Goal: Information Seeking & Learning: Find specific fact

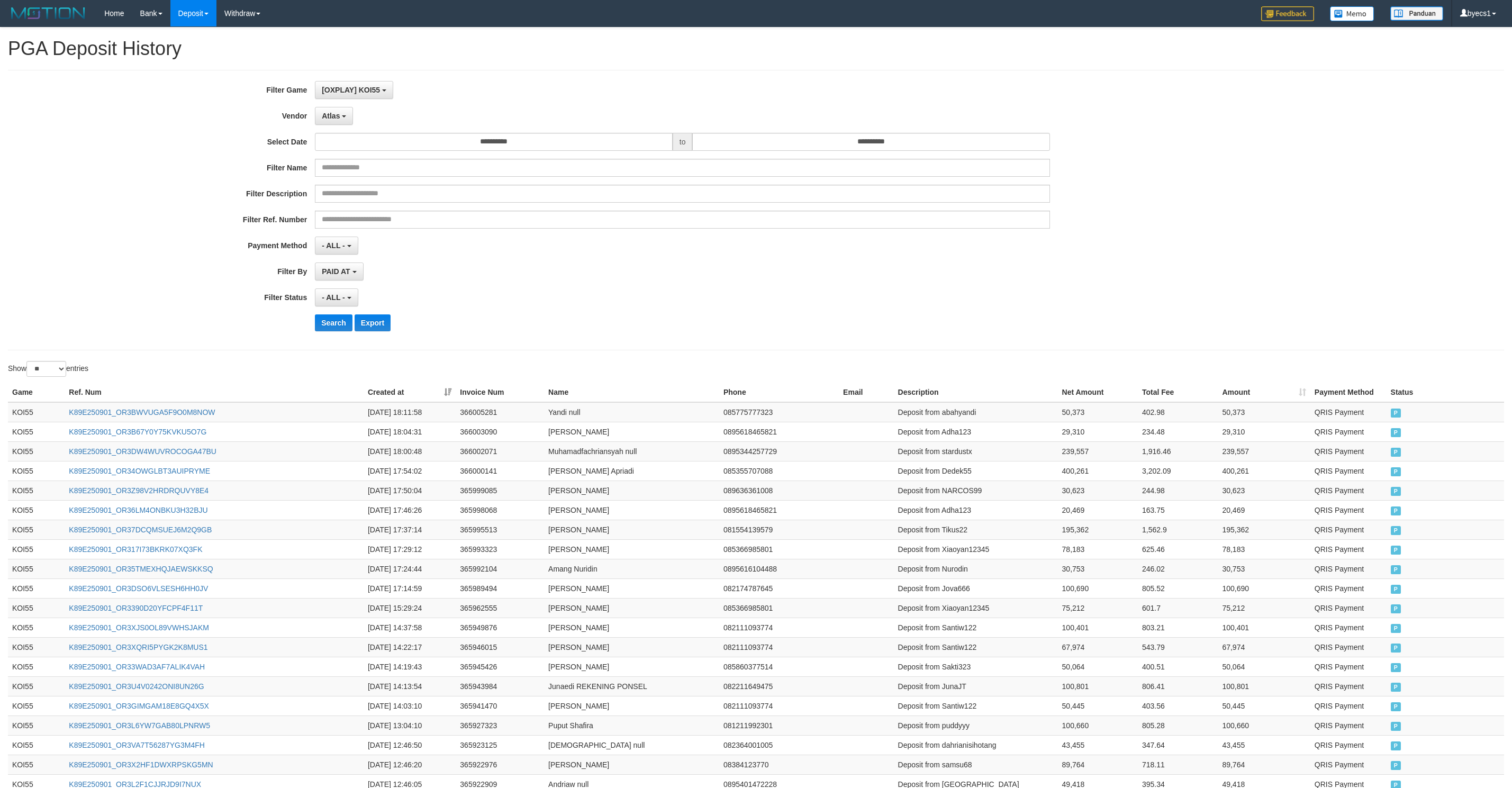
select select "**********"
select select "**"
click at [337, 315] on button "Search" at bounding box center [333, 323] width 37 height 17
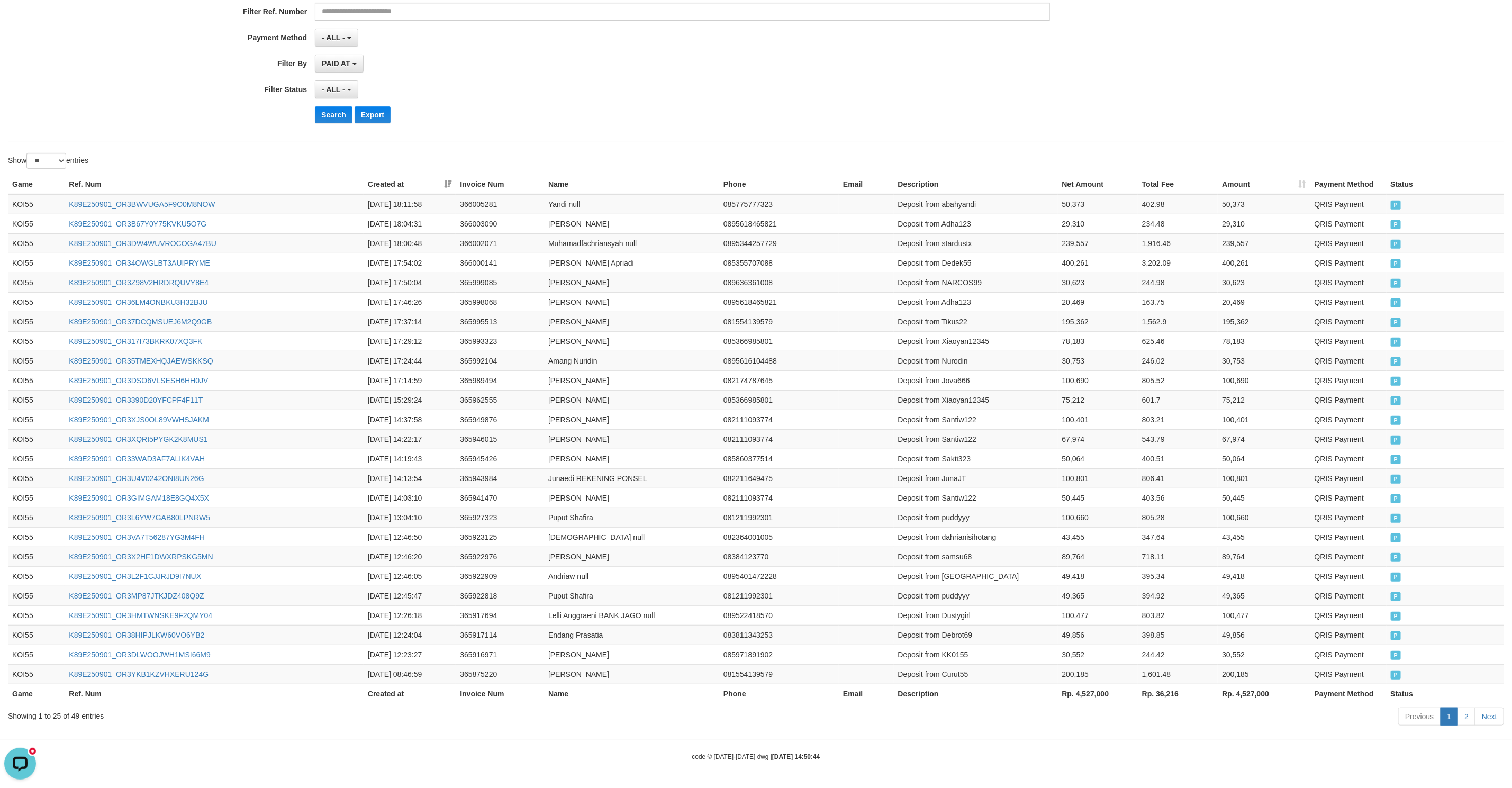
scroll to position [10, 0]
click at [686, 117] on div "**********" at bounding box center [630, 2] width 1260 height 258
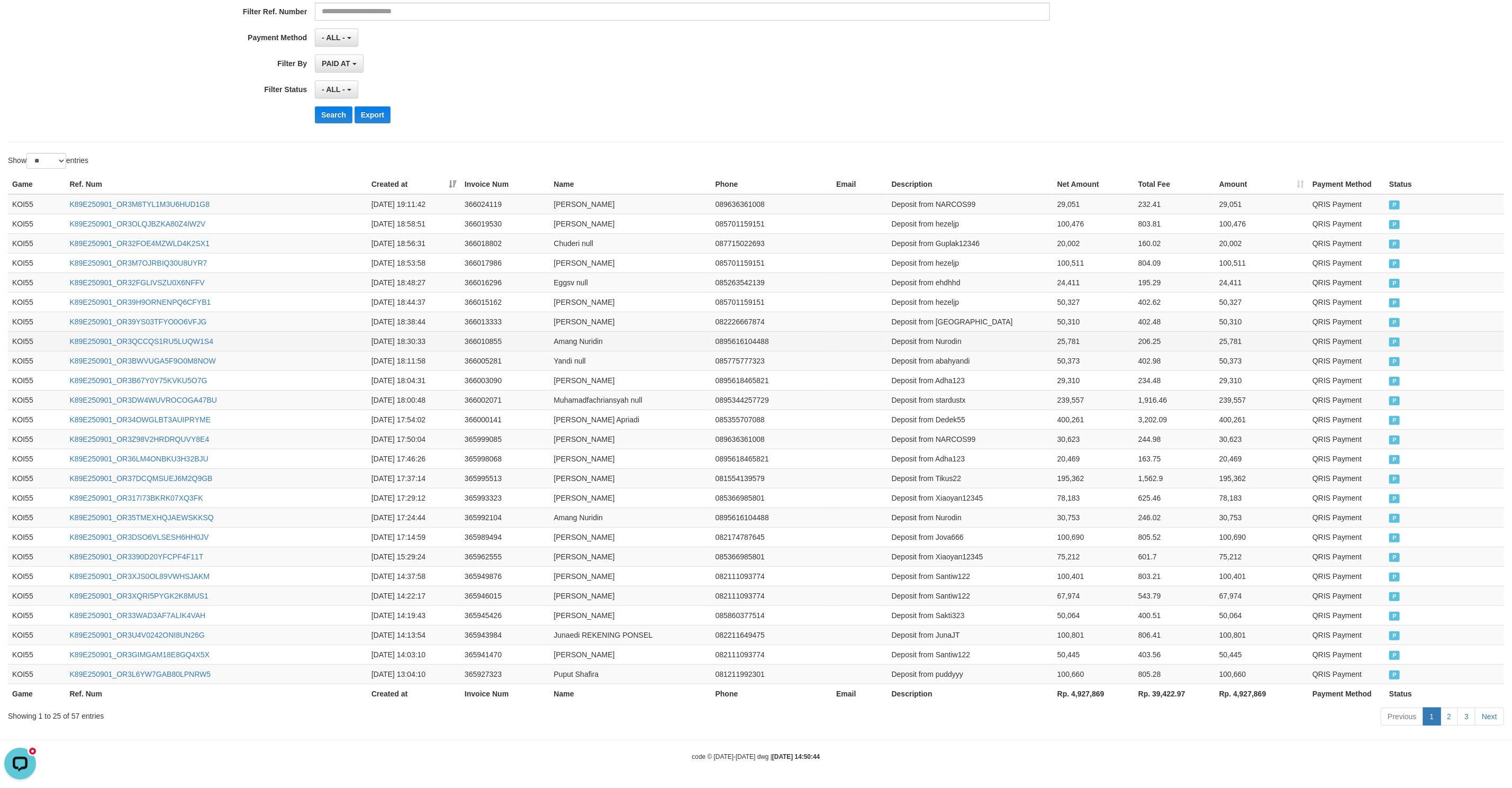
click at [978, 334] on td "Deposit from Nurodin" at bounding box center [970, 341] width 166 height 20
drag, startPoint x: 978, startPoint y: 334, endPoint x: 1043, endPoint y: 340, distance: 65.3
click at [1043, 340] on tr "KOI55 K89E250901_OR3QCCQS1RU5LUQW1S4 2025-09-01 18:30:33 366010855 Amang Nuridi…" at bounding box center [756, 341] width 1496 height 20
copy tr "Nurodin 25,781"
click at [975, 312] on td "Deposit from Jhonileee31" at bounding box center [970, 321] width 166 height 20
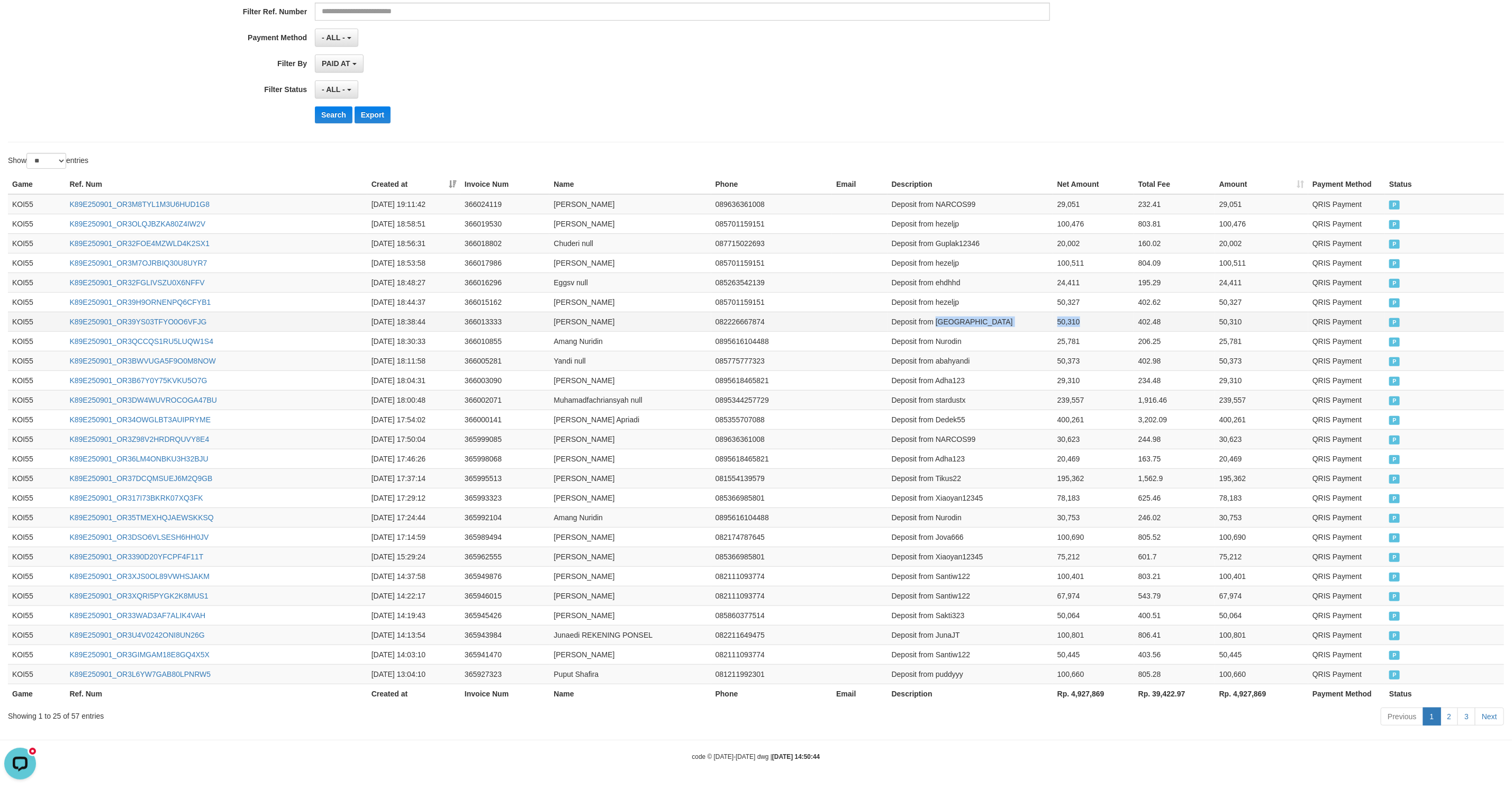
drag, startPoint x: 975, startPoint y: 310, endPoint x: 781, endPoint y: 321, distance: 194.3
click at [1070, 313] on tr "KOI55 K89E250901_OR39YS03TFYO0O6VFJG 2025-09-01 18:38:44 366013333 Joni Susanto…" at bounding box center [756, 321] width 1496 height 20
copy tr "Jhonileee31 50,310"
click at [976, 296] on td "Deposit from hezeljp" at bounding box center [970, 302] width 166 height 20
drag, startPoint x: 976, startPoint y: 296, endPoint x: 1088, endPoint y: 301, distance: 112.1
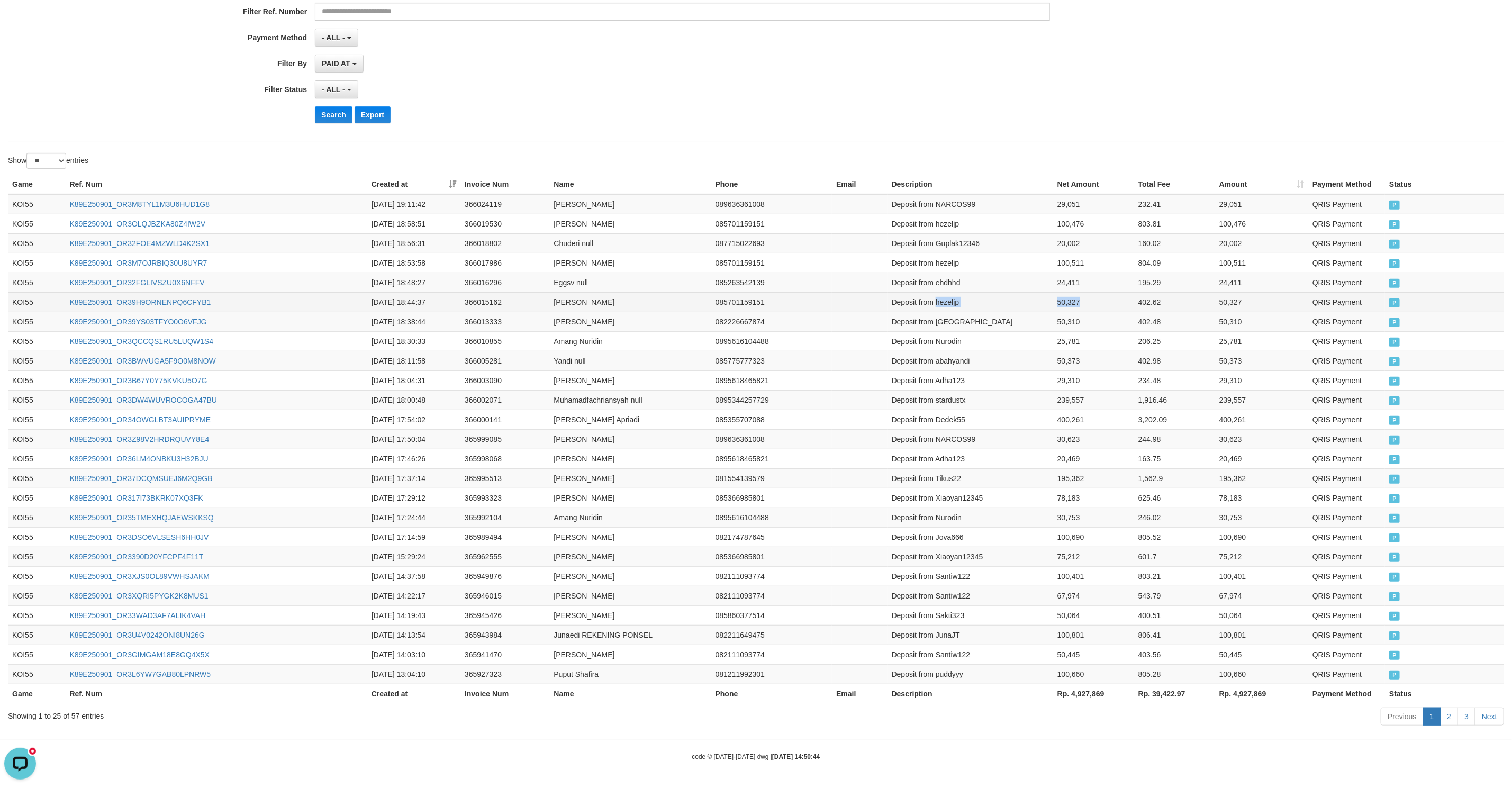
click at [1088, 301] on tr "KOI55 K89E250901_OR39H9ORNENPQ6CFYB1 2025-09-01 18:44:37 366015162 Mohammad Hez…" at bounding box center [756, 302] width 1496 height 20
copy tr "hezeljp 50,327"
click at [973, 280] on td "Deposit from ehdhhd" at bounding box center [970, 282] width 166 height 20
drag, startPoint x: 973, startPoint y: 280, endPoint x: 1043, endPoint y: 278, distance: 70.0
click at [1043, 278] on tr "KOI55 K89E250901_OR32FGLIVSZU0X6NFFV 2025-09-01 18:48:27 366016296 Eggsv null 0…" at bounding box center [756, 282] width 1496 height 20
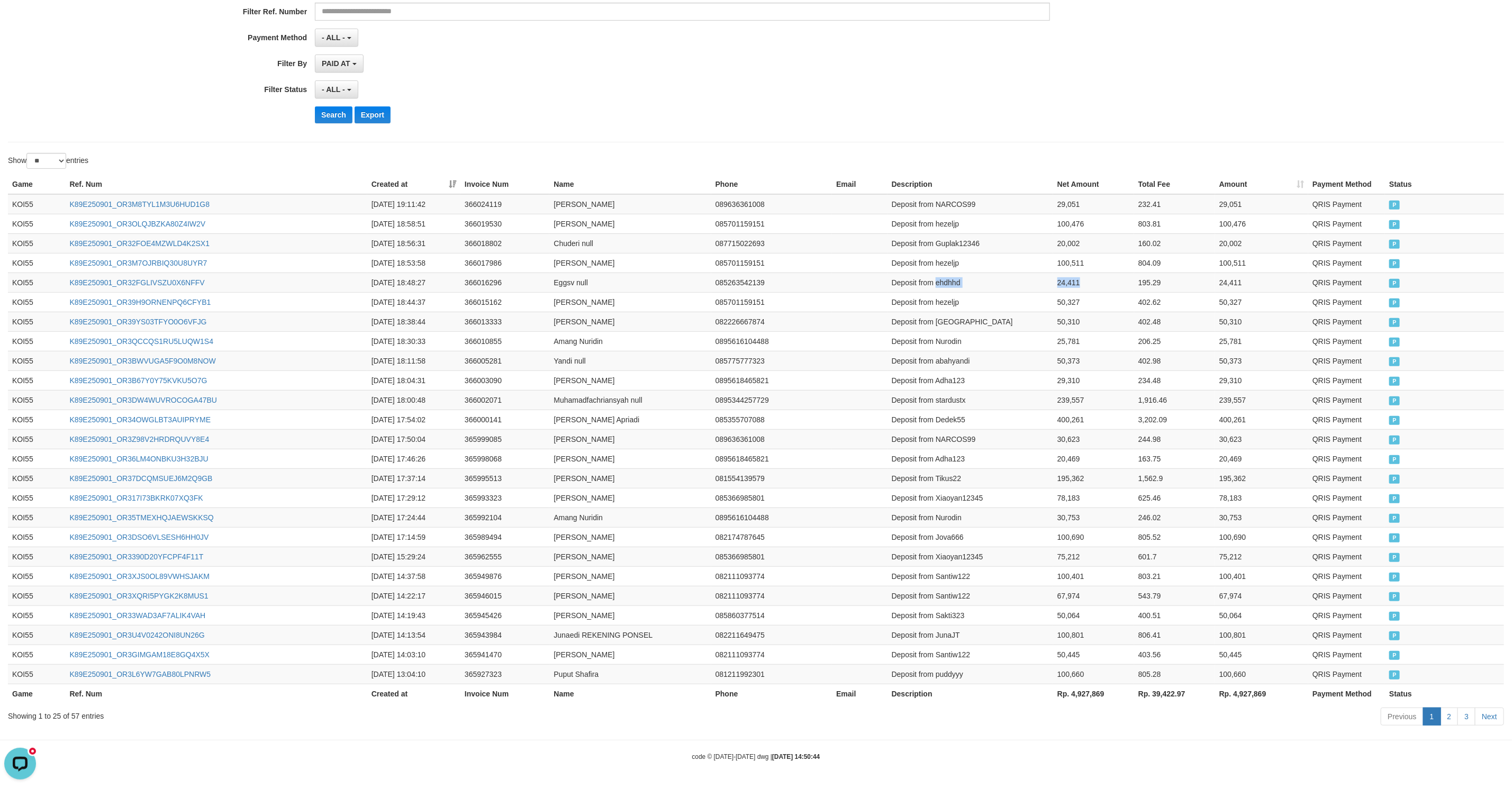
copy tr "ehdhhd 24,411"
click at [975, 256] on td "Deposit from hezeljp" at bounding box center [970, 263] width 166 height 20
drag, startPoint x: 975, startPoint y: 256, endPoint x: 1052, endPoint y: 257, distance: 77.0
click at [1052, 257] on tr "KOI55 K89E250901_OR3M7OJRBIQ30U8UYR7 2025-09-01 18:53:58 366017986 Mohammad Hez…" at bounding box center [756, 263] width 1496 height 20
copy tr "hezeljp 100,511"
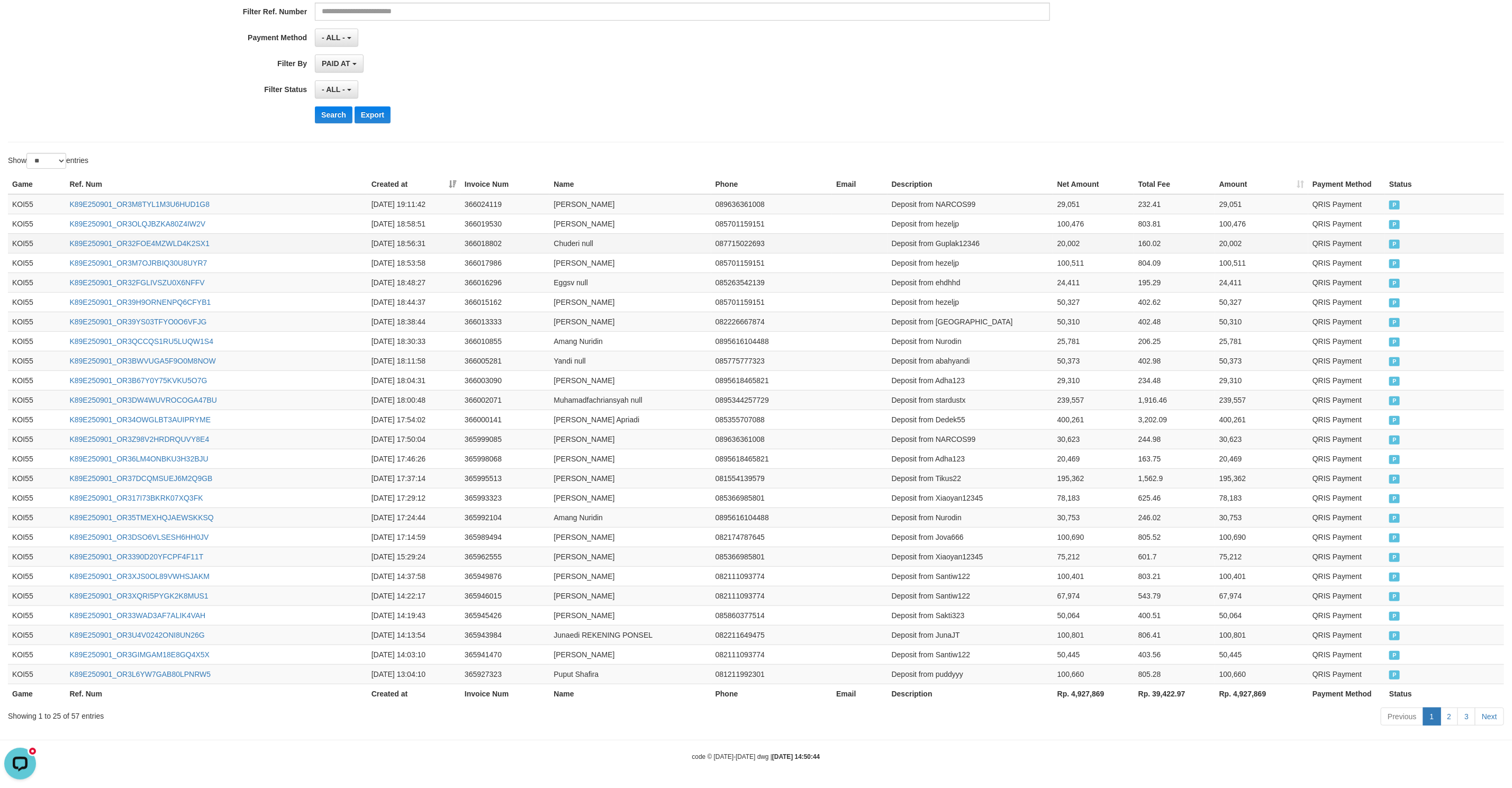
click at [981, 233] on td "Deposit from Guplak12346" at bounding box center [970, 243] width 166 height 20
drag, startPoint x: 981, startPoint y: 233, endPoint x: 1051, endPoint y: 235, distance: 70.0
click at [1051, 235] on tr "KOI55 K89E250901_OR32FOE4MZWLD4K2SX1 2025-09-01 18:56:31 366018802 Chuderi null…" at bounding box center [756, 243] width 1496 height 20
copy tr "Guplak12346 20,002"
click at [967, 221] on td "Deposit from hezeljp" at bounding box center [970, 223] width 166 height 20
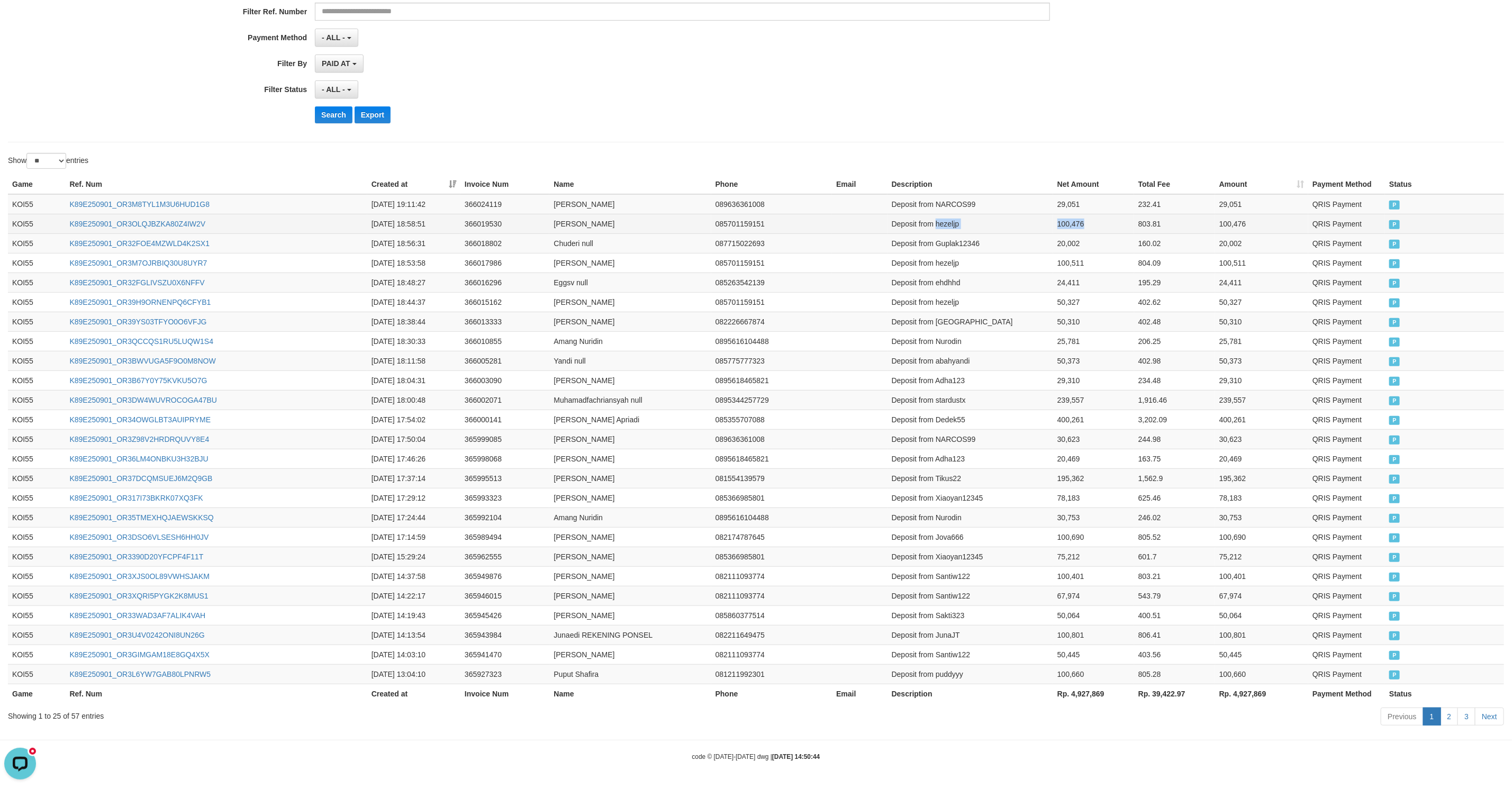
drag, startPoint x: 967, startPoint y: 221, endPoint x: 1056, endPoint y: 215, distance: 89.2
click at [1056, 215] on tr "KOI55 K89E250901_OR3OLQJBZKA80Z4IW2V 2025-09-01 18:58:51 366019530 Mohammad Hez…" at bounding box center [756, 223] width 1496 height 20
copy tr "hezeljp 100,476"
click at [967, 214] on td "Deposit from hezeljp" at bounding box center [970, 223] width 166 height 20
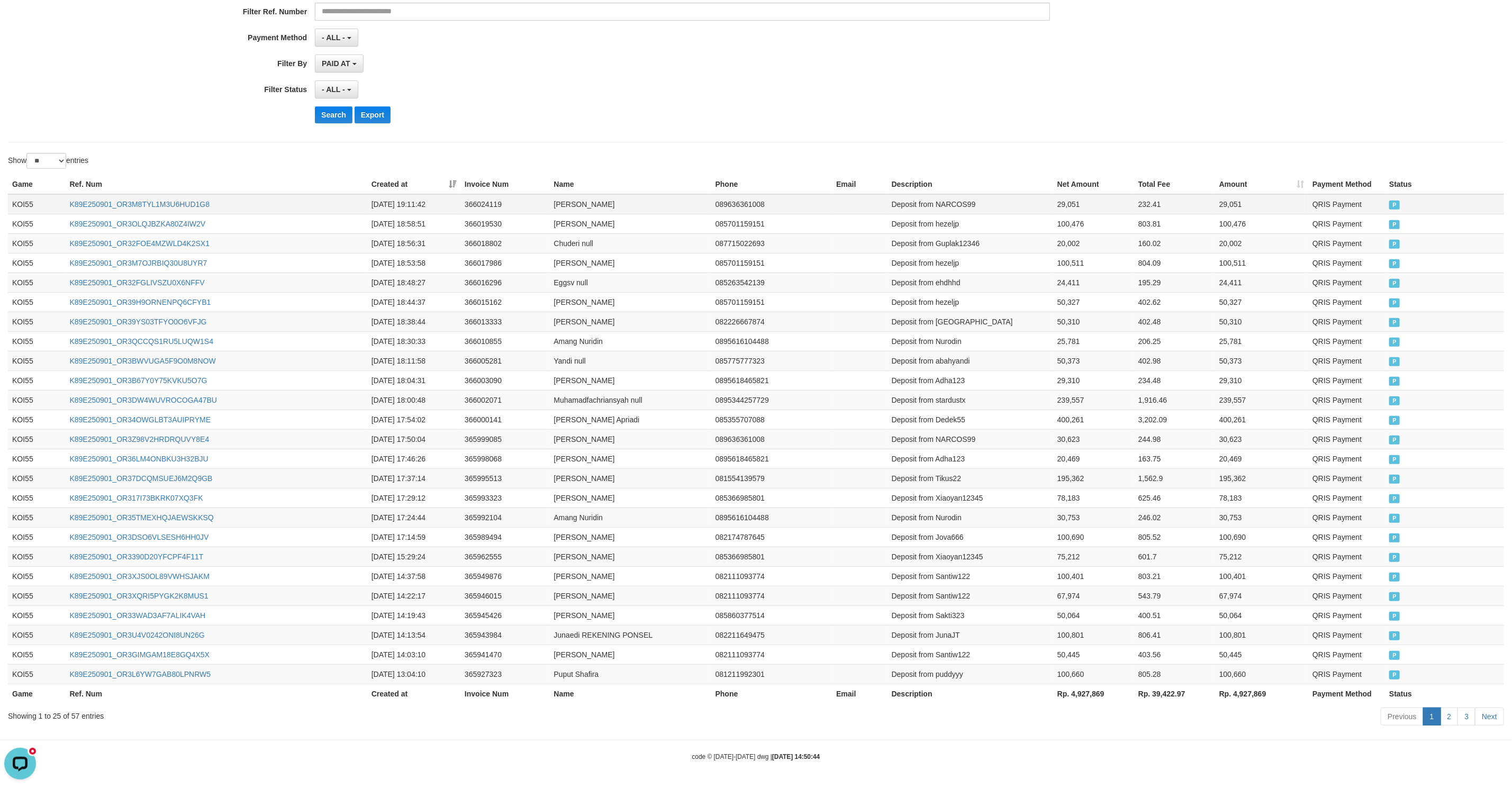
click at [979, 202] on td "Deposit from NARCOS99" at bounding box center [970, 204] width 166 height 20
drag, startPoint x: 979, startPoint y: 202, endPoint x: 1046, endPoint y: 197, distance: 67.2
click at [1046, 197] on tr "KOI55 K89E250901_OR3M8TYL1M3U6HUD1G8 2025-09-01 19:11:42 366024119 Muhamad Apri…" at bounding box center [756, 204] width 1496 height 20
copy tr "NARCOS99 29,051"
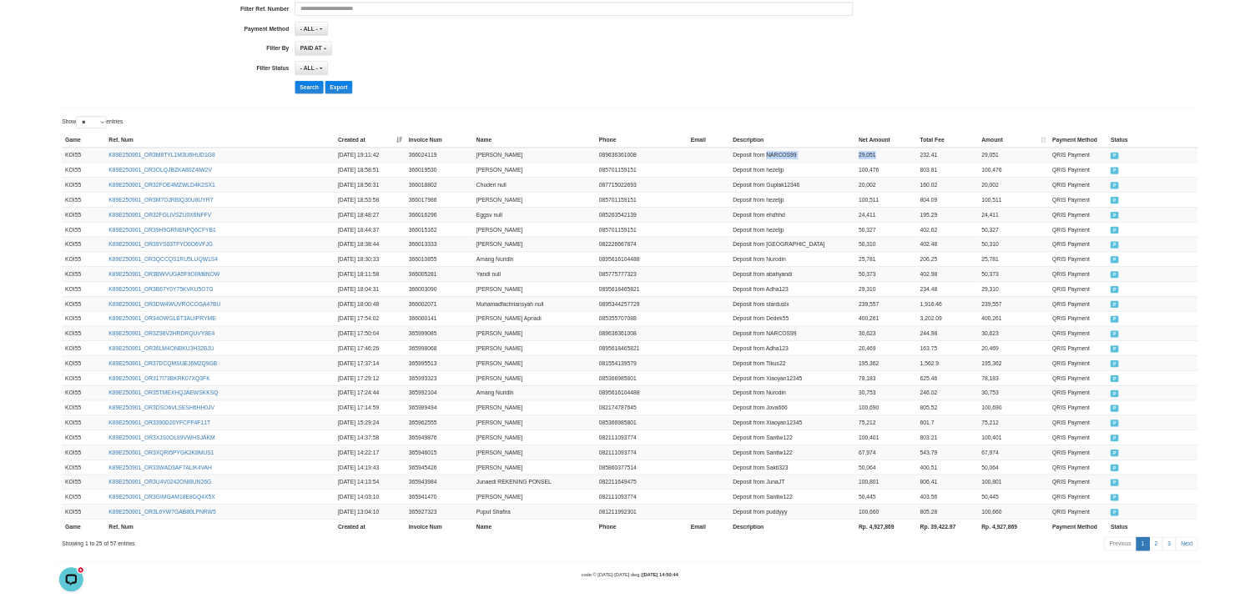
scroll to position [494, 0]
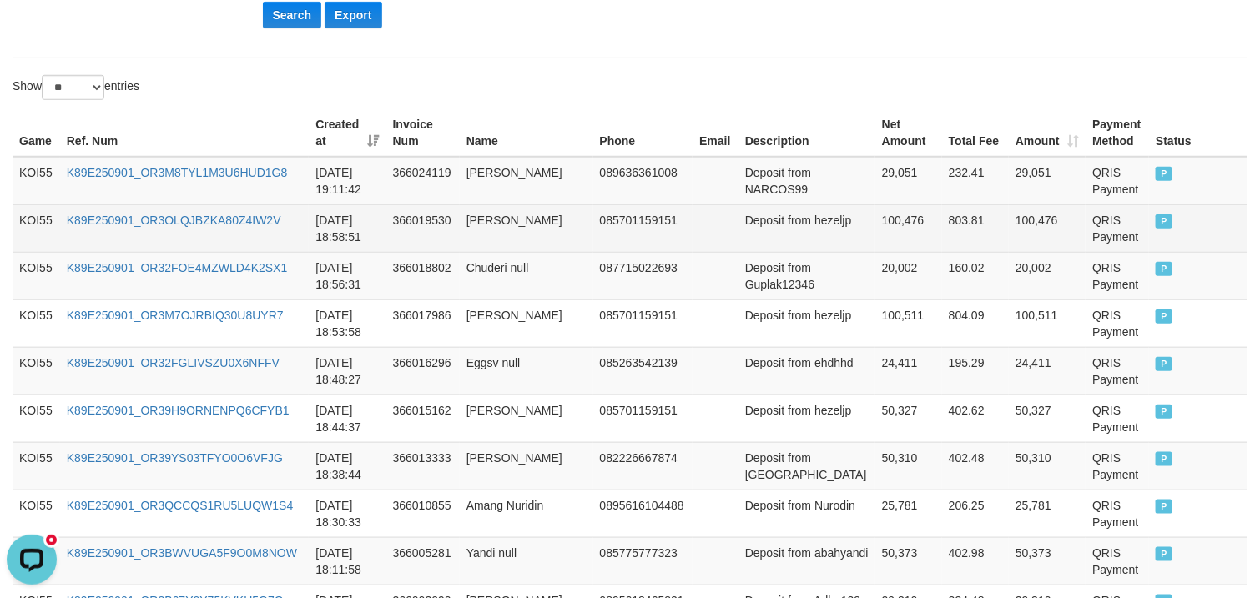
click at [656, 249] on td "085701159151" at bounding box center [643, 228] width 100 height 48
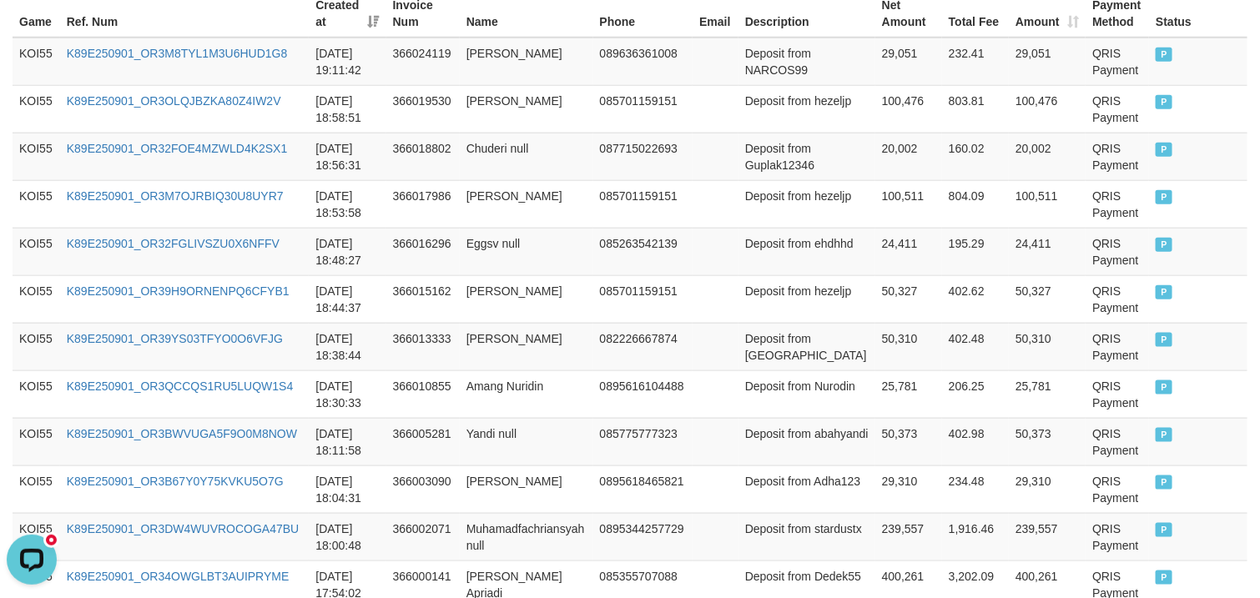
scroll to position [0, 0]
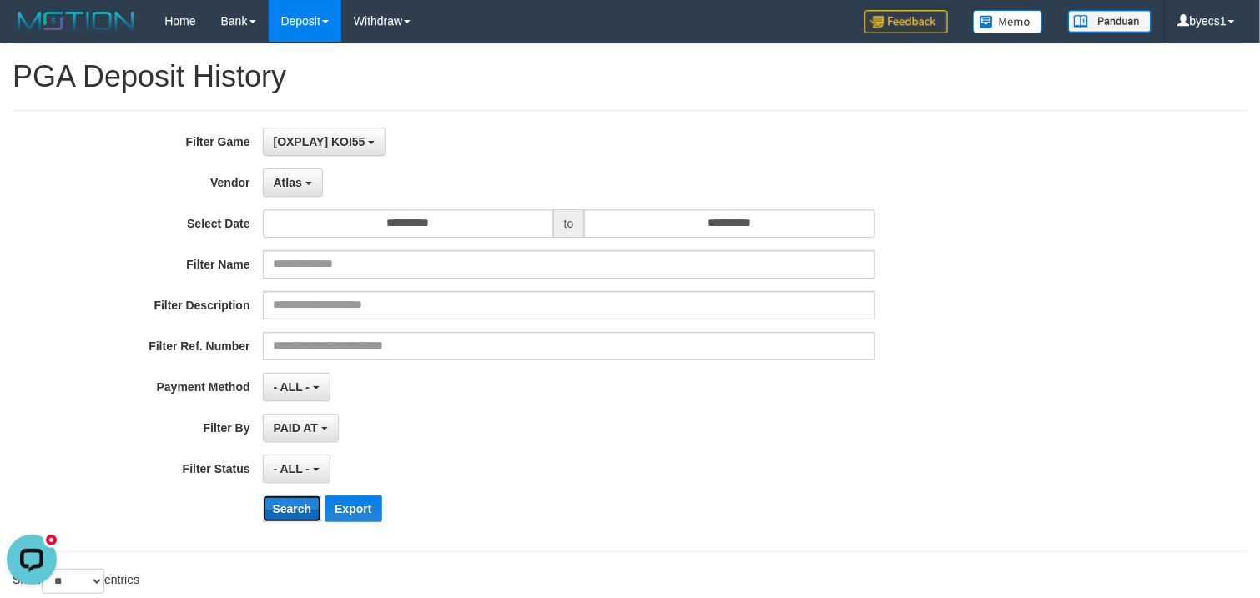
click at [304, 501] on button "Search" at bounding box center [292, 509] width 59 height 27
click at [974, 436] on div "**********" at bounding box center [525, 428] width 1050 height 28
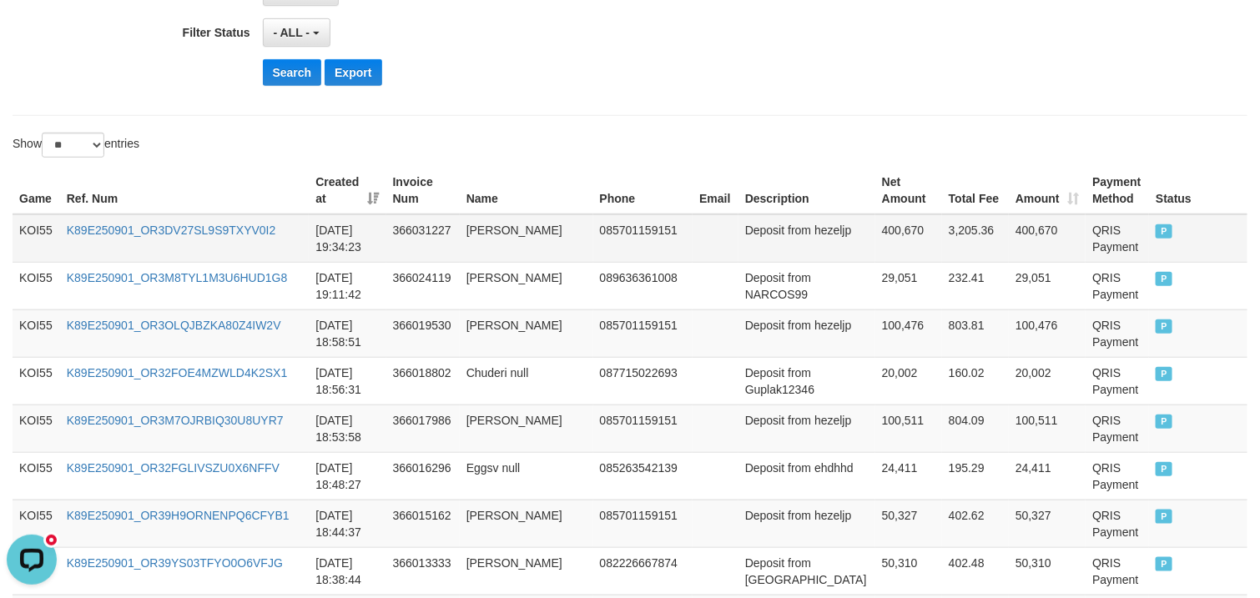
click at [778, 248] on td "Deposit from hezeljp" at bounding box center [806, 238] width 137 height 48
drag, startPoint x: 778, startPoint y: 248, endPoint x: 907, endPoint y: 254, distance: 128.6
click at [907, 254] on tr "KOI55 K89E250901_OR3DV27SL9S9TXYV0I2 2025-09-01 19:34:23 366031227 Mohammad Hez…" at bounding box center [630, 238] width 1235 height 48
copy tr "hezeljp 400,670"
click at [291, 81] on button "Search" at bounding box center [292, 72] width 59 height 27
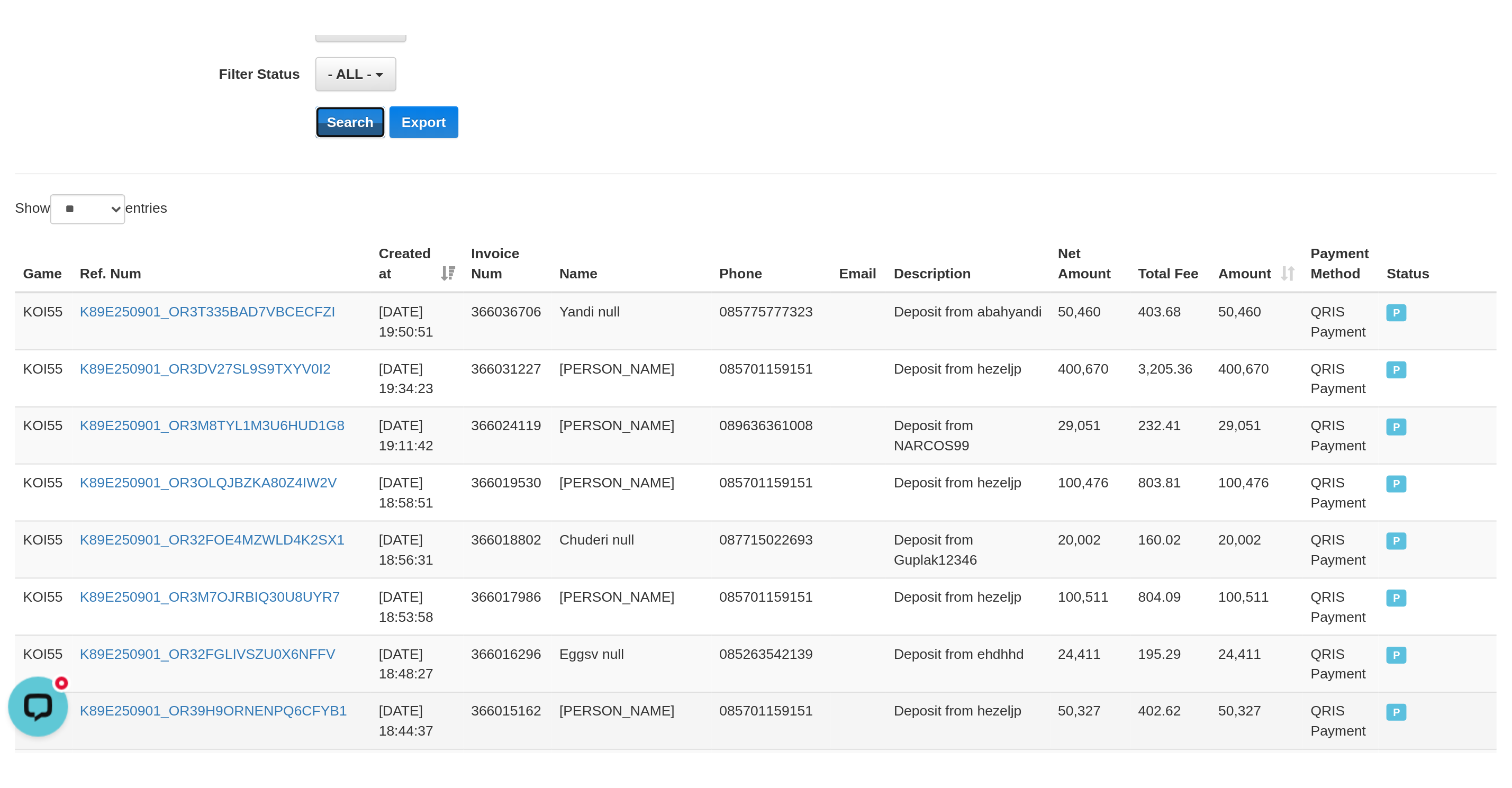
scroll to position [218, 0]
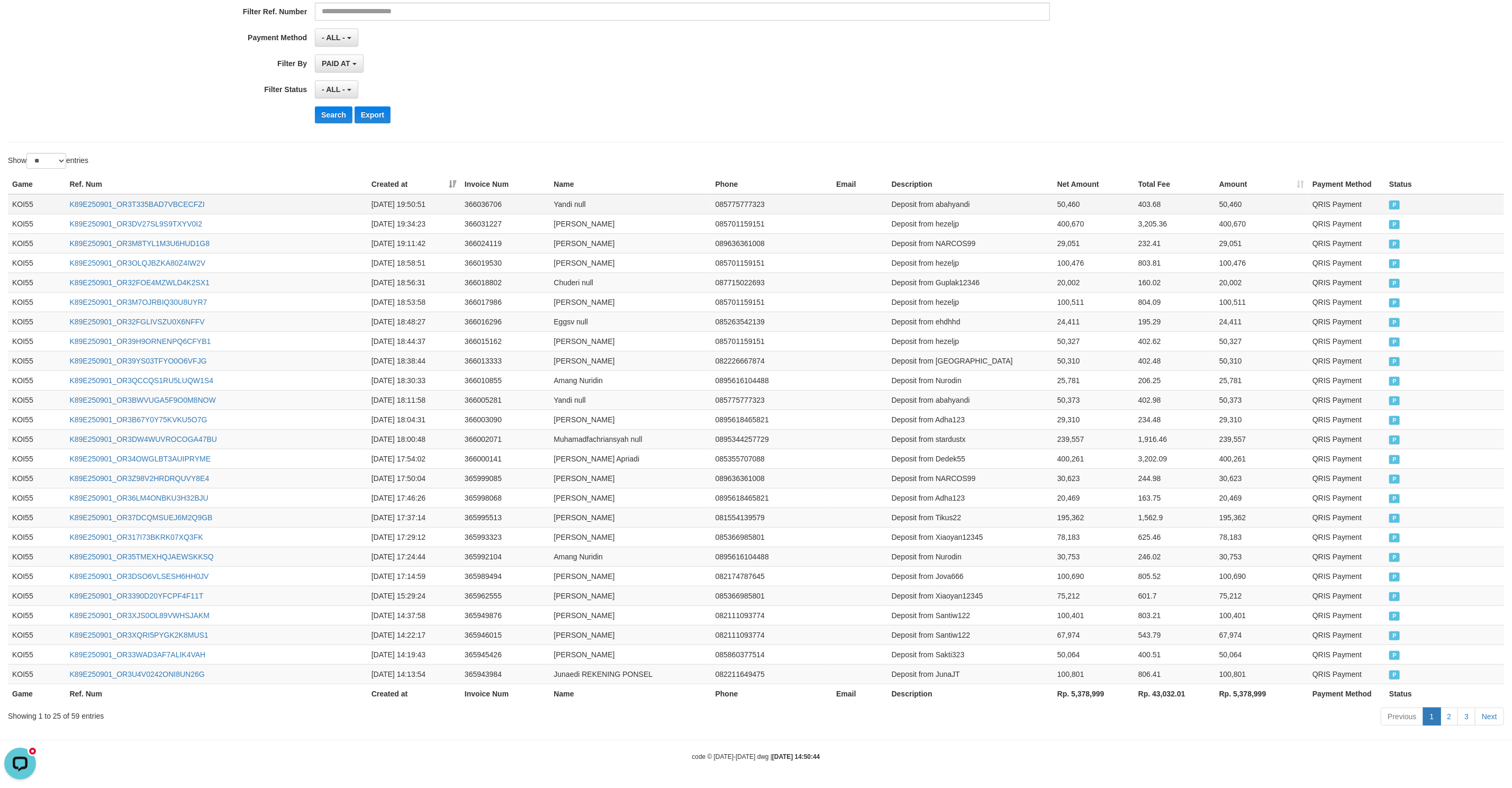
click at [968, 200] on td "Deposit from abahyandi" at bounding box center [970, 204] width 166 height 20
drag, startPoint x: 968, startPoint y: 200, endPoint x: 1057, endPoint y: 202, distance: 89.0
click at [1057, 202] on tr "KOI55 K89E250901_OR3T335BAD7VBCECFZI 2025-09-01 19:50:51 366036706 Yandi null 0…" at bounding box center [756, 204] width 1496 height 20
copy tr "abahyandi 50,460"
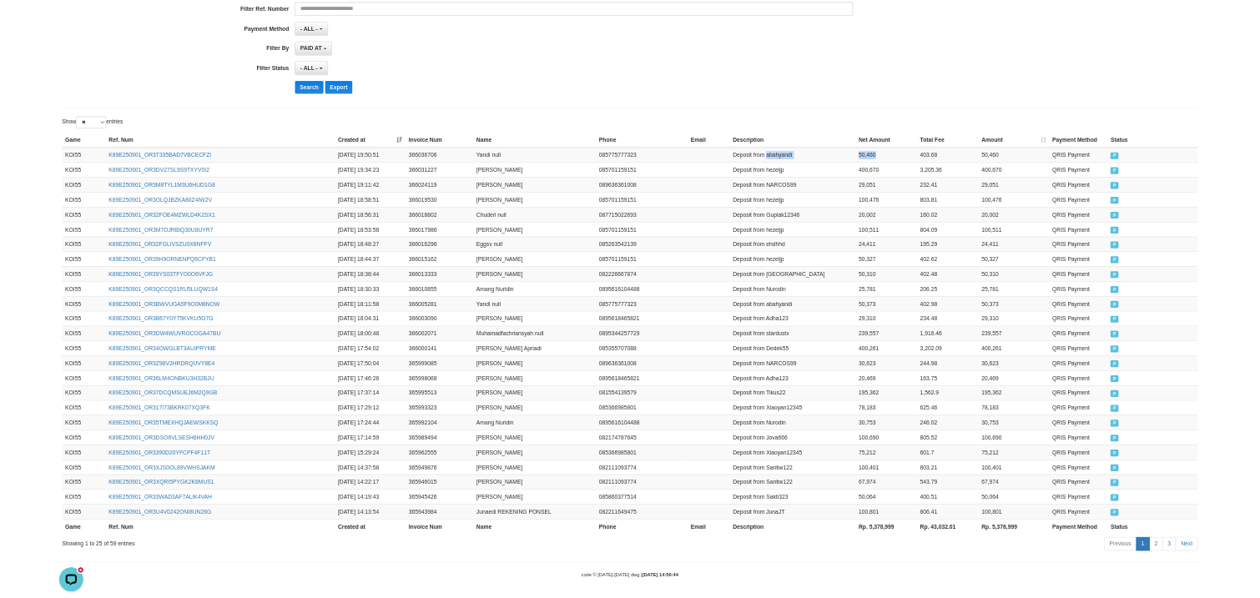
scroll to position [376, 0]
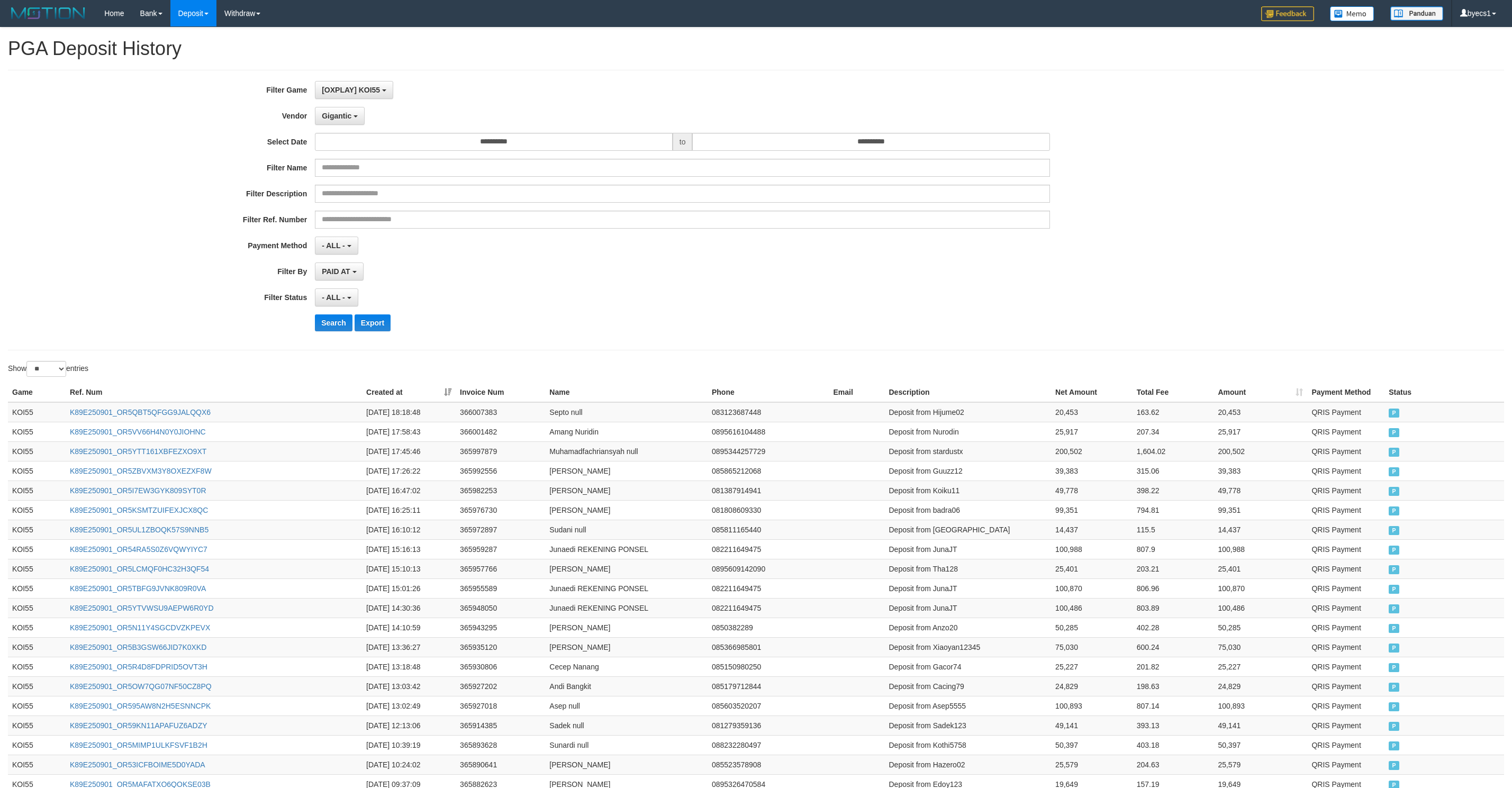
select select "**********"
select select "**"
click at [326, 331] on button "Search" at bounding box center [333, 323] width 37 height 17
click at [888, 292] on div "- ALL - SELECT ALL - ALL - SELECT STATUS PENDING/UNPAID PAID CANCELED EXPIRED" at bounding box center [682, 298] width 735 height 18
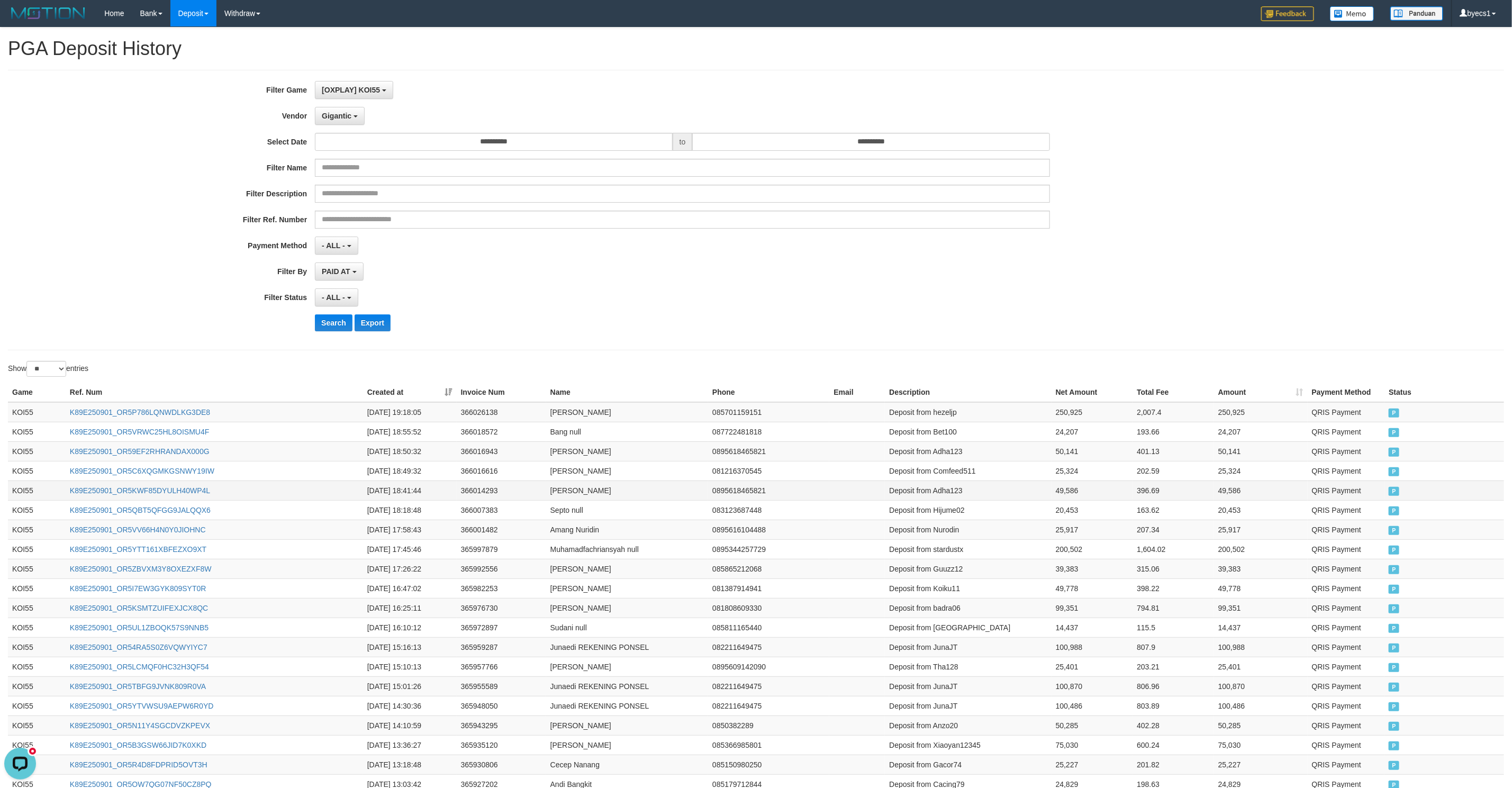
click at [981, 496] on td "Deposit from Adha123" at bounding box center [968, 490] width 166 height 20
drag, startPoint x: 981, startPoint y: 496, endPoint x: 1043, endPoint y: 499, distance: 62.1
click at [1043, 499] on tr "KOI55 K89E250901_OR5KWF85DYULH40WP4L 2025-09-01 18:41:44 366014293 Adhza Ibrahi…" at bounding box center [756, 490] width 1496 height 20
copy tr "Adha123 49,586"
click at [982, 475] on td "Deposit from Comfeed511" at bounding box center [968, 471] width 166 height 20
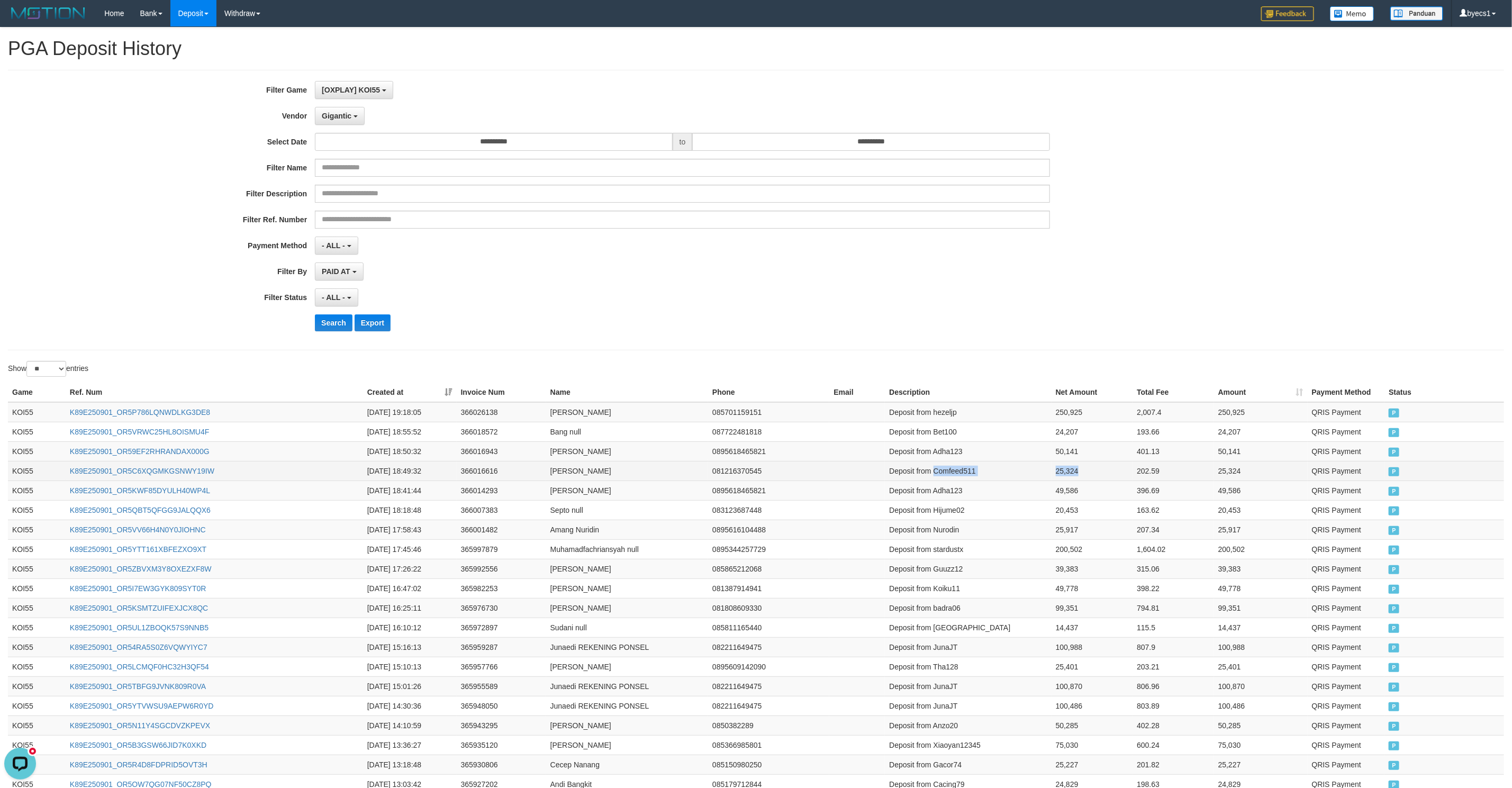
drag, startPoint x: 982, startPoint y: 475, endPoint x: 1040, endPoint y: 473, distance: 58.0
click at [1040, 473] on tr "KOI55 K89E250901_OR5C6XQGMKGSNWY19IW 2025-09-01 18:49:32 366016616 Jam Hari 081…" at bounding box center [756, 471] width 1496 height 20
copy tr "Comfeed511 25,324"
click at [977, 454] on td "Deposit from Adha123" at bounding box center [968, 451] width 166 height 20
drag, startPoint x: 977, startPoint y: 454, endPoint x: 1029, endPoint y: 452, distance: 52.0
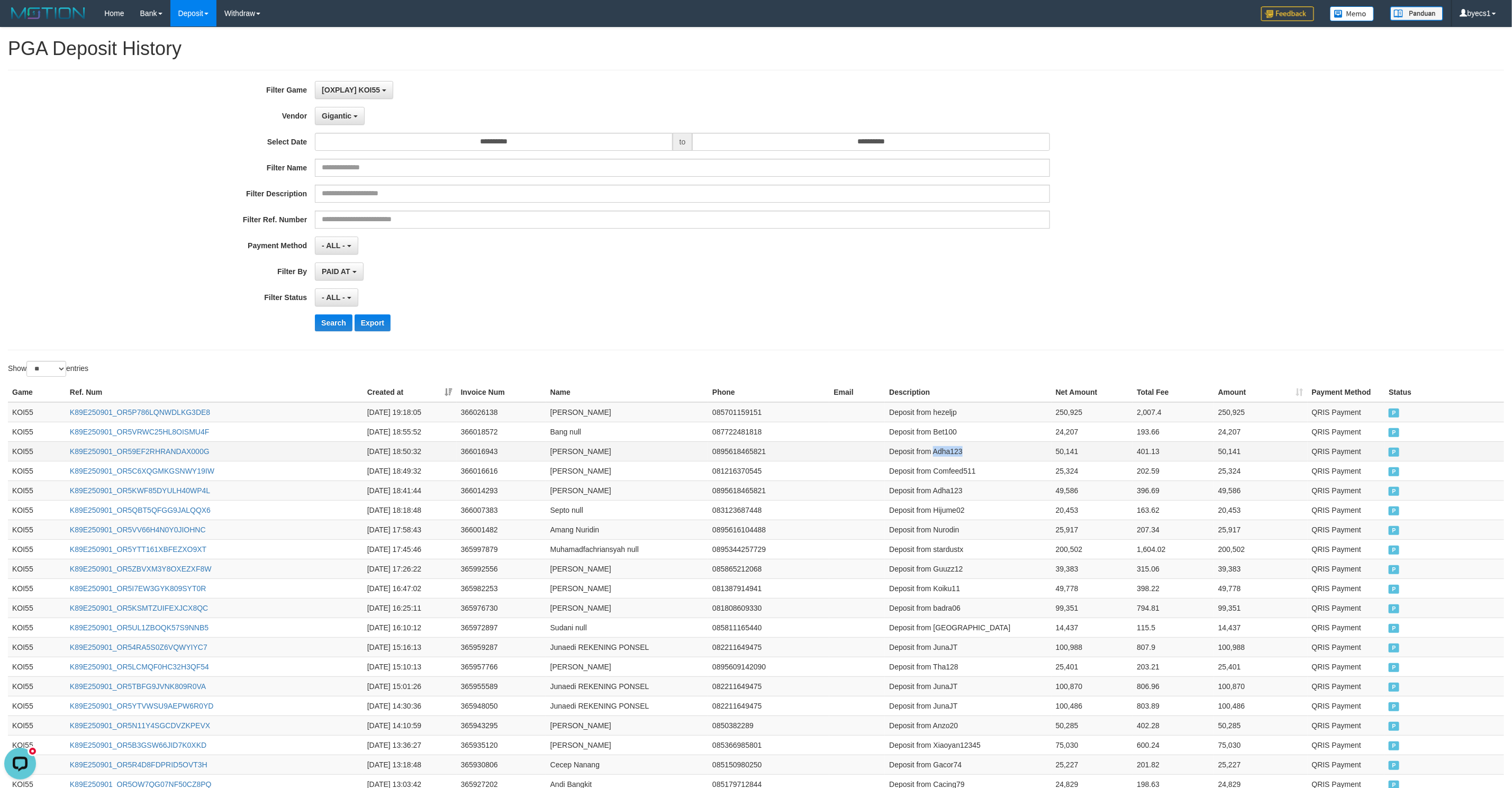
click at [1029, 452] on td "Deposit from Adha123" at bounding box center [968, 451] width 166 height 20
click at [1052, 454] on td "50,141" at bounding box center [1092, 451] width 81 height 20
copy tr "Adha123 50,141"
click at [982, 438] on td "Deposit from Bet100" at bounding box center [968, 431] width 166 height 20
drag, startPoint x: 982, startPoint y: 438, endPoint x: 1043, endPoint y: 435, distance: 61.1
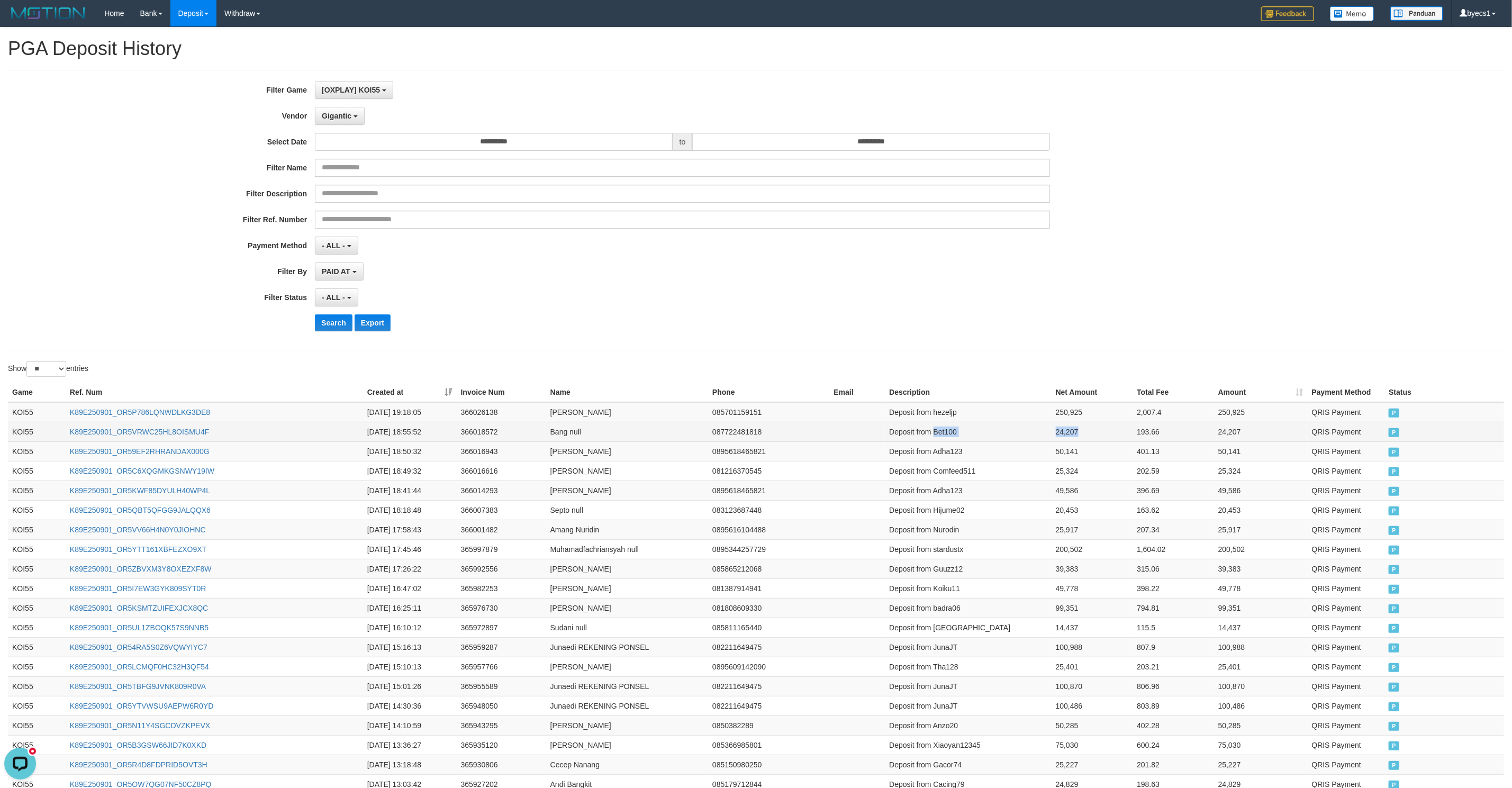
click at [1043, 435] on tr "KOI55 K89E250901_OR5VRWC25HL8OISMU4F 2025-09-01 18:55:52 366018572 Bang null 08…" at bounding box center [756, 431] width 1496 height 20
copy tr "Bet100 24,207"
click at [970, 419] on td "Deposit from hezeljp" at bounding box center [968, 412] width 166 height 20
drag, startPoint x: 970, startPoint y: 419, endPoint x: 1048, endPoint y: 415, distance: 78.1
click at [1048, 415] on tr "KOI55 K89E250901_OR5P786LQNWDLKG3DE8 2025-09-01 19:18:05 366026138 Mohammad Hez…" at bounding box center [756, 412] width 1496 height 20
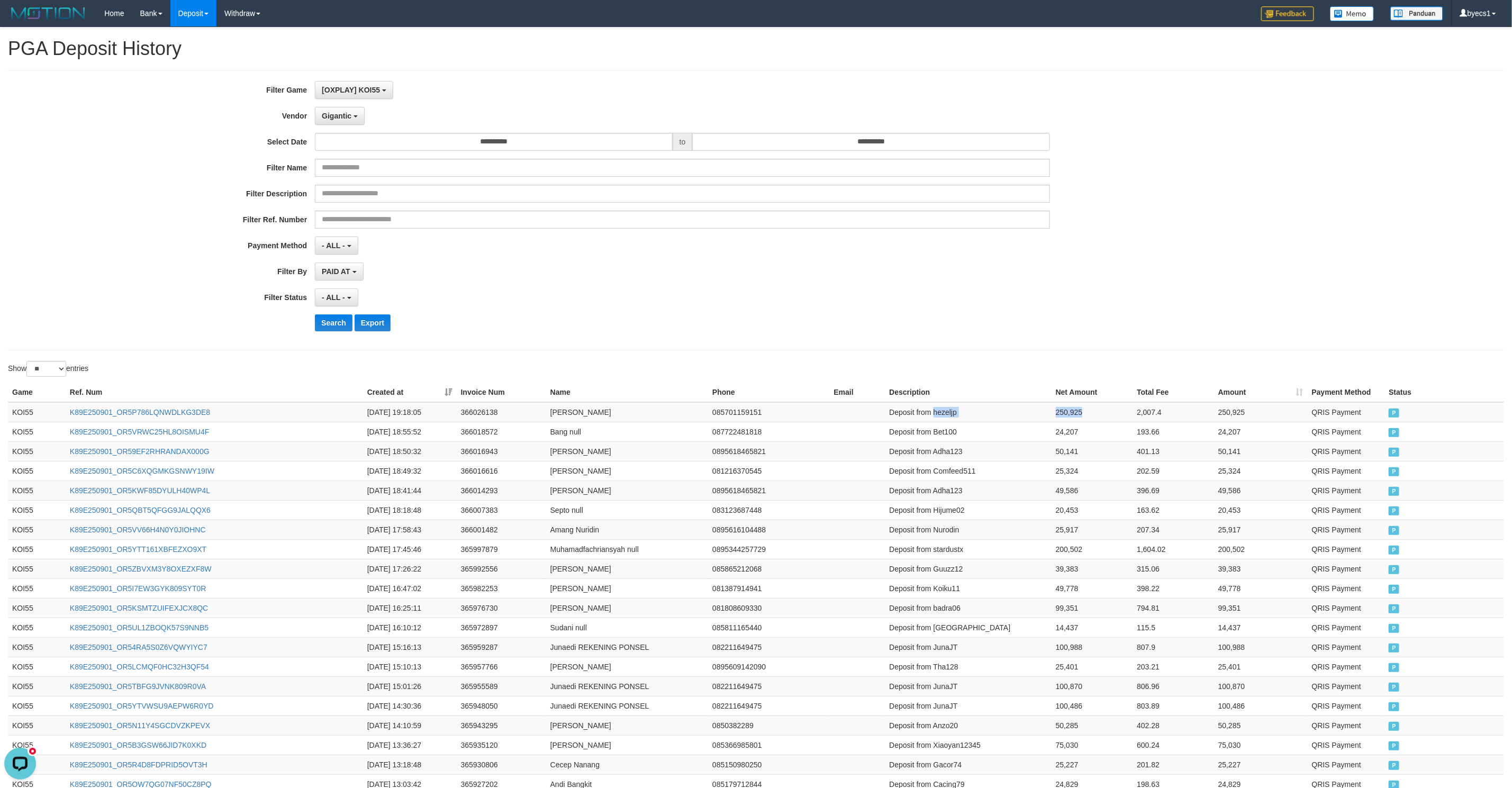
copy tr "hezeljp 250,925"
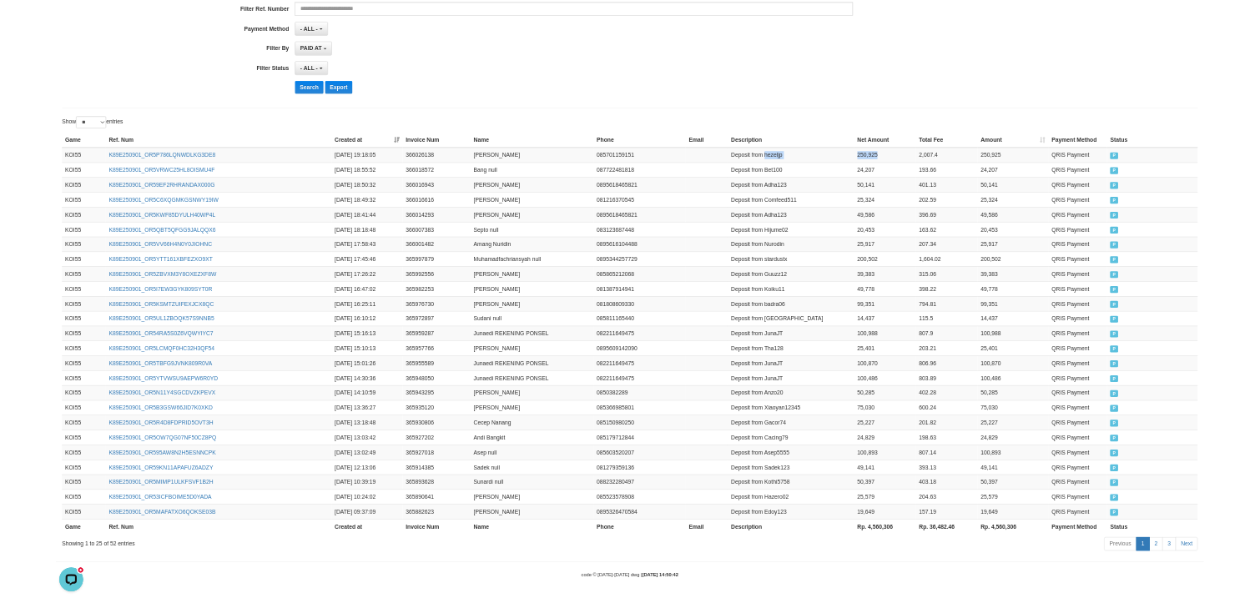
scroll to position [444, 0]
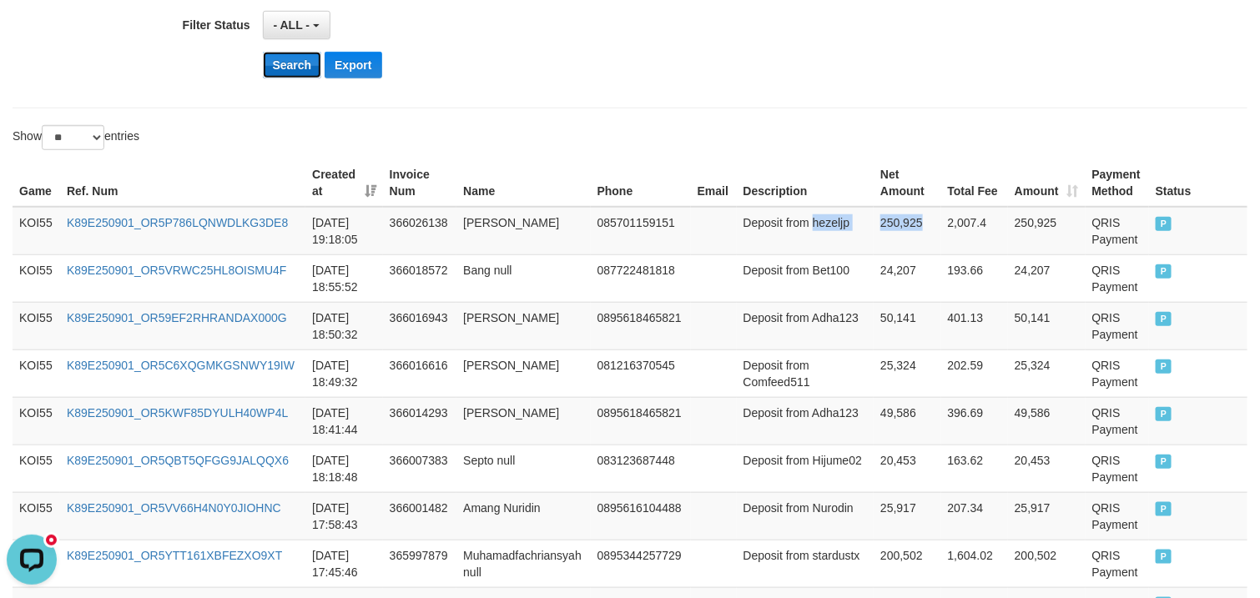
click at [293, 78] on button "Search" at bounding box center [292, 65] width 59 height 27
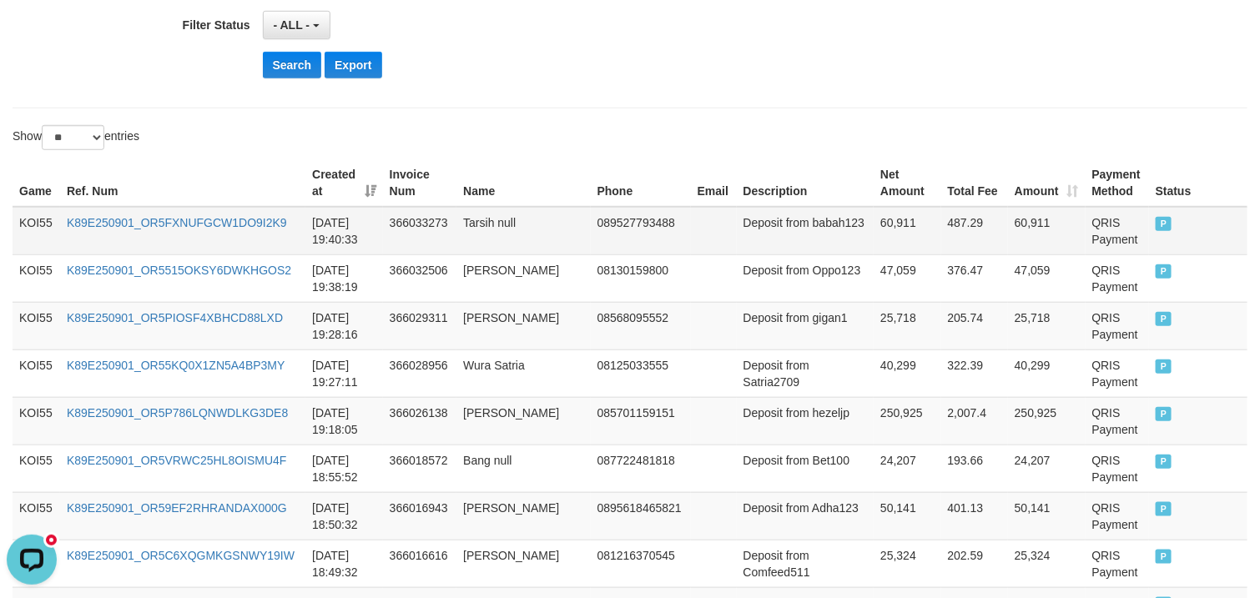
click at [774, 255] on td "Deposit from babah123" at bounding box center [806, 231] width 138 height 48
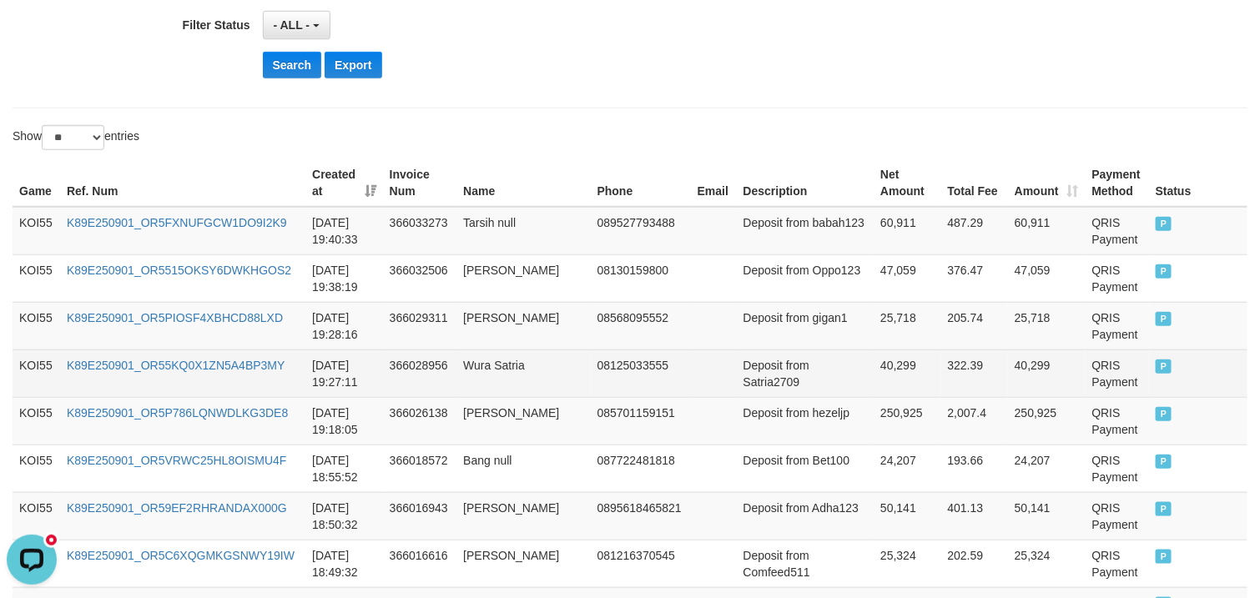
click at [798, 385] on td "Deposit from Satria2709" at bounding box center [806, 374] width 138 height 48
drag, startPoint x: 798, startPoint y: 385, endPoint x: 879, endPoint y: 379, distance: 80.4
click at [882, 379] on tr "KOI55 K89E250901_OR55KQ0X1ZN5A4BP3MY 2025-09-01 19:27:11 366028956 Wura Satria …" at bounding box center [630, 374] width 1235 height 48
copy tr "Satria2709 40,299"
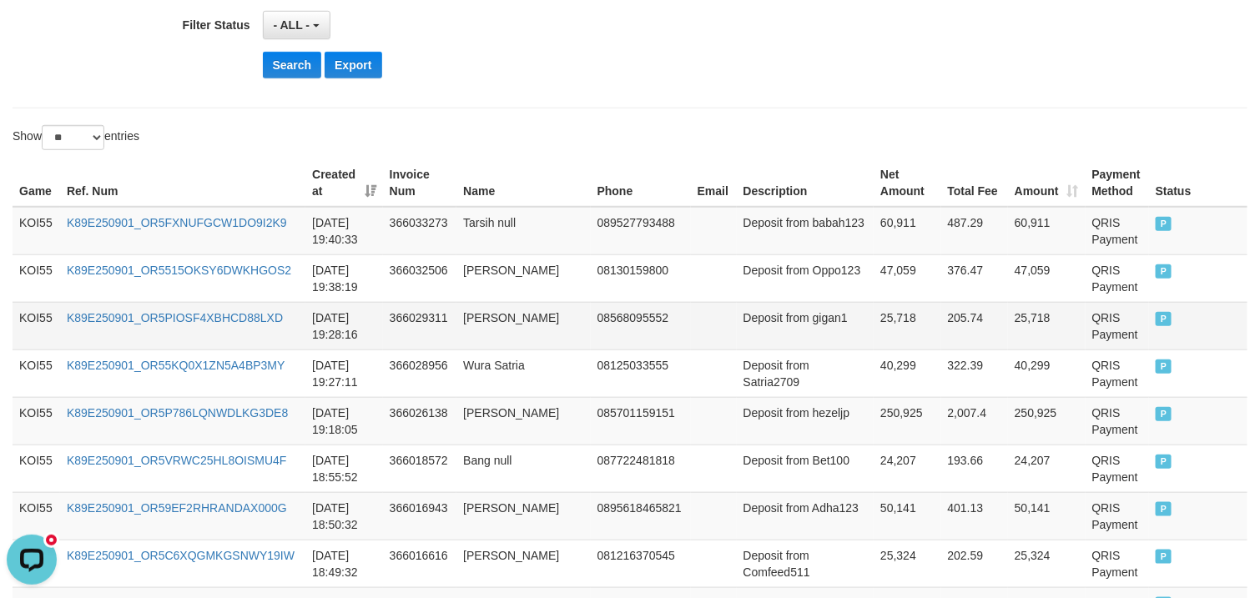
click at [791, 336] on td "Deposit from gigan1" at bounding box center [806, 326] width 138 height 48
drag, startPoint x: 793, startPoint y: 336, endPoint x: 894, endPoint y: 334, distance: 100.1
click at [894, 334] on tr "KOI55 K89E250901_OR5PIOSF4XBHCD88LXD 2025-09-01 19:28:16 366029311 Rudi Aryanto…" at bounding box center [630, 326] width 1235 height 48
copy tr "gigan1 25,718"
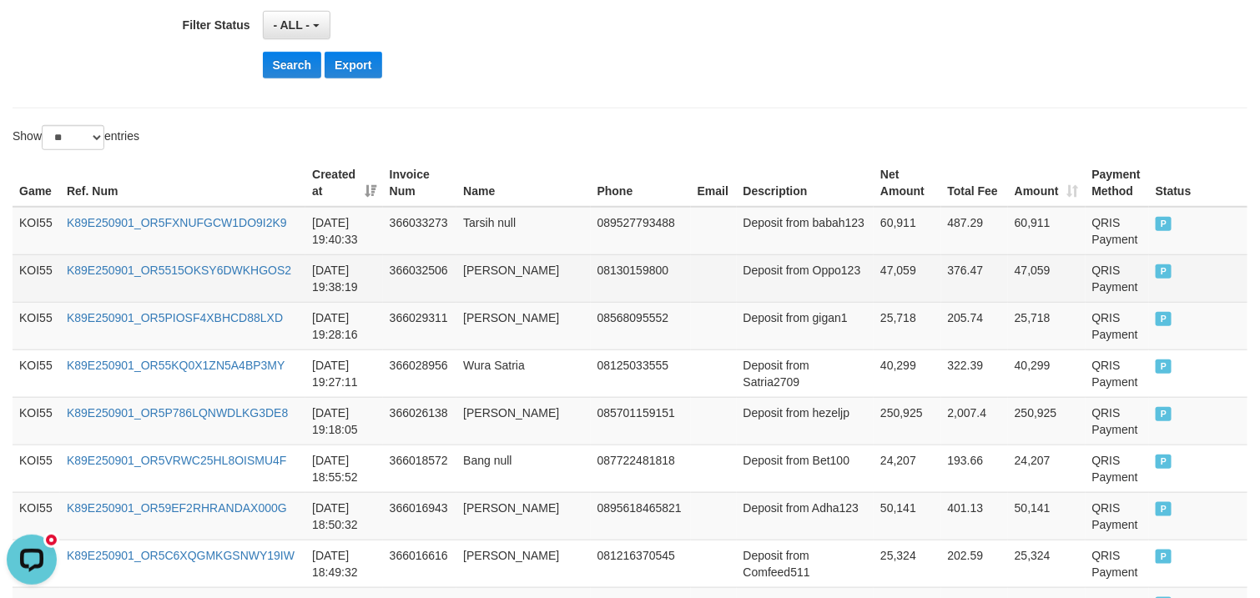
click at [789, 291] on td "Deposit from Oppo123" at bounding box center [806, 278] width 138 height 48
drag, startPoint x: 789, startPoint y: 291, endPoint x: 866, endPoint y: 293, distance: 76.8
click at [866, 293] on tr "KOI55 K89E250901_OR5515OKSY6DWKHGOS2 2025-09-01 19:38:19 366032506 Sapruddin Si…" at bounding box center [630, 278] width 1235 height 48
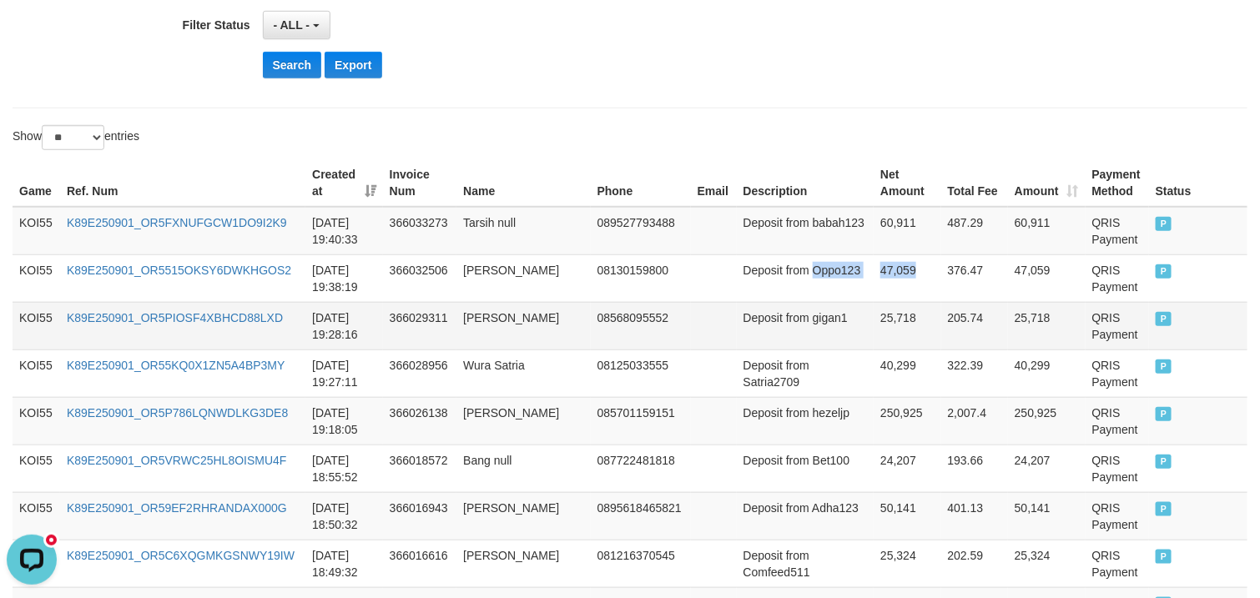
copy tr "Oppo123 47,059"
click at [787, 248] on td "Deposit from babah123" at bounding box center [806, 231] width 138 height 48
drag, startPoint x: 787, startPoint y: 248, endPoint x: 879, endPoint y: 249, distance: 91.8
click at [879, 249] on tr "KOI55 K89E250901_OR5FXNUFGCW1DO9I2K9 2025-09-01 19:40:33 366033273 Tarsih null …" at bounding box center [630, 231] width 1235 height 48
copy tr "babah123 60,911"
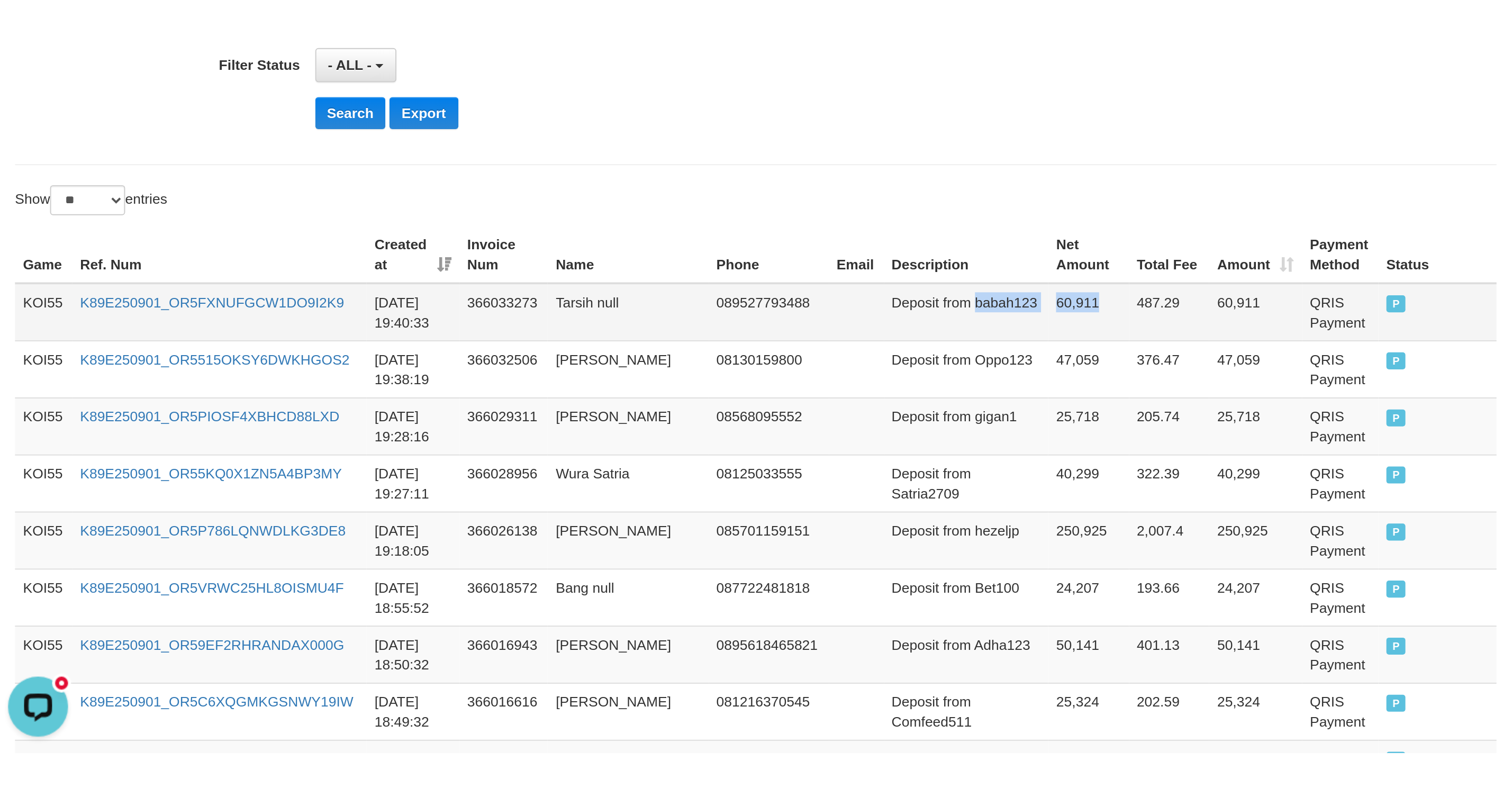
scroll to position [218, 0]
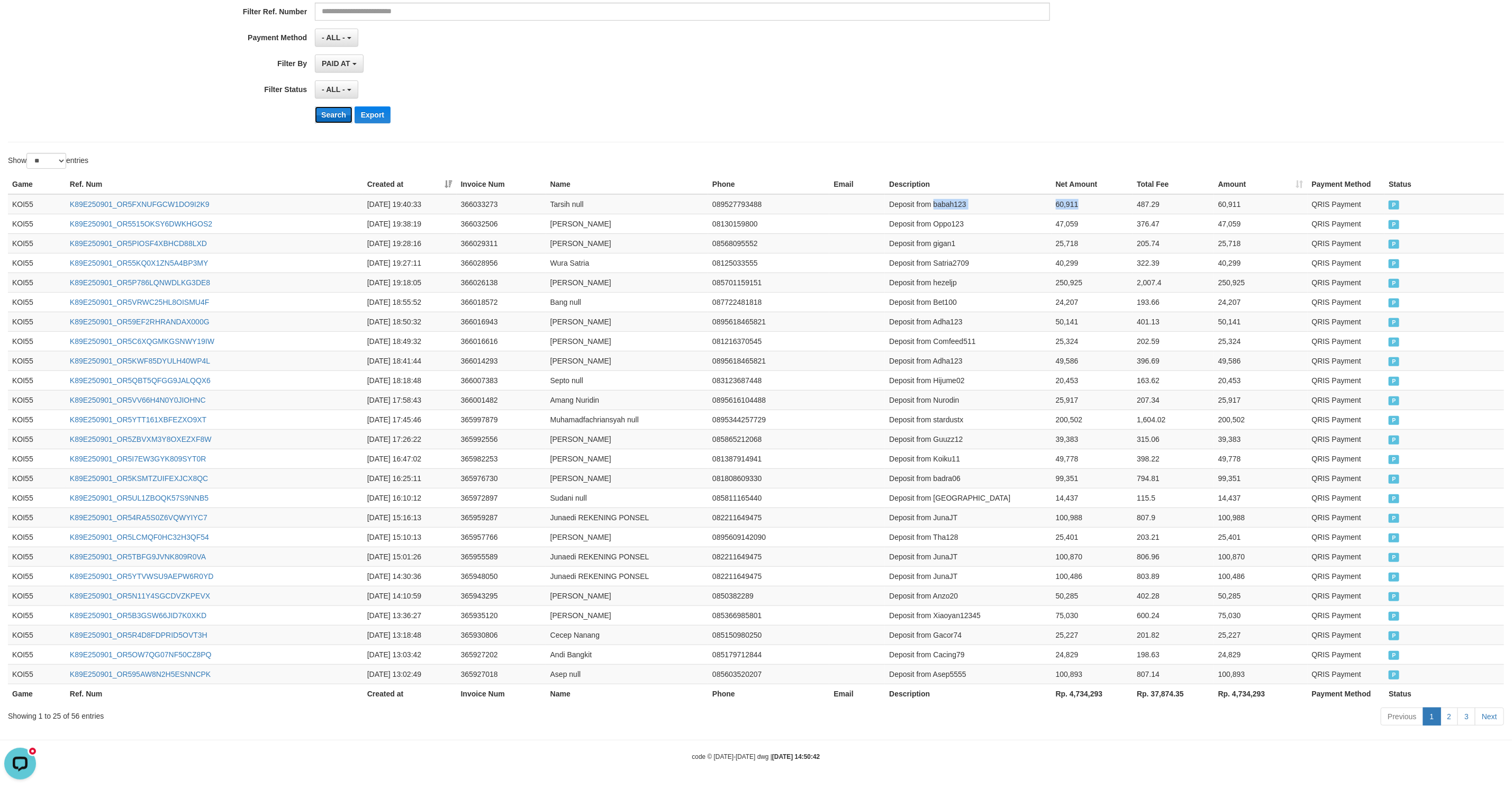
click at [330, 107] on button "Search" at bounding box center [333, 115] width 37 height 17
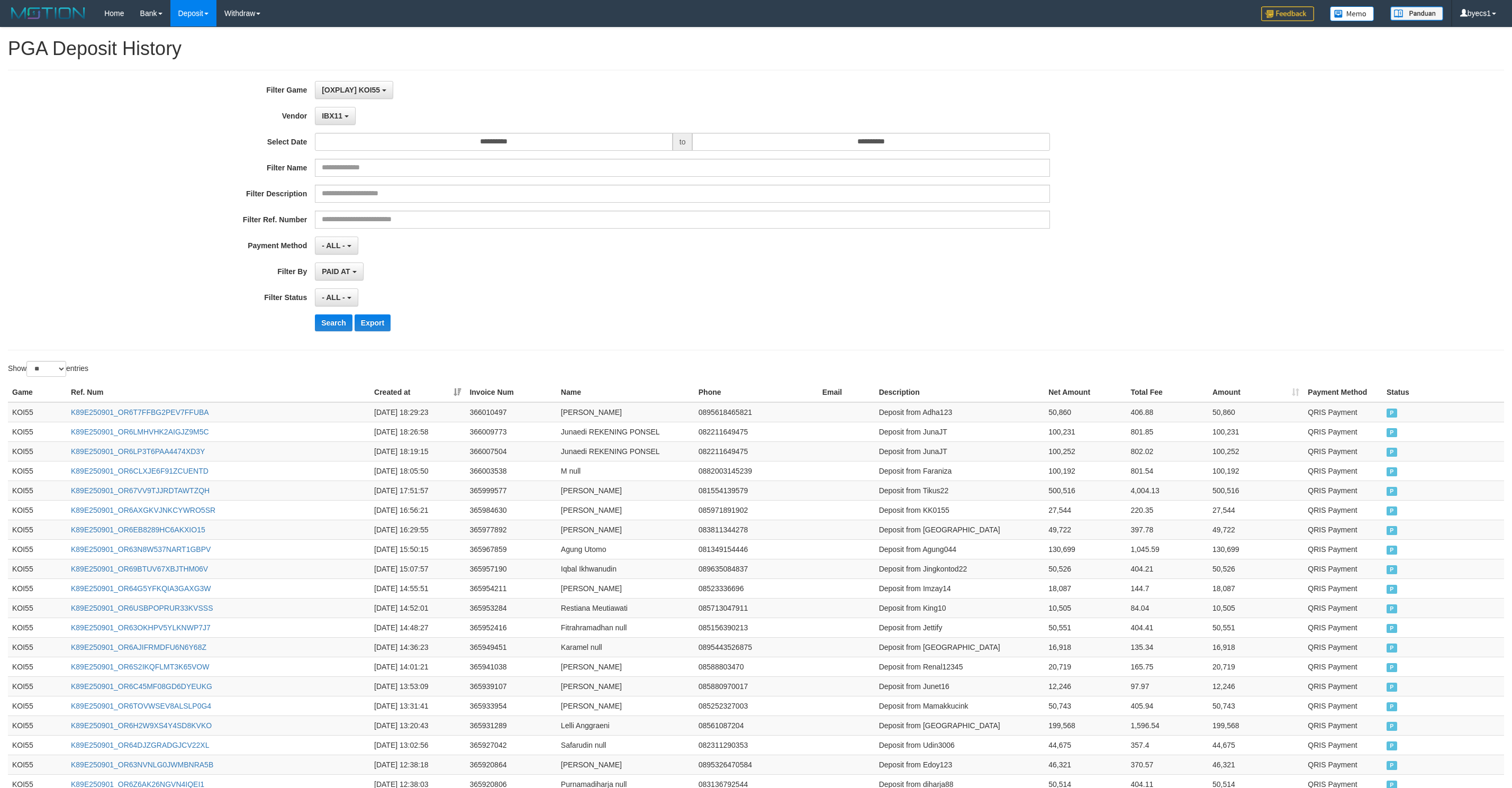
select select "**********"
select select "**"
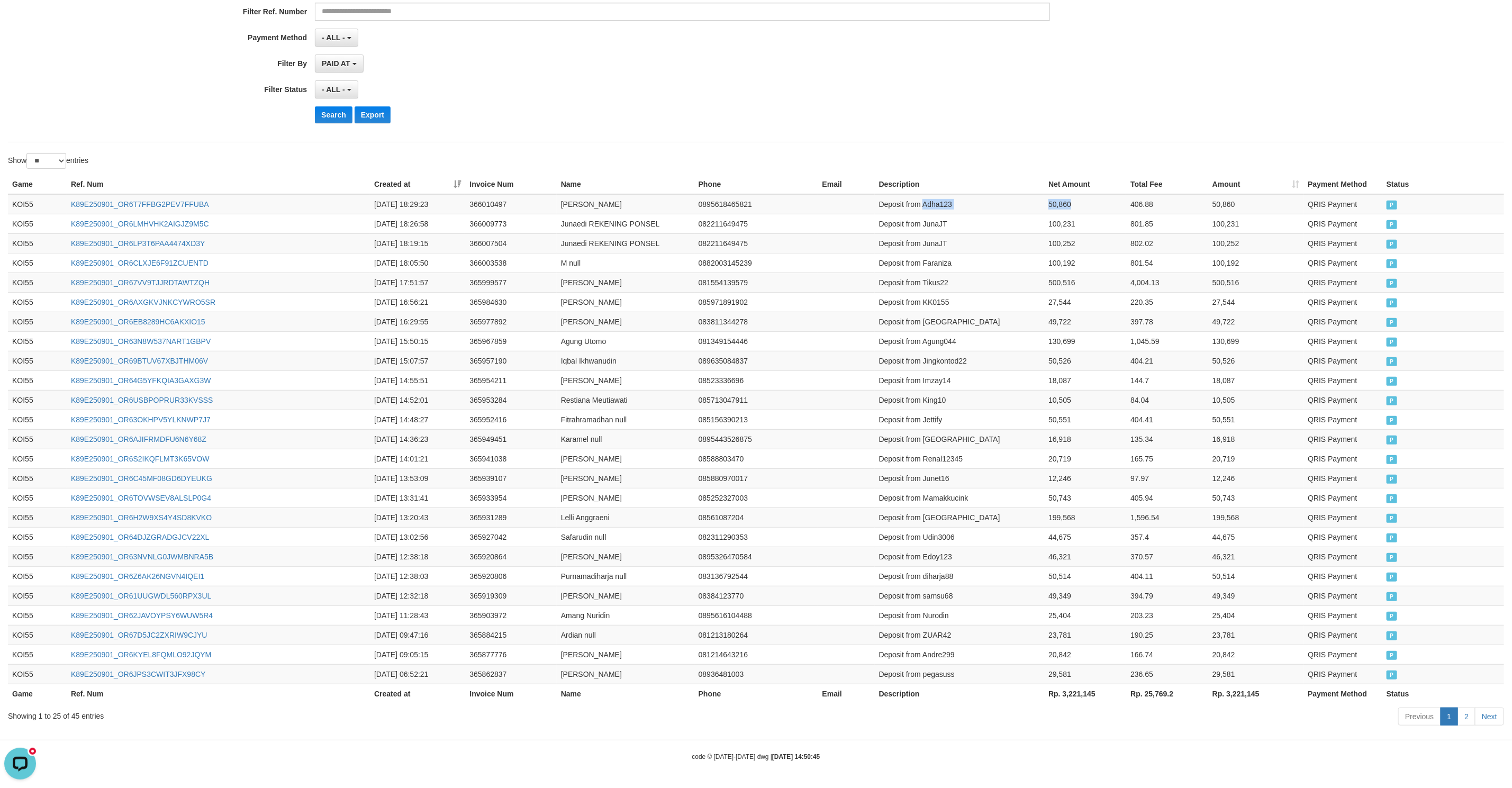
scroll to position [10, 0]
drag, startPoint x: 321, startPoint y: 108, endPoint x: 337, endPoint y: 107, distance: 16.0
click at [321, 107] on button "Search" at bounding box center [333, 115] width 37 height 17
click at [880, 107] on div "Search Export" at bounding box center [787, 115] width 945 height 17
click at [965, 259] on td "Deposit from [PERSON_NAME]" at bounding box center [961, 263] width 169 height 20
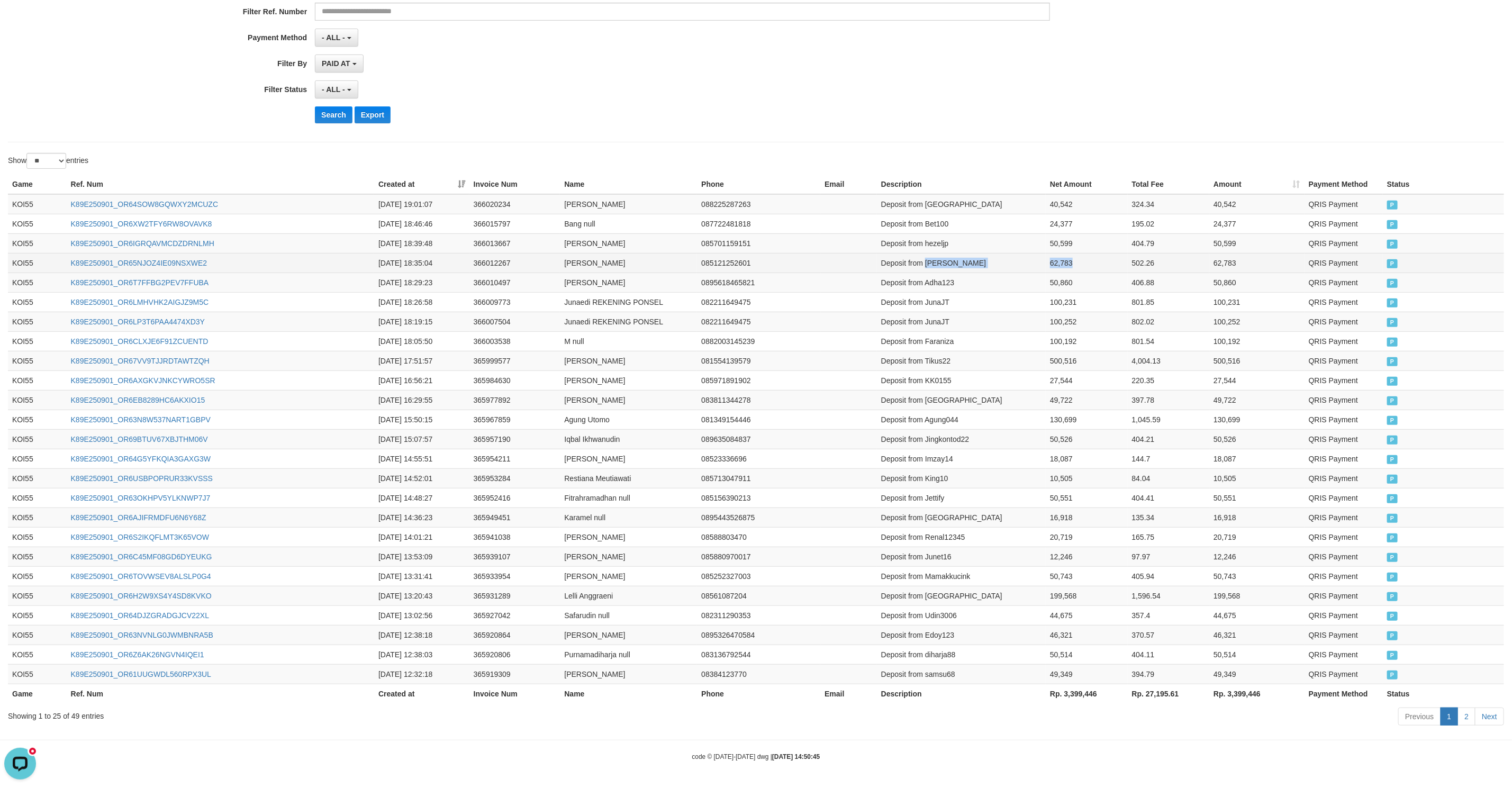
drag, startPoint x: 965, startPoint y: 259, endPoint x: 1036, endPoint y: 258, distance: 71.0
click at [1036, 258] on tr "KOI55 K89E250901_OR65NJOZ4IE09NSXWE2 2025-09-01 18:35:04 366012267 Billy Etsa 0…" at bounding box center [756, 263] width 1496 height 20
copy tr "Billsky 62,783"
click at [959, 235] on td "Deposit from hezeljp" at bounding box center [961, 243] width 169 height 20
drag, startPoint x: 959, startPoint y: 235, endPoint x: 1027, endPoint y: 237, distance: 68.0
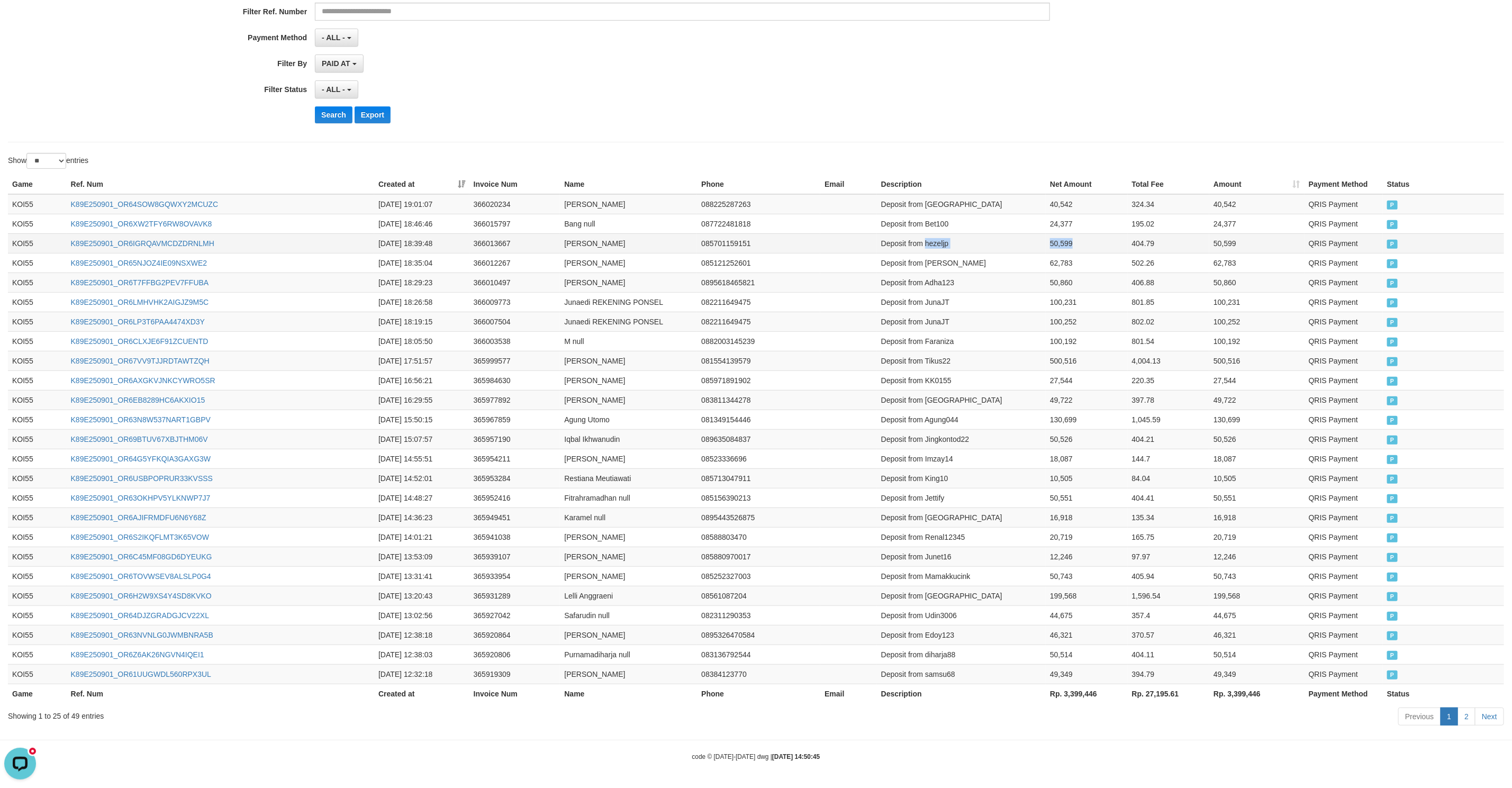
click at [1027, 237] on tr "KOI55 K89E250901_OR6IGRQAVMCDZDRNLMH 2025-09-01 18:39:48 366013667 Mohammad Hez…" at bounding box center [756, 243] width 1496 height 20
copy tr "hezeljp 50,599"
click at [967, 216] on td "Deposit from Bet100" at bounding box center [961, 223] width 169 height 20
drag, startPoint x: 966, startPoint y: 216, endPoint x: 1037, endPoint y: 220, distance: 71.1
click at [1037, 220] on tr "KOI55 K89E250901_OR6XW2TFY6RW8OVAVK8 2025-09-01 18:46:46 366015797 Bang null 08…" at bounding box center [756, 223] width 1496 height 20
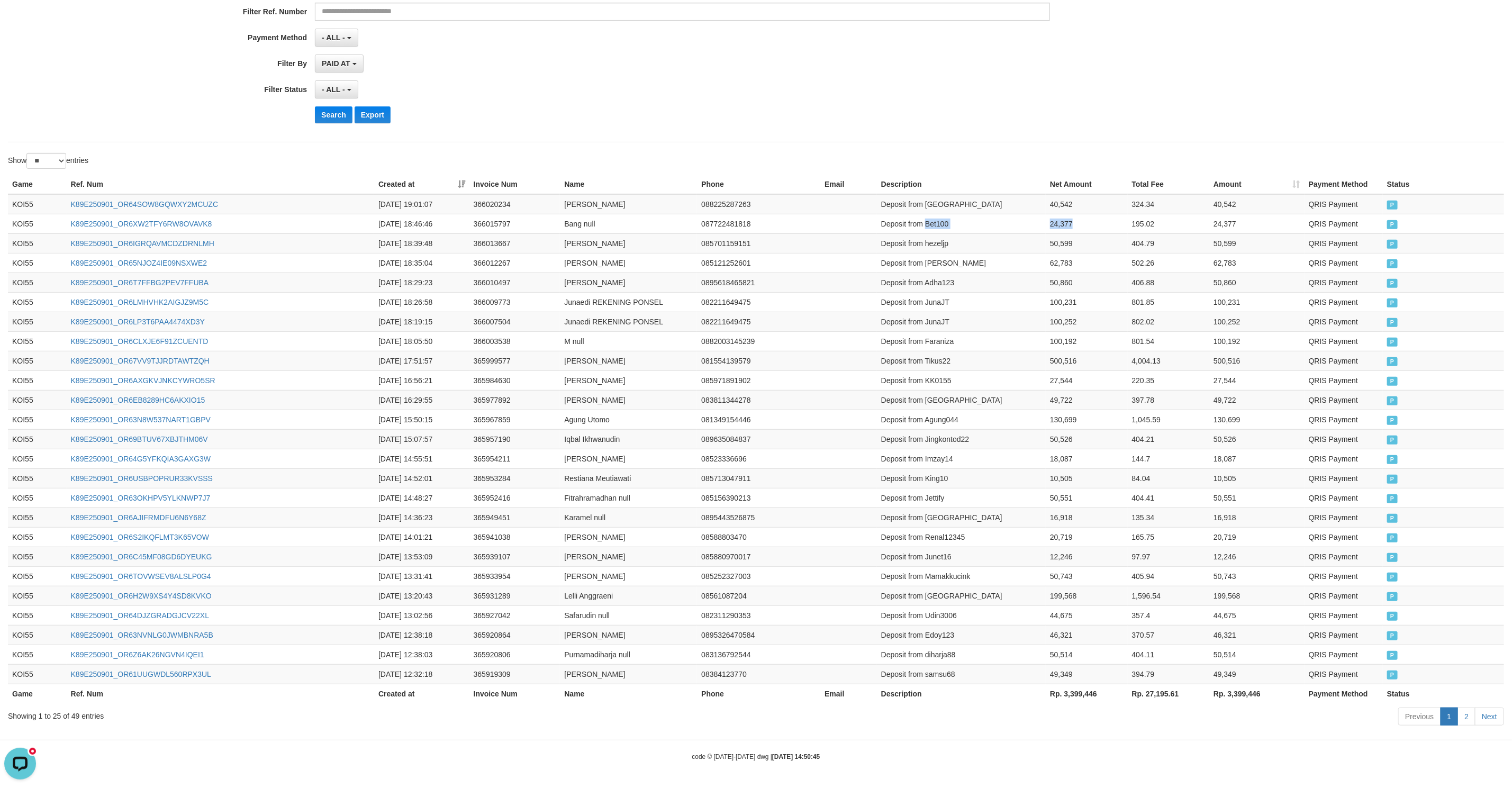
copy tr "Bet100 24,377"
click at [976, 195] on td "Deposit from Galangjp" at bounding box center [961, 204] width 169 height 20
drag, startPoint x: 976, startPoint y: 195, endPoint x: 1033, endPoint y: 196, distance: 57.0
click at [1033, 196] on tr "KOI55 K89E250901_OR64SOW8GQWXY2MCUZC 2025-09-01 19:01:07 366020234 Galang Tony …" at bounding box center [756, 204] width 1496 height 20
copy tr "Galangjp 40,542"
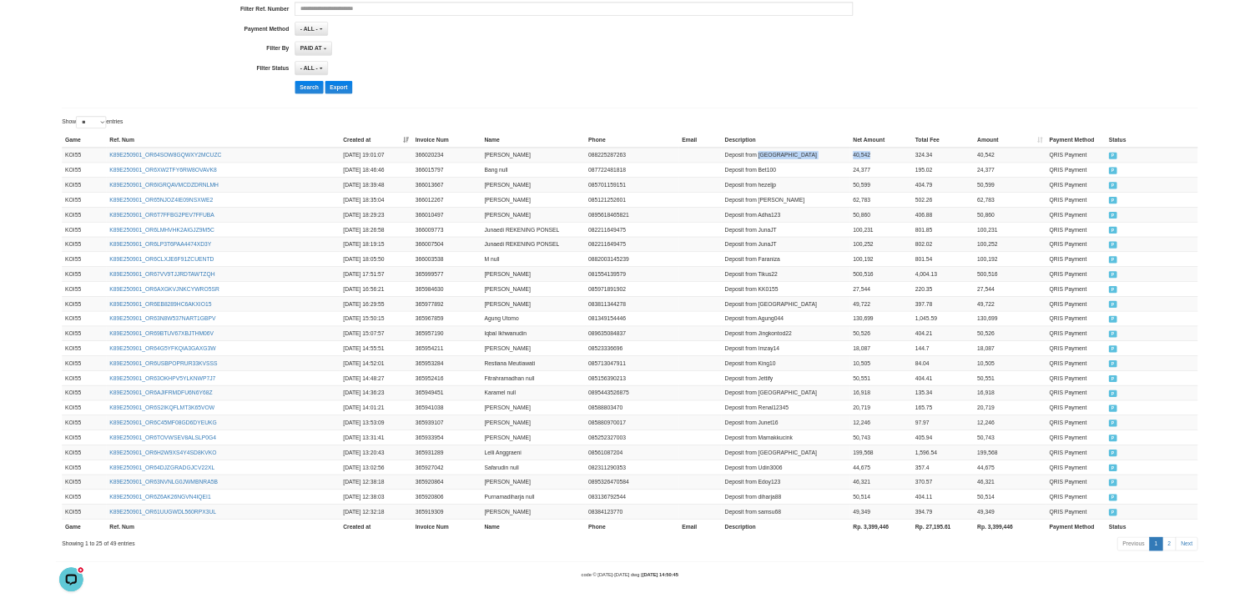
scroll to position [428, 0]
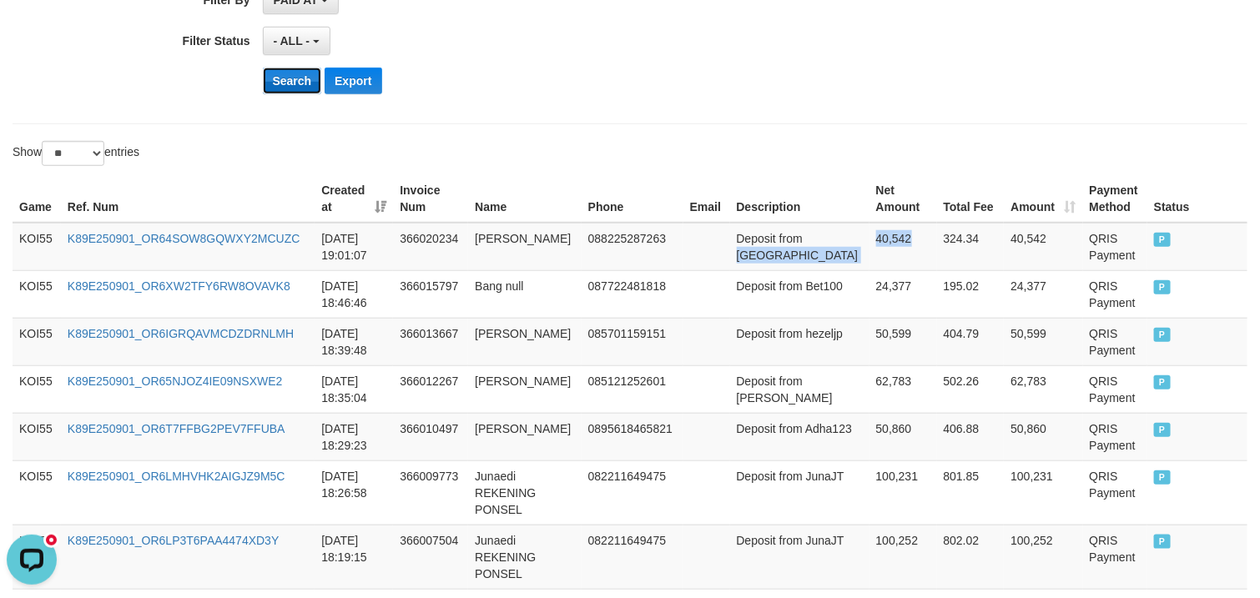
click at [280, 76] on button "Search" at bounding box center [292, 81] width 59 height 27
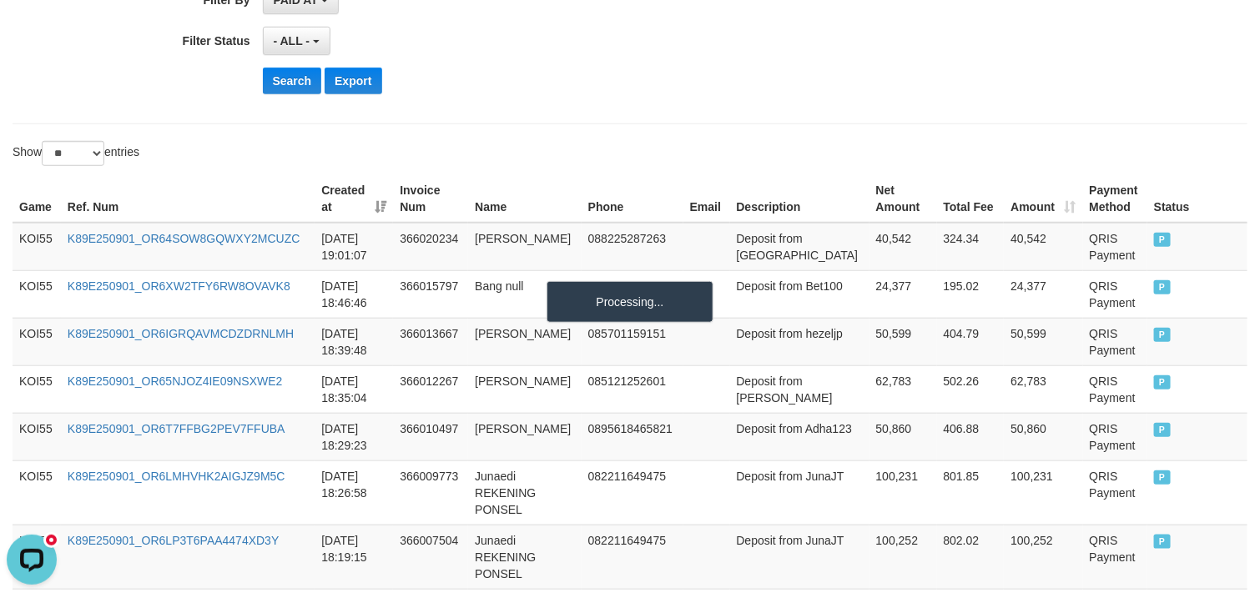
click at [254, 161] on div "Show ** ** ** *** entries" at bounding box center [315, 155] width 605 height 29
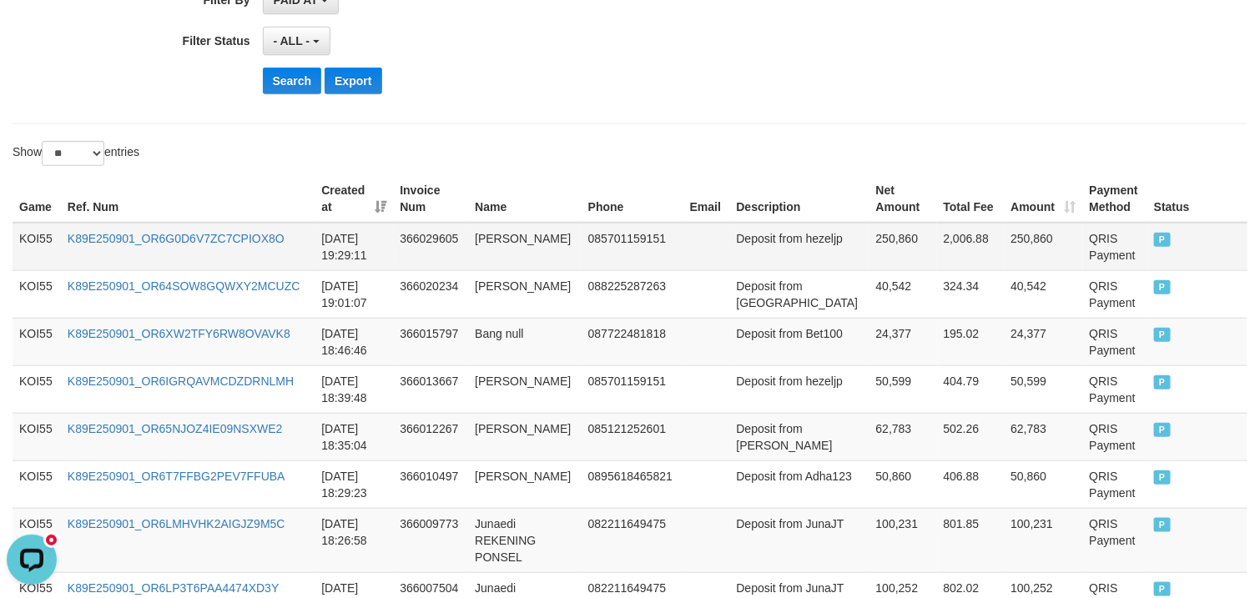
click at [779, 266] on td "Deposit from hezeljp" at bounding box center [799, 247] width 139 height 48
drag, startPoint x: 779, startPoint y: 266, endPoint x: 884, endPoint y: 264, distance: 104.3
click at [884, 264] on tr "KOI55 K89E250901_OR6G0D6V7ZC7CPIOX8O 2025-09-01 19:29:11 366029605 Mohammad Hez…" at bounding box center [630, 247] width 1235 height 48
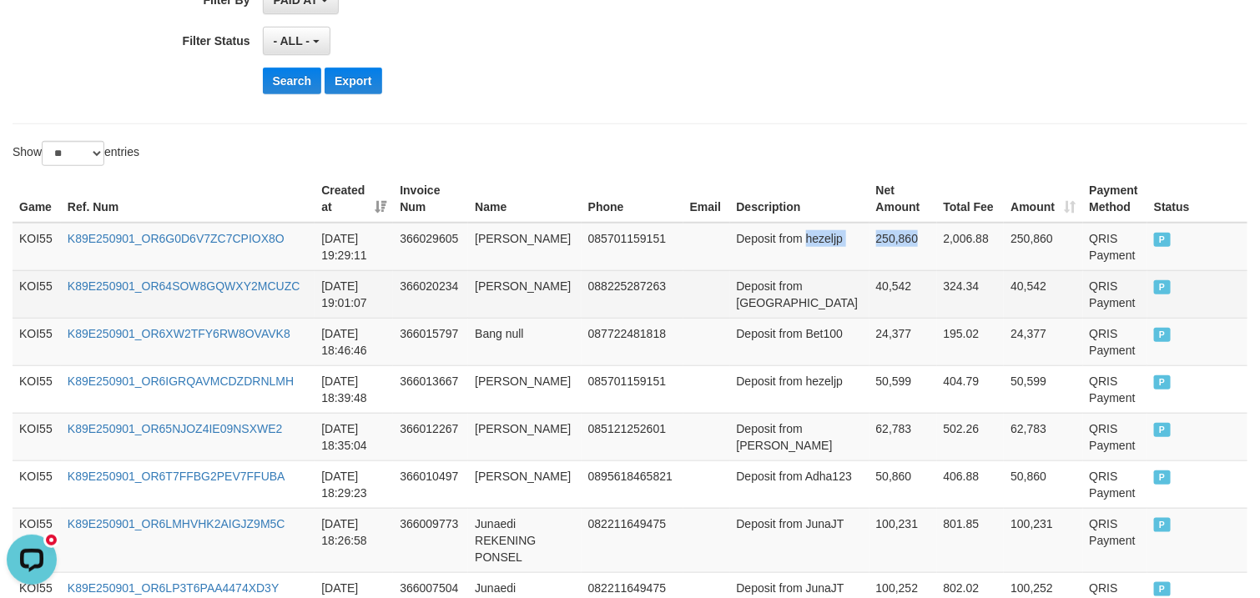
copy tr "hezeljp 250,860"
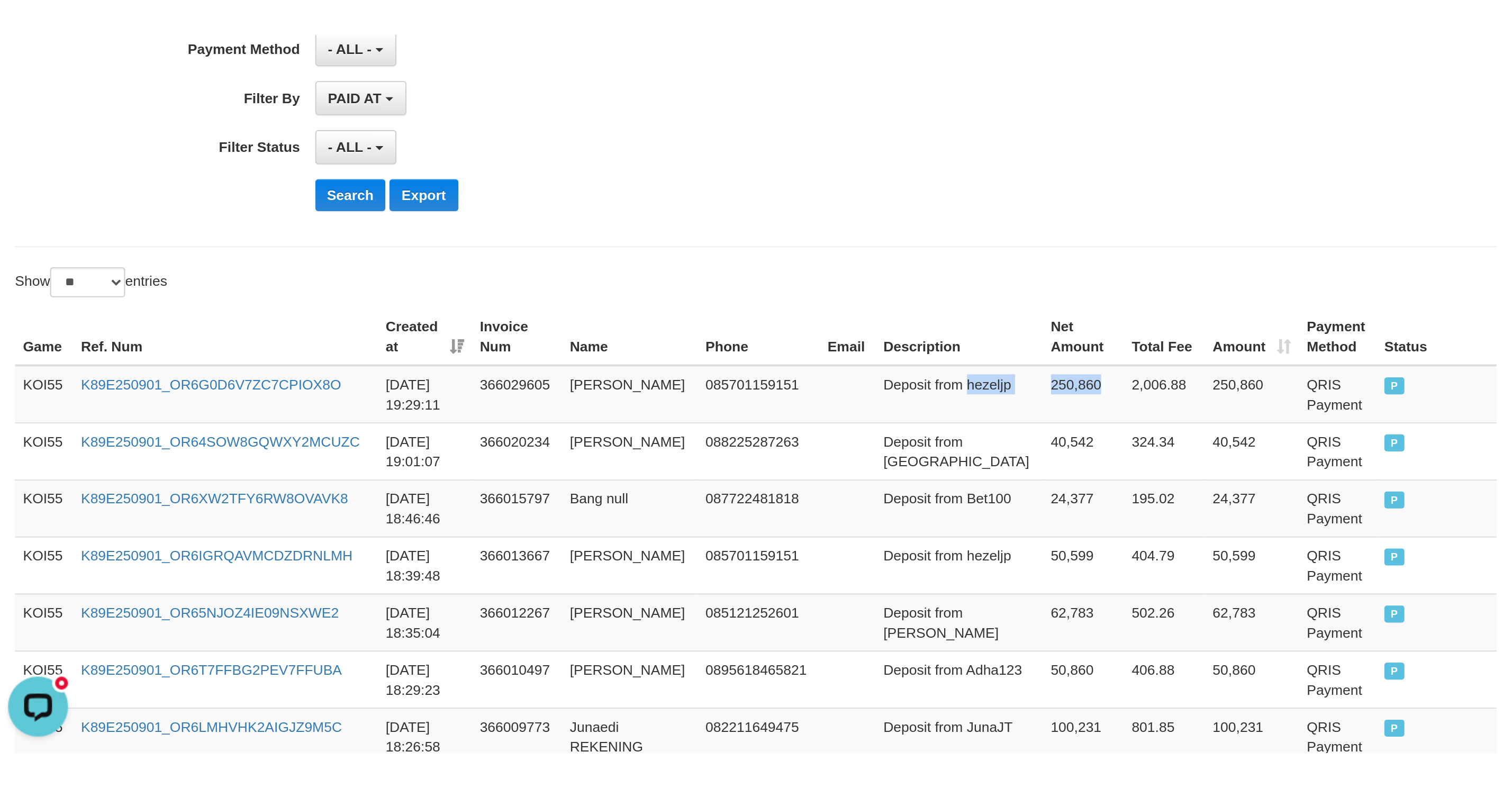
scroll to position [218, 0]
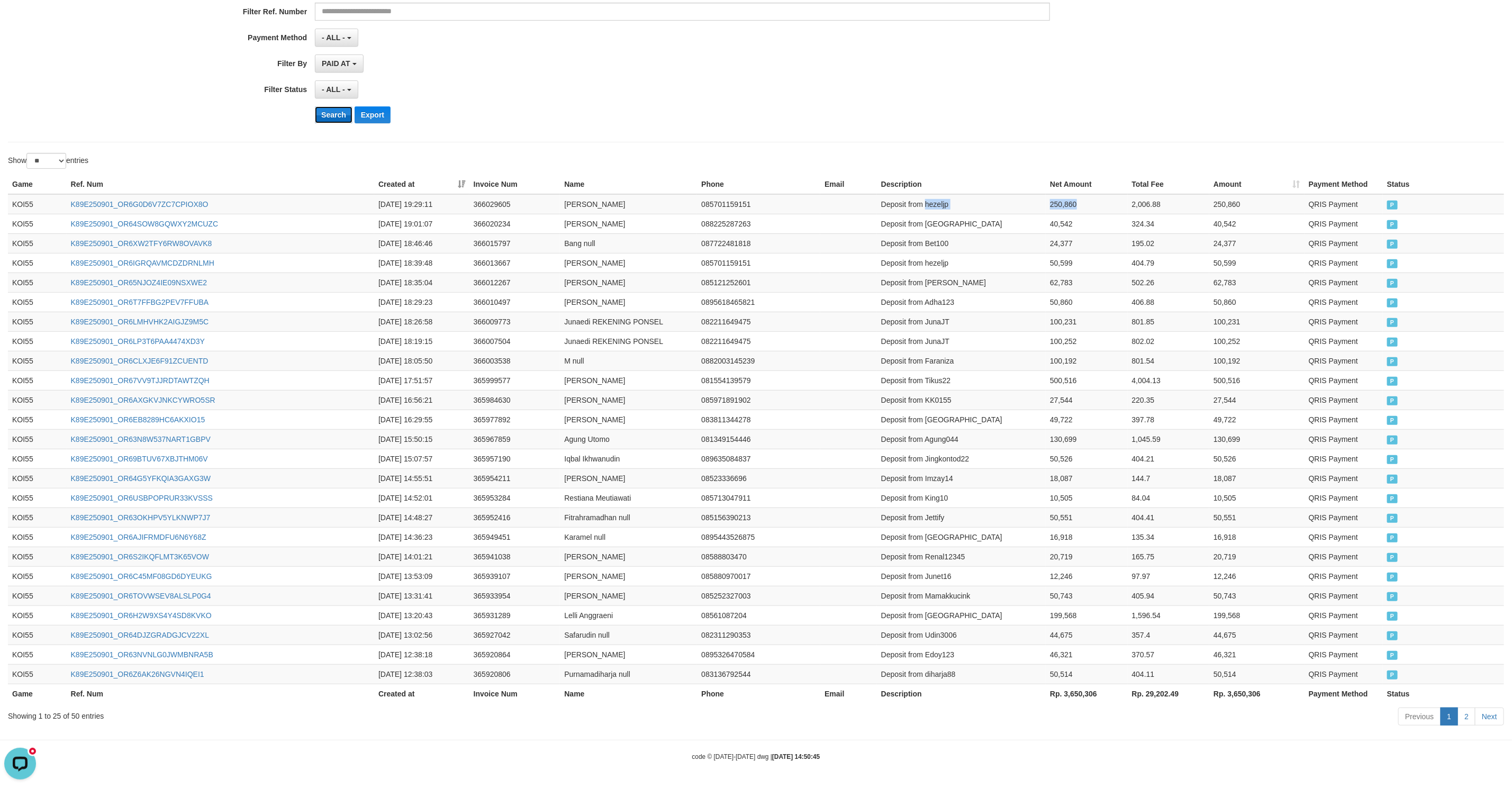
click at [337, 108] on button "Search" at bounding box center [333, 115] width 37 height 17
click at [785, 107] on div "Search Export" at bounding box center [787, 115] width 945 height 17
click at [970, 200] on td "Deposit from Karpet96" at bounding box center [961, 204] width 169 height 20
drag, startPoint x: 970, startPoint y: 200, endPoint x: 1032, endPoint y: 203, distance: 62.1
click at [1032, 203] on tr "KOI55 K89E250901_OR660NIQR8YHH0MK4NF 2025-09-01 19:43:57 366034423 Alan Budi 08…" at bounding box center [756, 204] width 1496 height 20
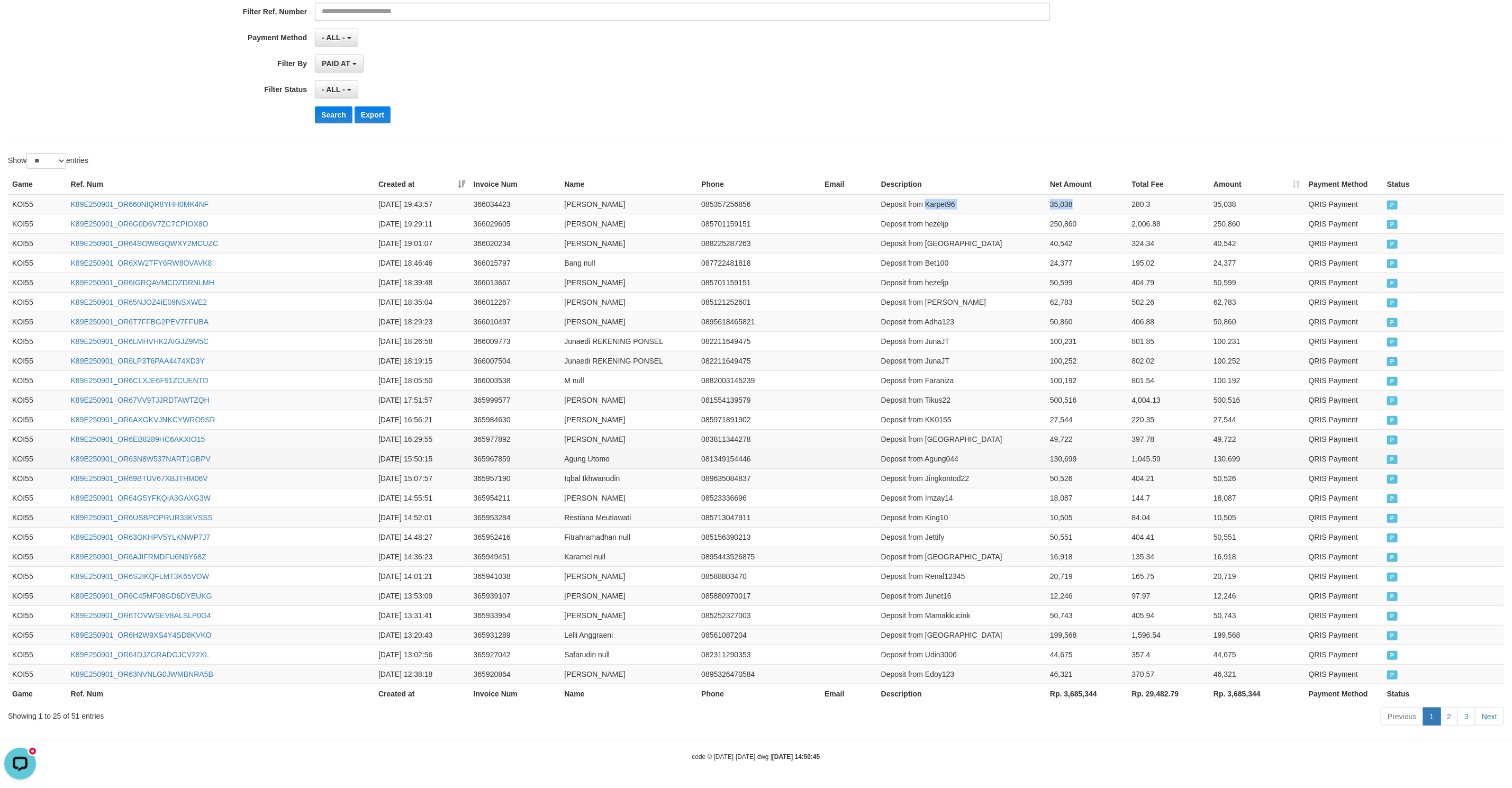
copy tr "Karpet96 35,038"
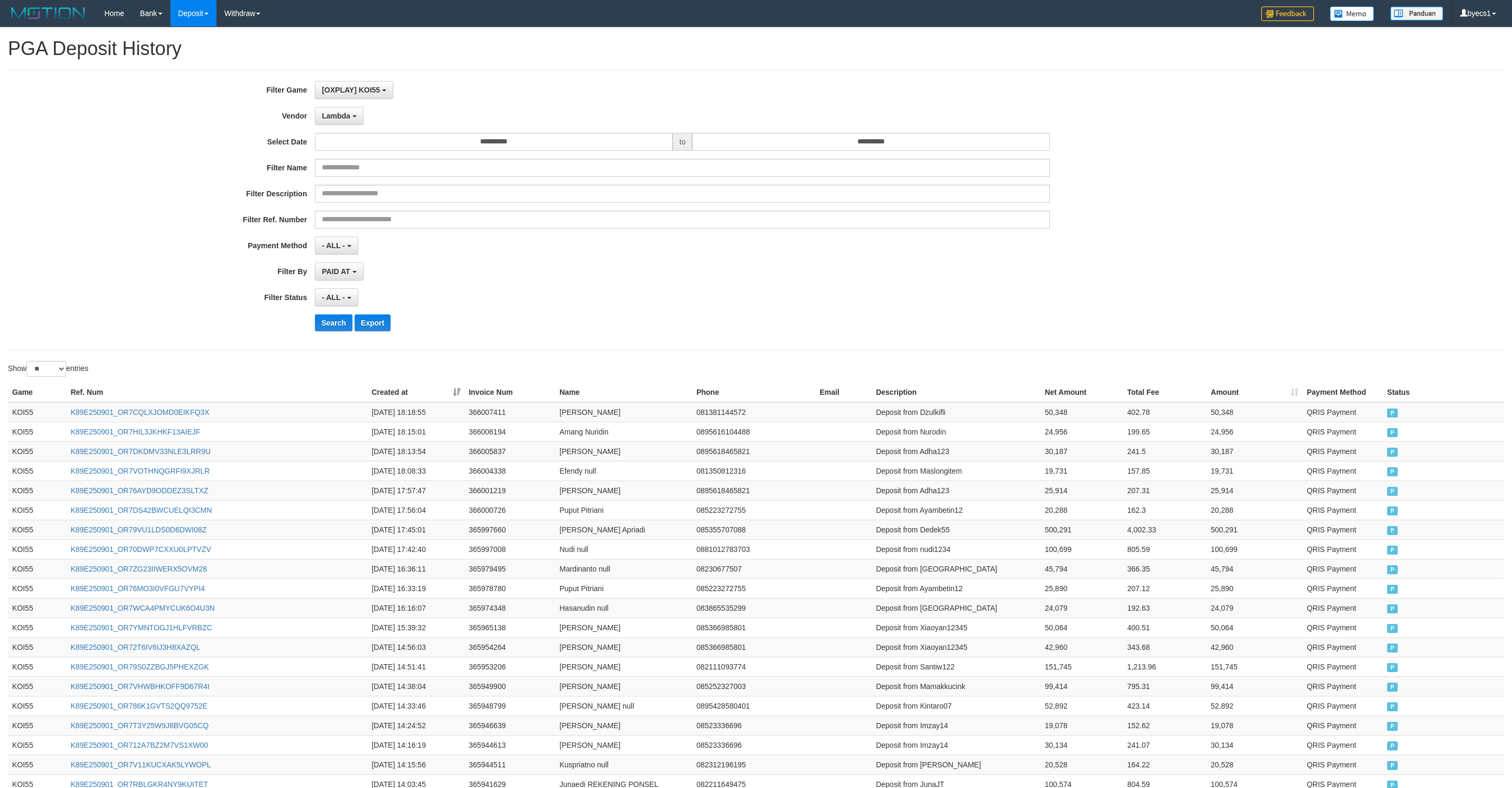
select select "**********"
select select "**"
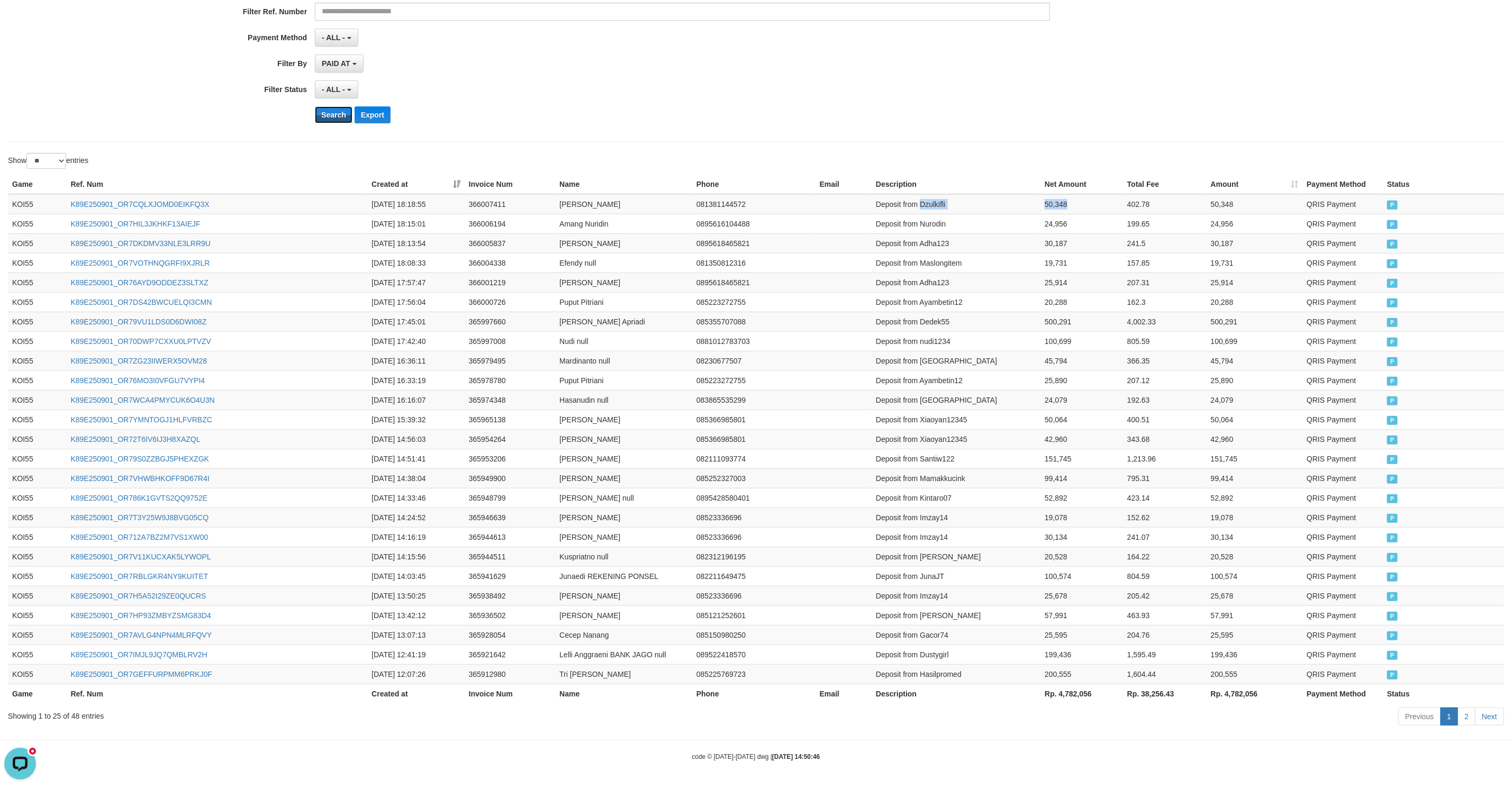
click at [327, 107] on button "Search" at bounding box center [333, 115] width 37 height 17
click at [827, 107] on div "**********" at bounding box center [630, 2] width 1260 height 258
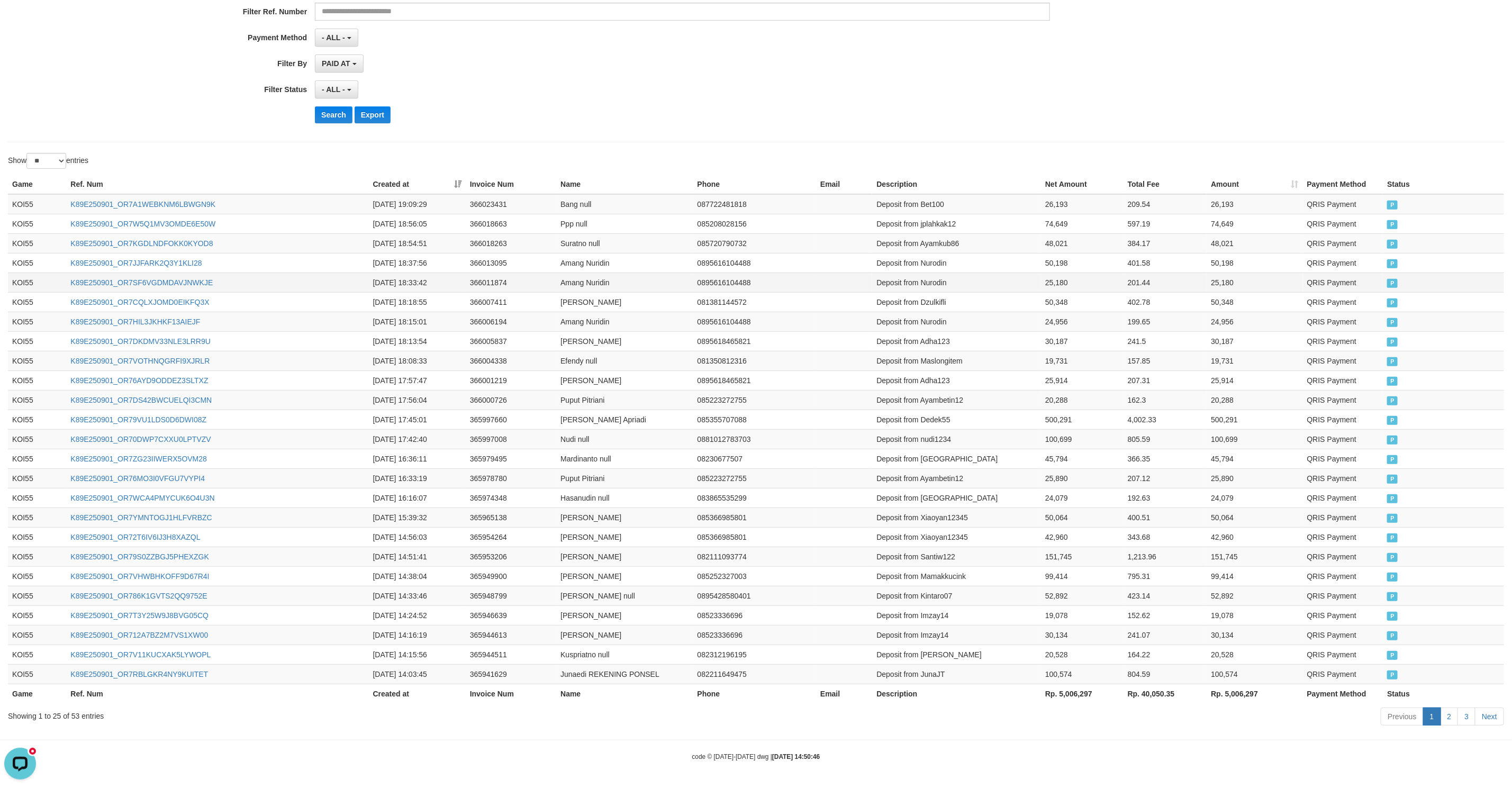
click at [956, 273] on td "Deposit from Nurodin" at bounding box center [956, 282] width 169 height 20
drag, startPoint x: 956, startPoint y: 272, endPoint x: 1010, endPoint y: 266, distance: 54.3
click at [1010, 273] on tr "KOI55 K89E250901_OR7SF6VGDMDAVJNWKJE [DATE] 18:33:42 366011874 Amang Nuridin 08…" at bounding box center [756, 282] width 1496 height 20
copy tr "Nurodin 25,180"
click at [951, 253] on td "Deposit from Nurodin" at bounding box center [956, 263] width 169 height 20
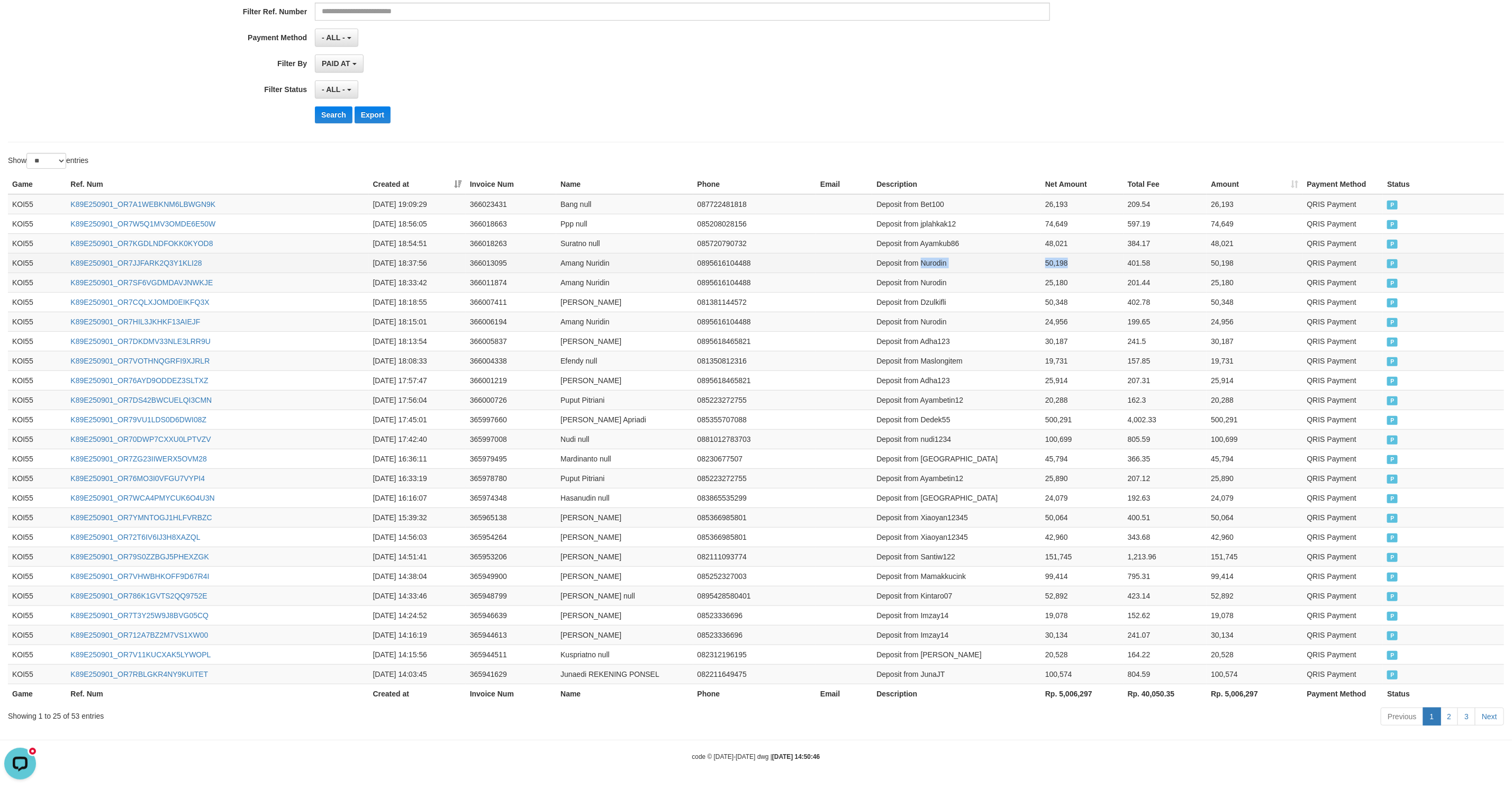
drag, startPoint x: 951, startPoint y: 245, endPoint x: 1019, endPoint y: 243, distance: 68.0
click at [1019, 253] on tr "KOI55 K89E250901_OR7JJFARK2Q3Y1KLI28 [DATE] 18:37:56 366013095 Amang Nuridin 08…" at bounding box center [756, 263] width 1496 height 20
copy tr "Nurodin 50,198"
click at [961, 233] on td "Deposit from Ayamkub86" at bounding box center [956, 243] width 169 height 20
drag, startPoint x: 961, startPoint y: 220, endPoint x: 1010, endPoint y: 218, distance: 49.0
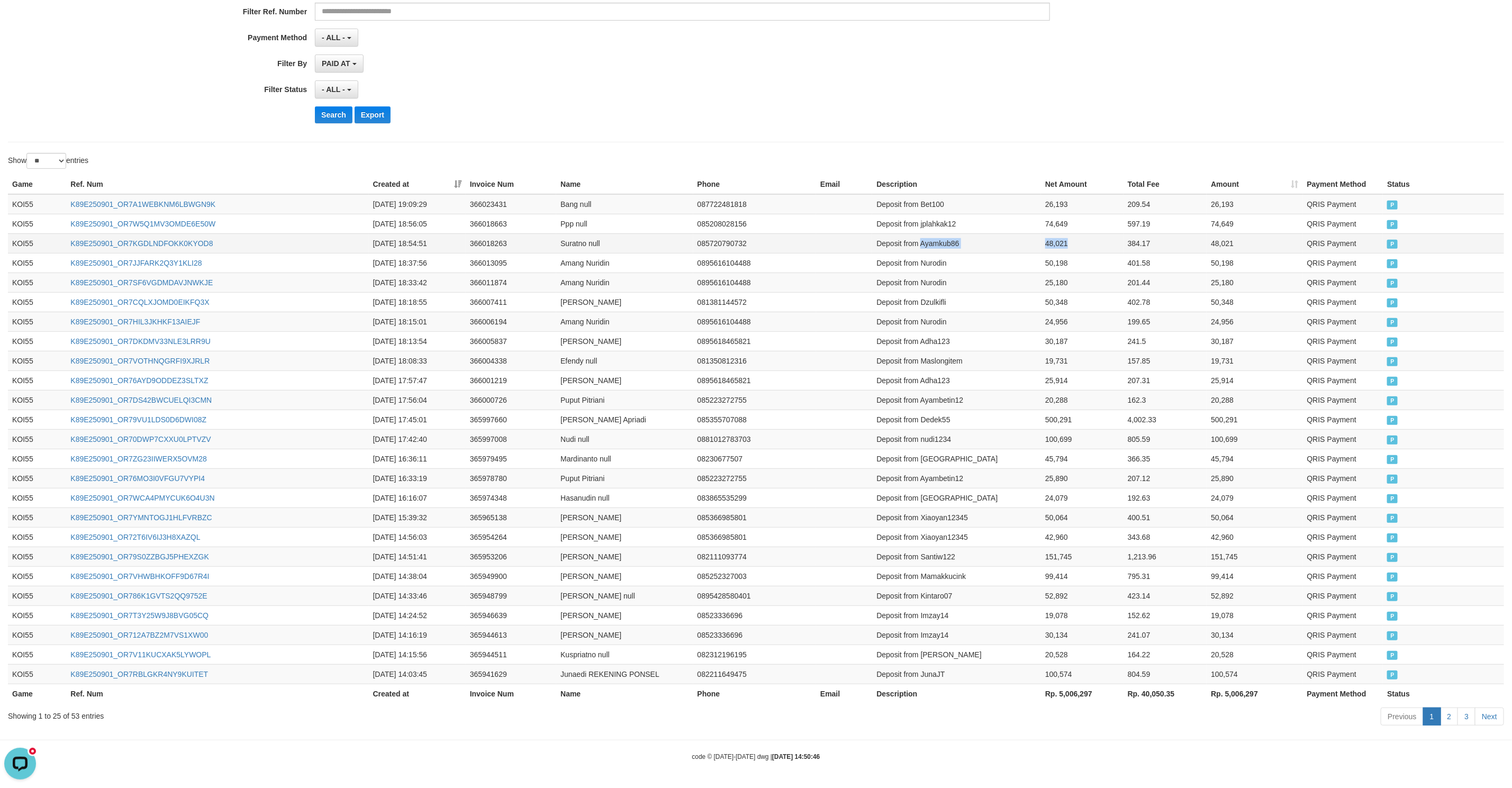
click at [1010, 233] on tr "KOI55 K89E250901_OR7KGDLNDFOKK0KYOD8 2025-09-01 18:54:51 366018263 Suratno null…" at bounding box center [756, 243] width 1496 height 20
copy tr "Ayamkub86 48,021"
click at [951, 214] on td "Deposit from jplahkak12" at bounding box center [956, 223] width 169 height 20
drag, startPoint x: 951, startPoint y: 199, endPoint x: 1015, endPoint y: 204, distance: 64.2
click at [1015, 214] on tr "KOI55 K89E250901_OR7W5Q1MV3OMDE6E50W 2025-09-01 18:56:05 366018663 Ppp null 085…" at bounding box center [756, 223] width 1496 height 20
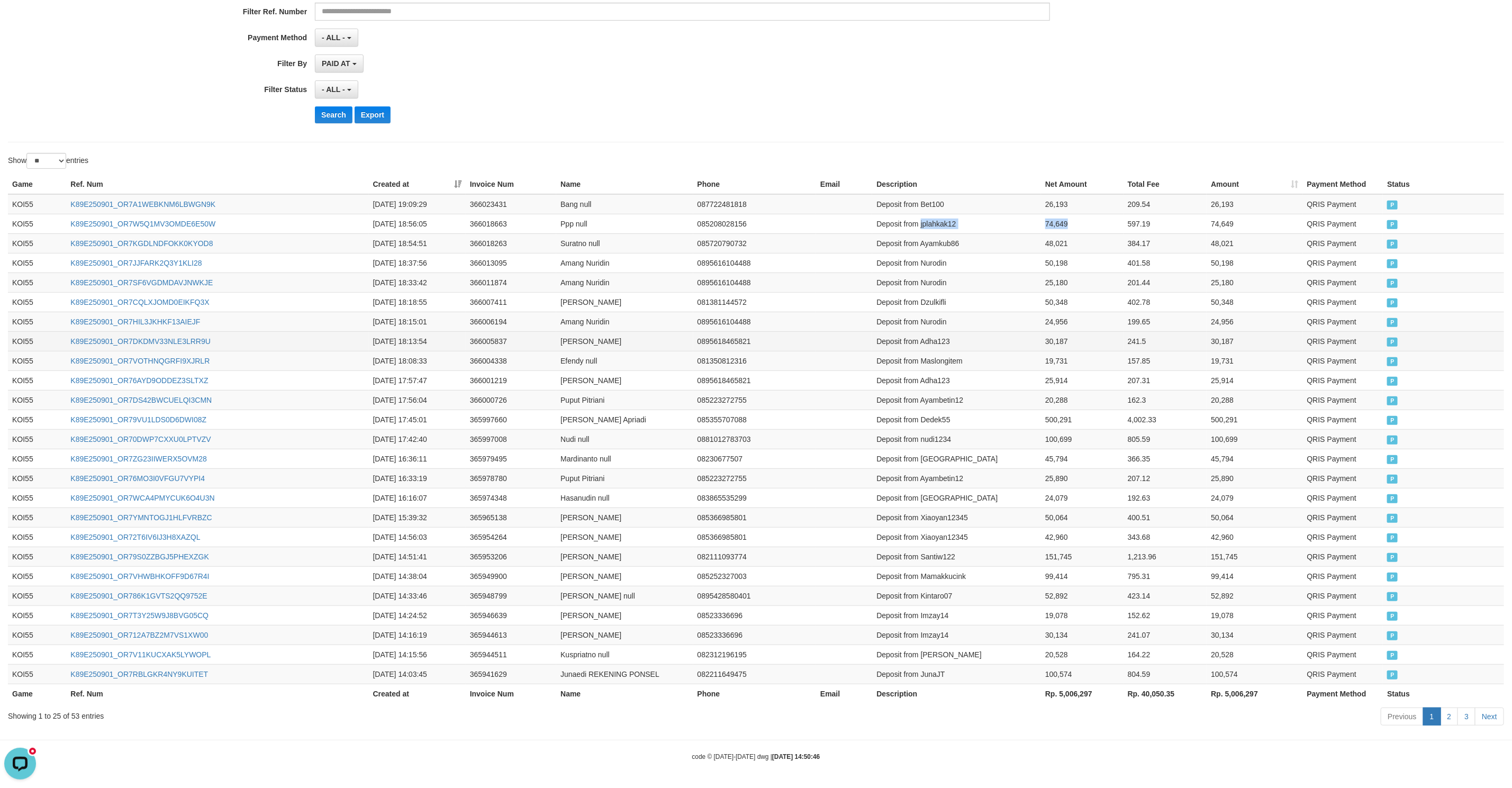
copy tr "jplahkak12 74,649"
click at [941, 194] on td "Deposit from Bet100" at bounding box center [956, 204] width 169 height 20
drag, startPoint x: 941, startPoint y: 181, endPoint x: 1040, endPoint y: 183, distance: 99.0
click at [1040, 194] on tr "KOI55 K89E250901_OR7A1WEBKNM6LBWGN9K 2025-09-01 19:09:29 366023431 Bang null 08…" at bounding box center [756, 204] width 1496 height 20
copy tr "Bet100 26,193"
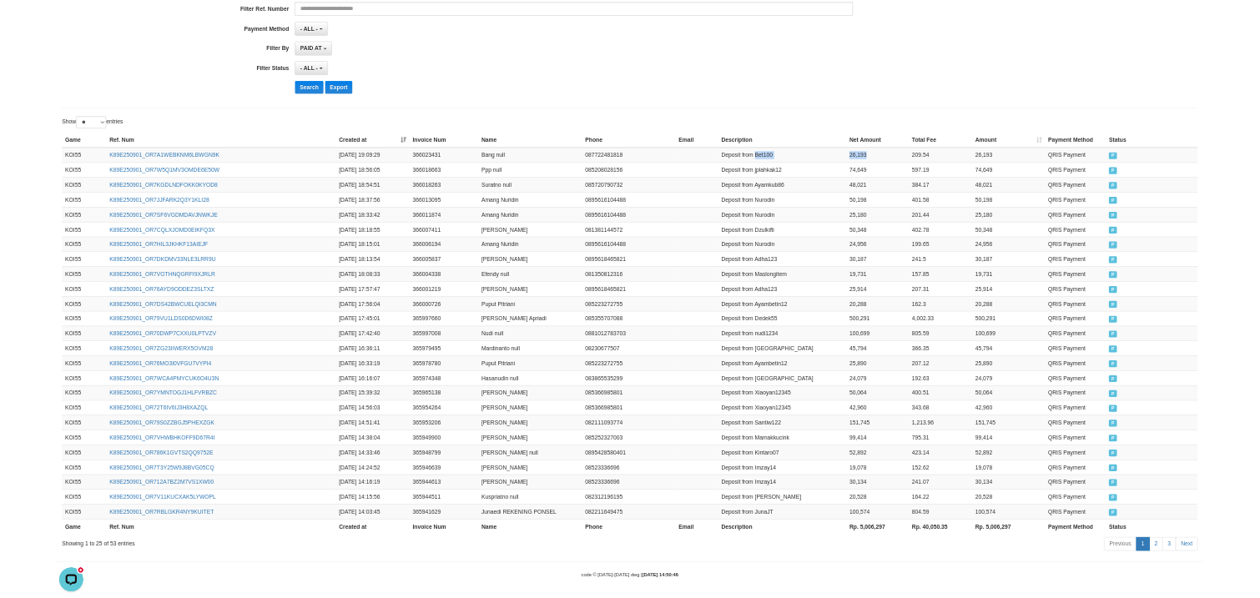
scroll to position [461, 0]
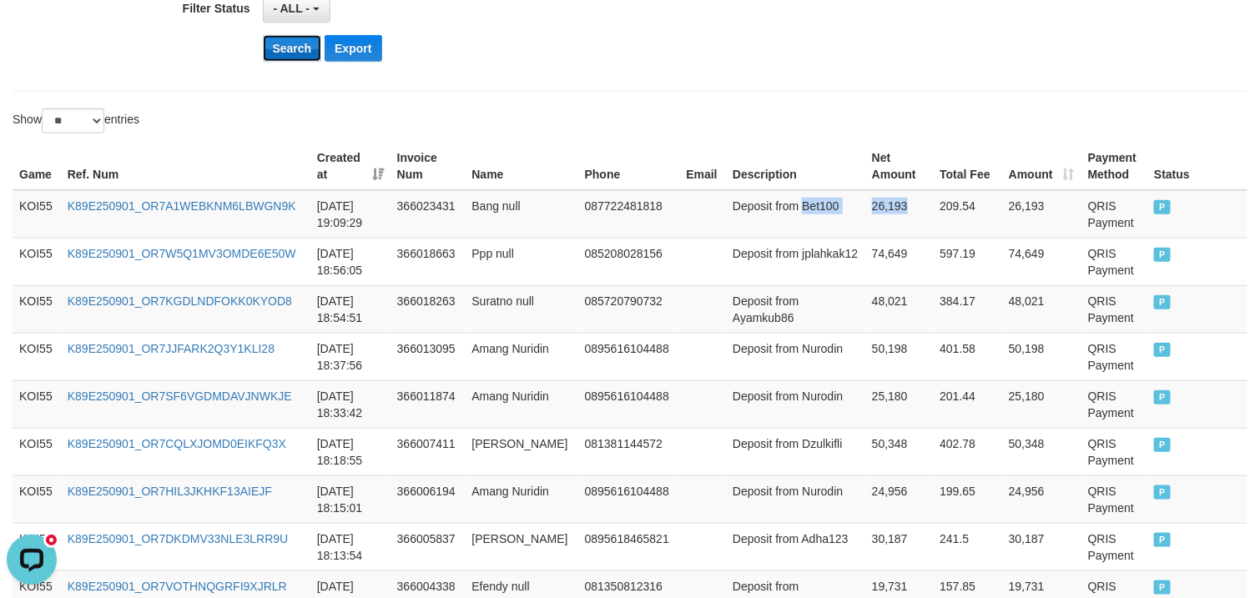
click at [296, 48] on button "Search" at bounding box center [292, 48] width 59 height 27
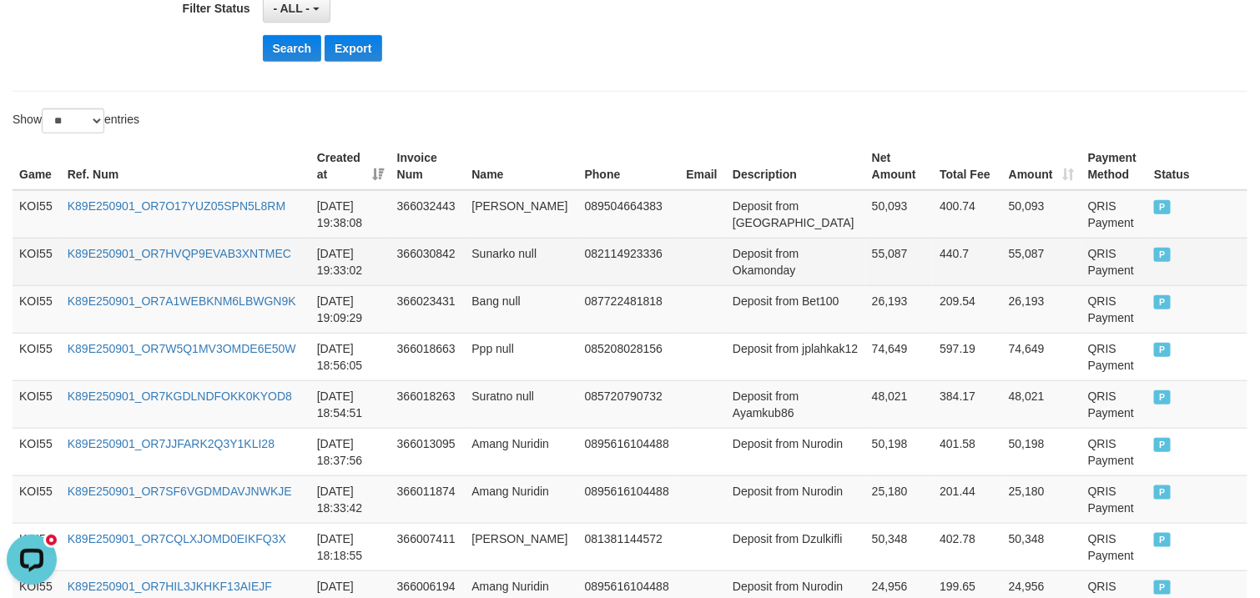
click at [787, 273] on td "Deposit from Okamonday" at bounding box center [795, 262] width 139 height 48
drag, startPoint x: 787, startPoint y: 273, endPoint x: 849, endPoint y: 274, distance: 61.7
click at [849, 274] on tr "KOI55 K89E250901_OR7HVQP9EVAB3XNTMEC 2025-09-01 19:33:02 366030842 Sunarko null…" at bounding box center [630, 262] width 1235 height 48
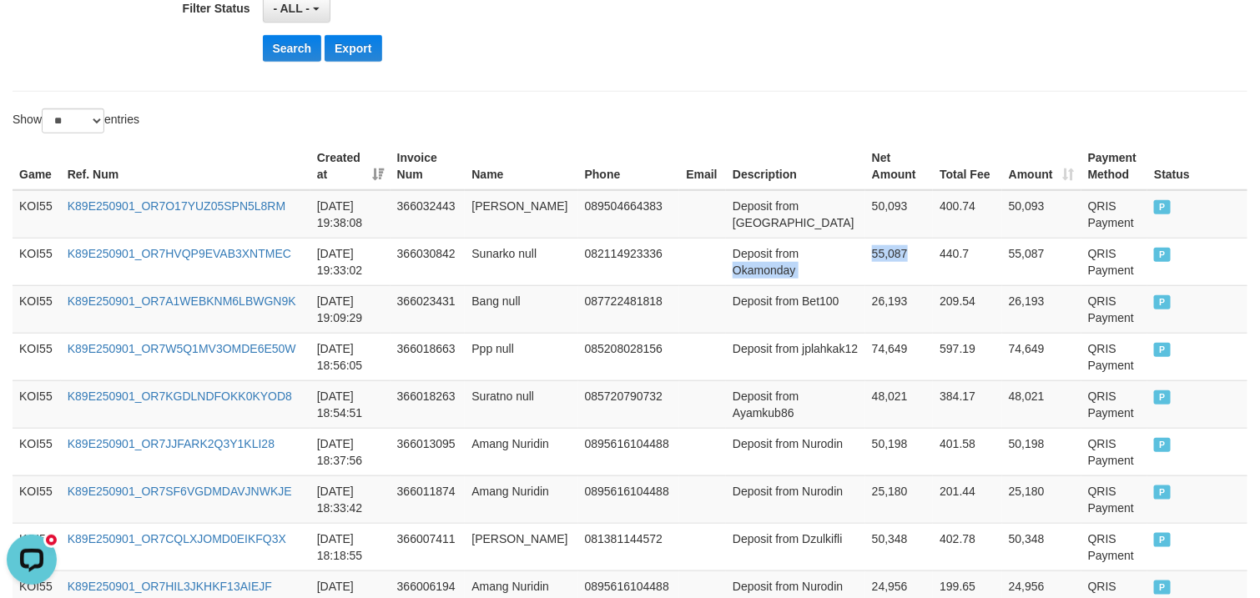
copy tr "Okamonday 55,087"
click at [771, 233] on td "Deposit from Rudiijo99" at bounding box center [795, 214] width 139 height 48
drag, startPoint x: 771, startPoint y: 233, endPoint x: 746, endPoint y: 226, distance: 25.9
click at [847, 224] on tr "KOI55 K89E250901_OR7O17YUZ05SPN5L8RM 2025-09-01 19:38:08 366032443 Rudi null 08…" at bounding box center [630, 214] width 1235 height 48
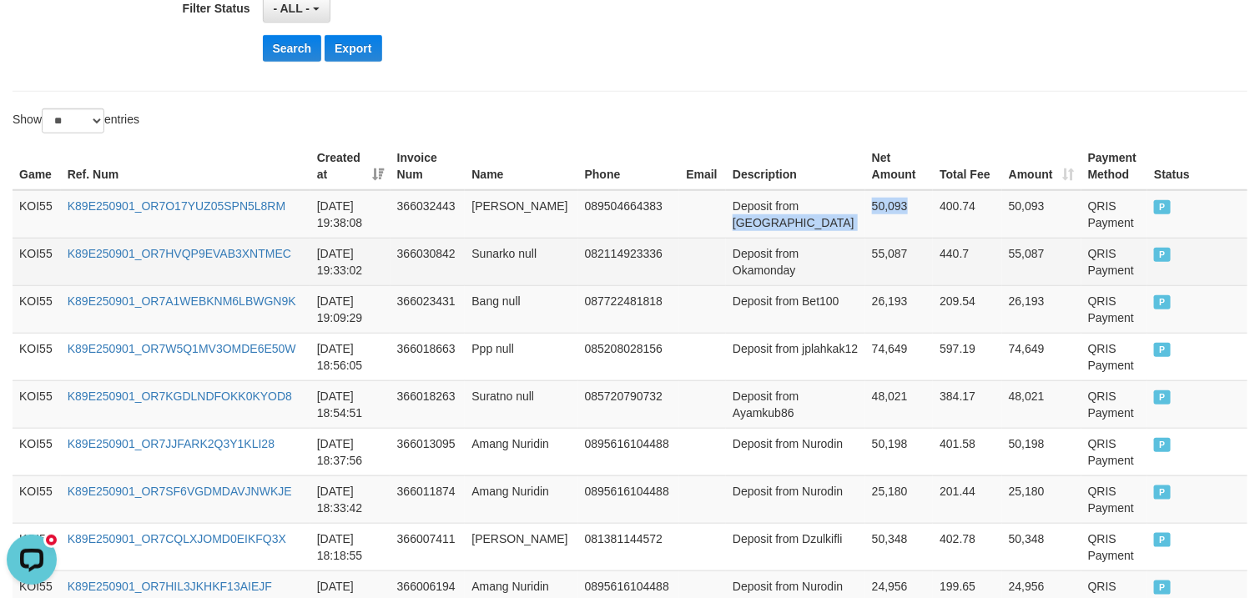
copy tr "Rudiijo99 50,093"
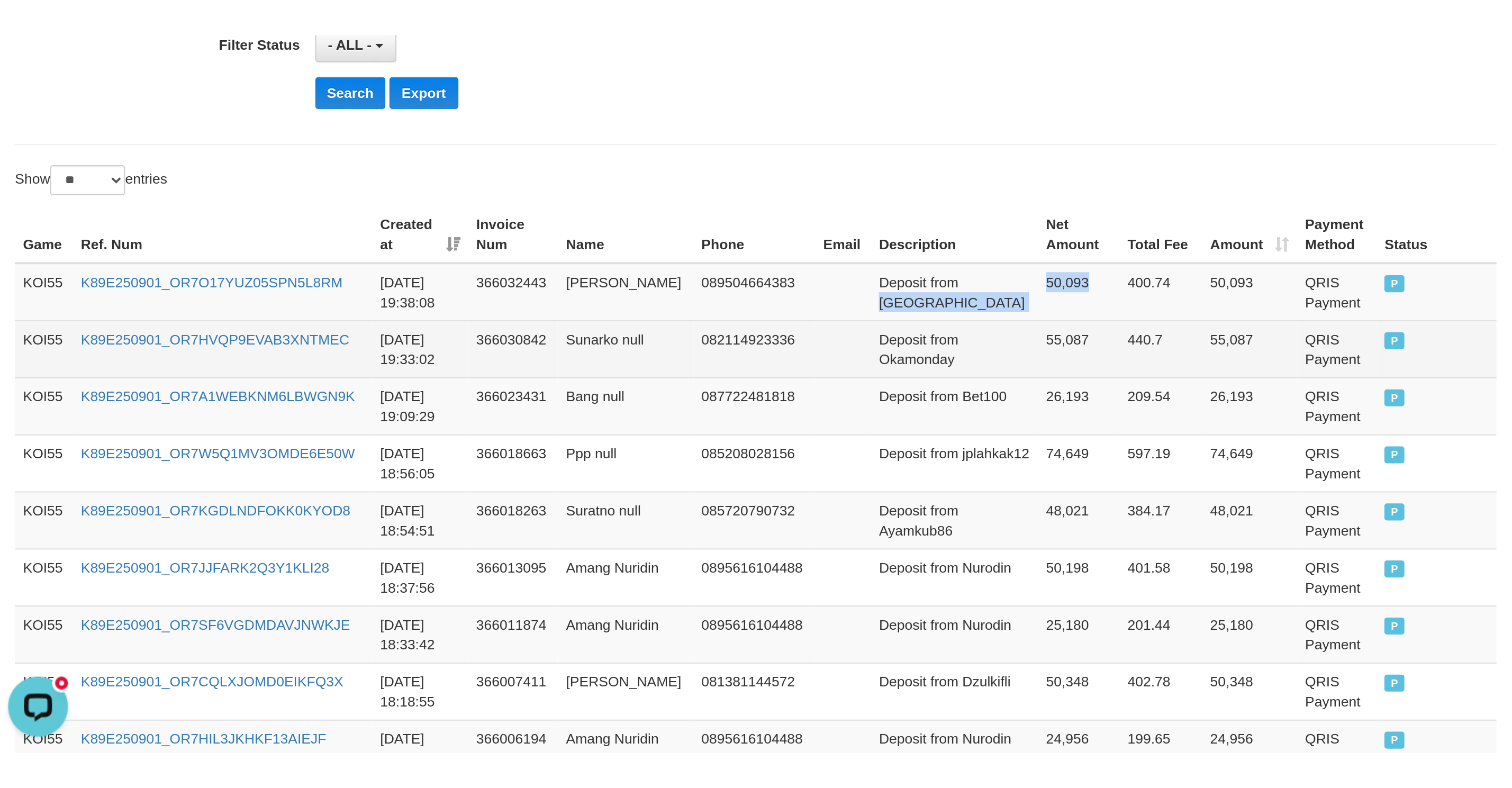
scroll to position [218, 0]
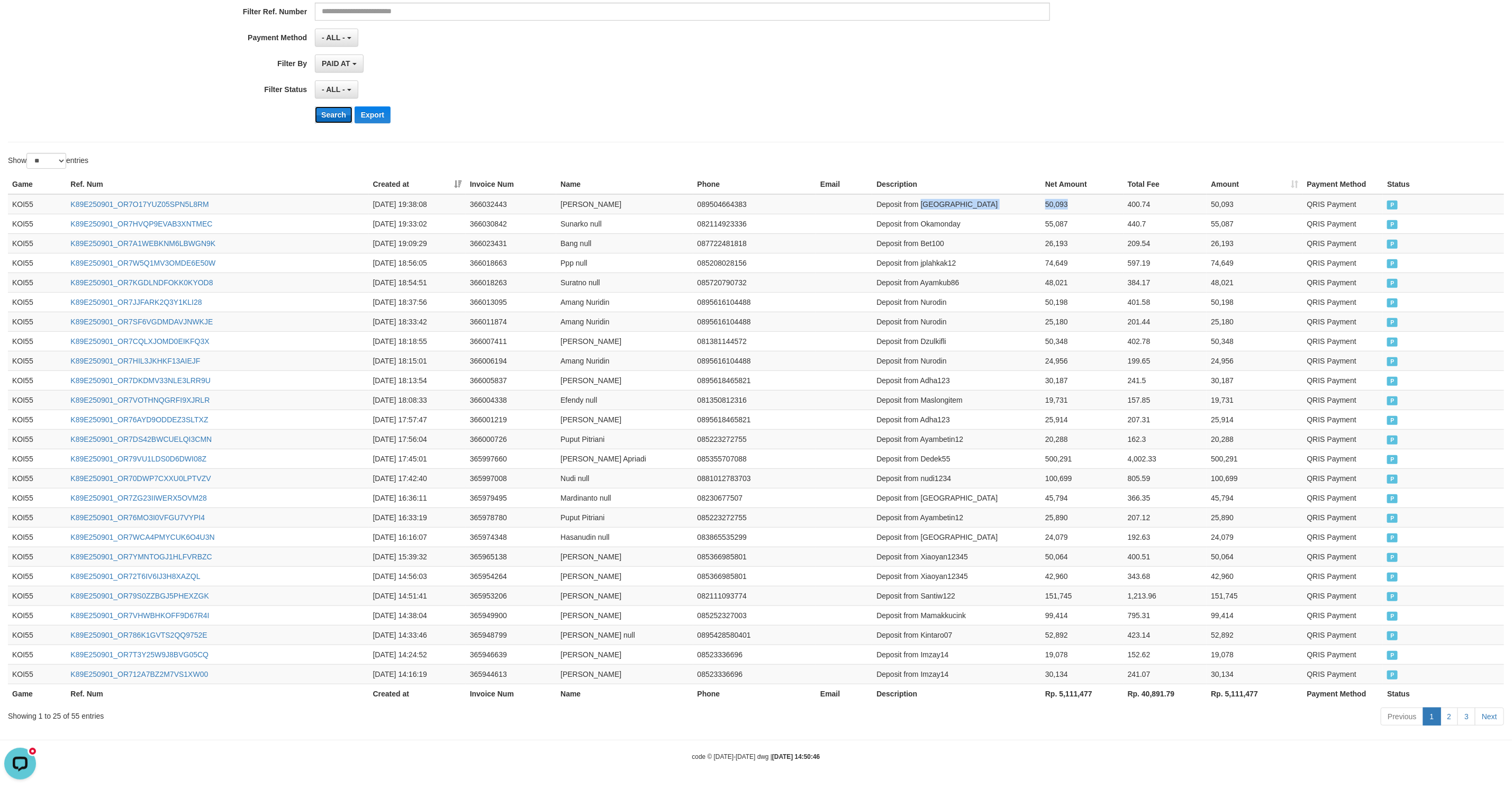
click at [337, 107] on button "Search" at bounding box center [333, 115] width 37 height 17
click at [762, 107] on div "Search Export" at bounding box center [787, 115] width 945 height 17
click at [958, 200] on td "Deposit from Nurodin" at bounding box center [956, 204] width 169 height 20
drag, startPoint x: 958, startPoint y: 200, endPoint x: 205, endPoint y: 534, distance: 823.8
click at [1013, 200] on tr "KOI55 K89E250901_OR7EGY0MR8P3K7G4K09 2025-09-01 19:43:19 366034234 Amang Nuridi…" at bounding box center [756, 204] width 1496 height 20
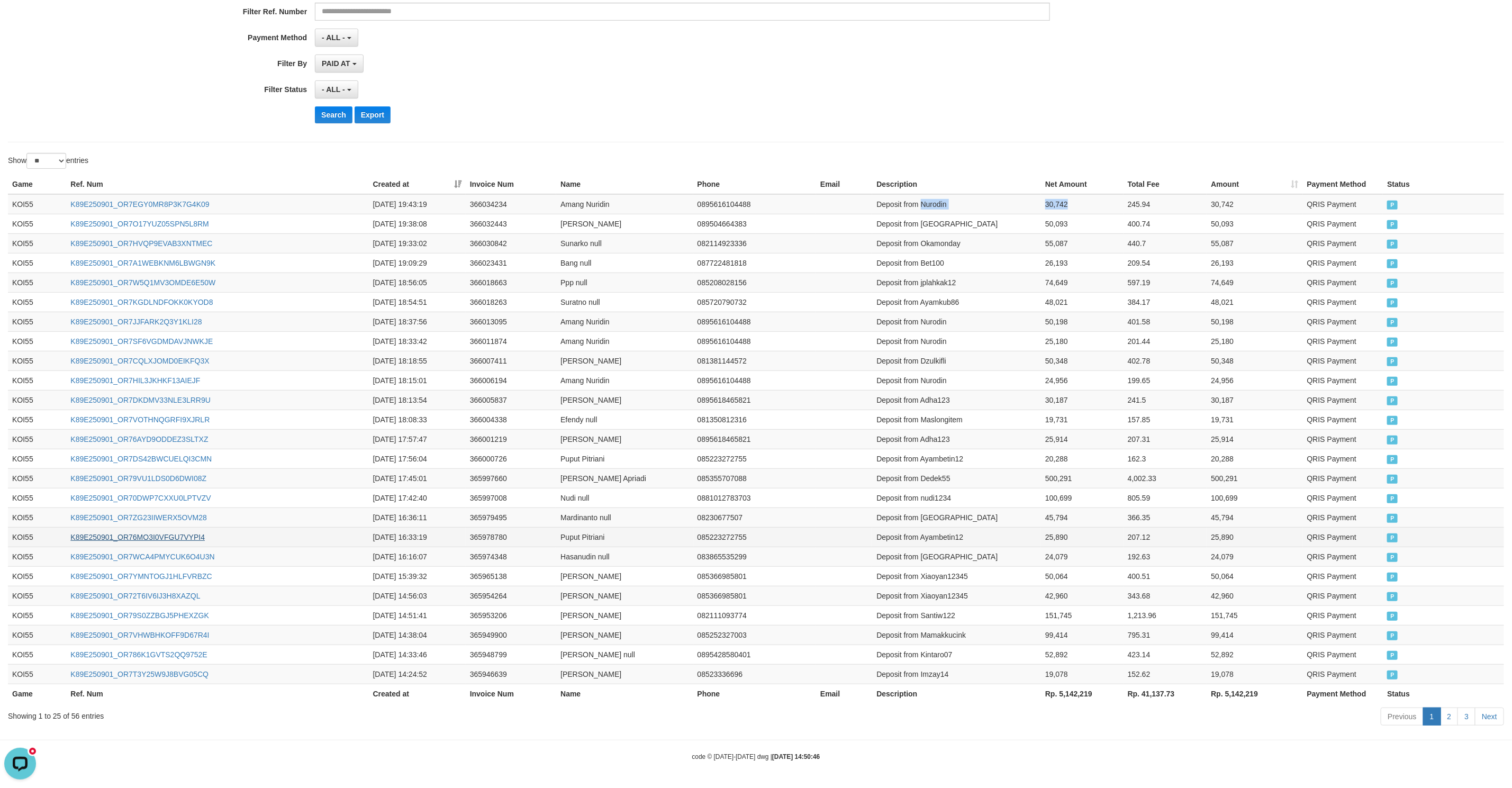
copy tr "Nurodin 30,742"
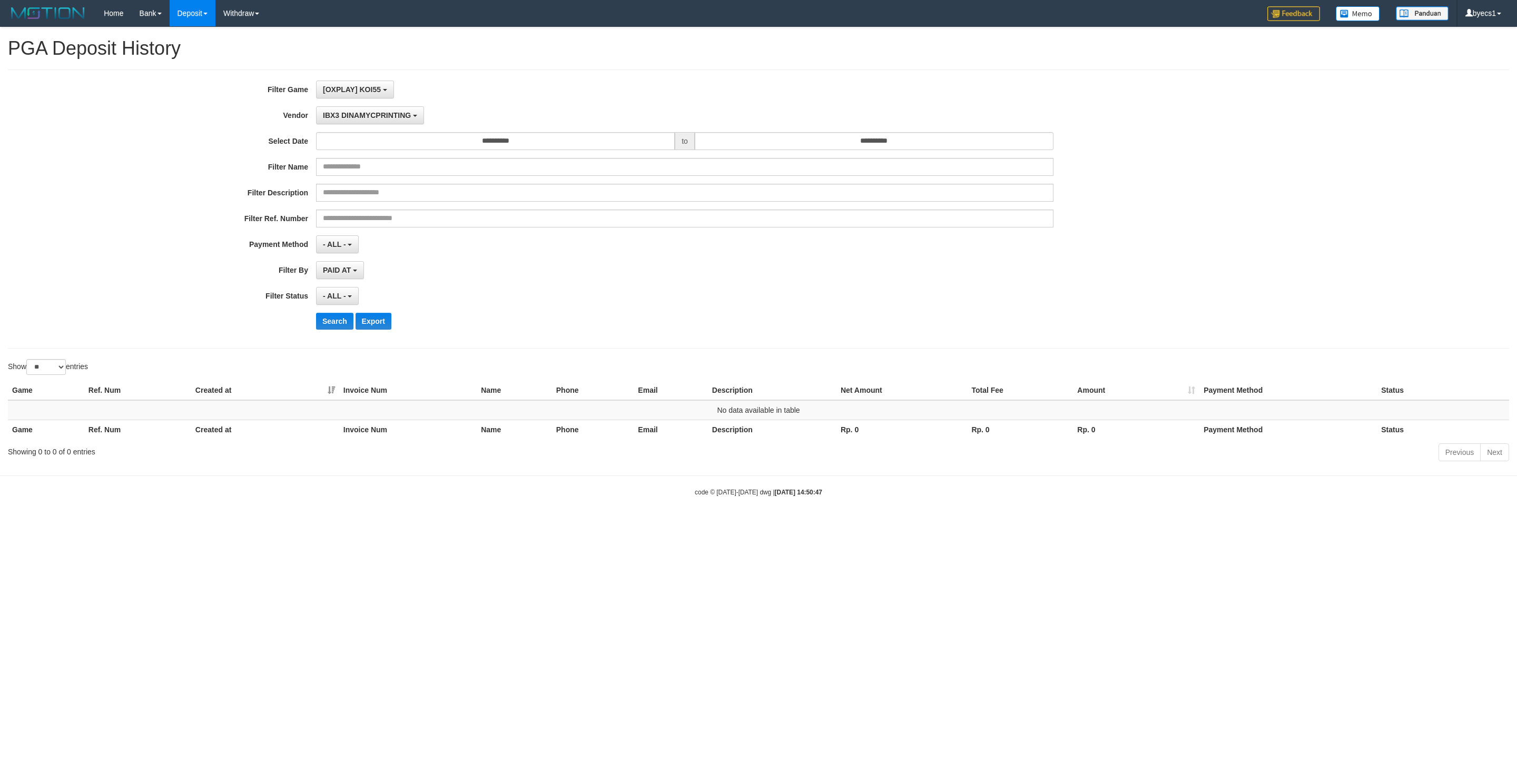
select select "**********"
select select "**"
click at [329, 329] on button "Search" at bounding box center [335, 321] width 37 height 17
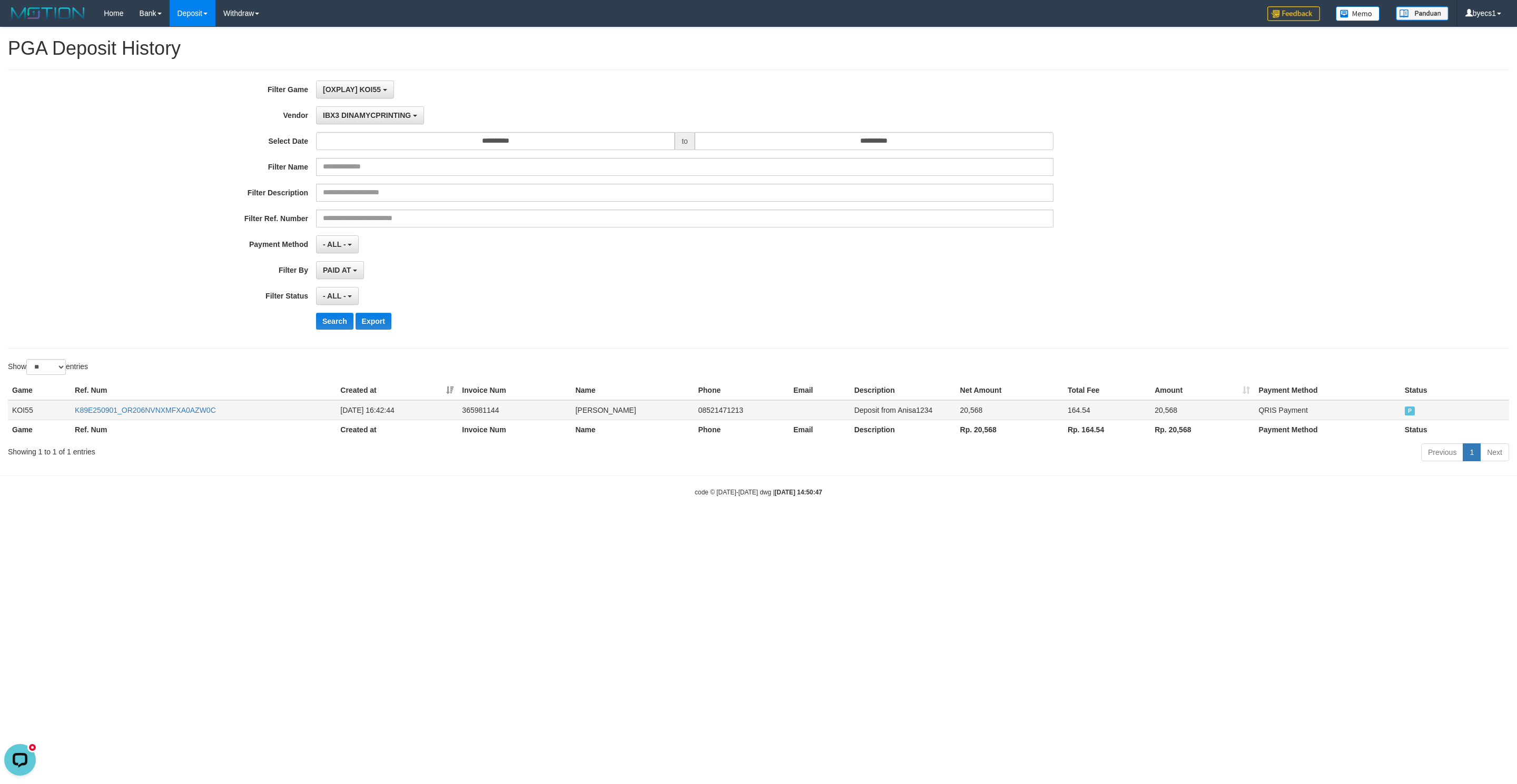
click at [874, 412] on td "Deposit from Anisa1234" at bounding box center [903, 410] width 106 height 20
drag, startPoint x: 874, startPoint y: 412, endPoint x: 956, endPoint y: 419, distance: 82.3
click at [956, 419] on tr "KOI55 K89E250901_OR206NVNXMFXA0AZW0C [DATE] 16:42:44 365981144 [PERSON_NAME] 08…" at bounding box center [759, 410] width 1501 height 20
copy tr "Anisa1234 20,568"
click at [329, 324] on button "Search" at bounding box center [335, 321] width 37 height 17
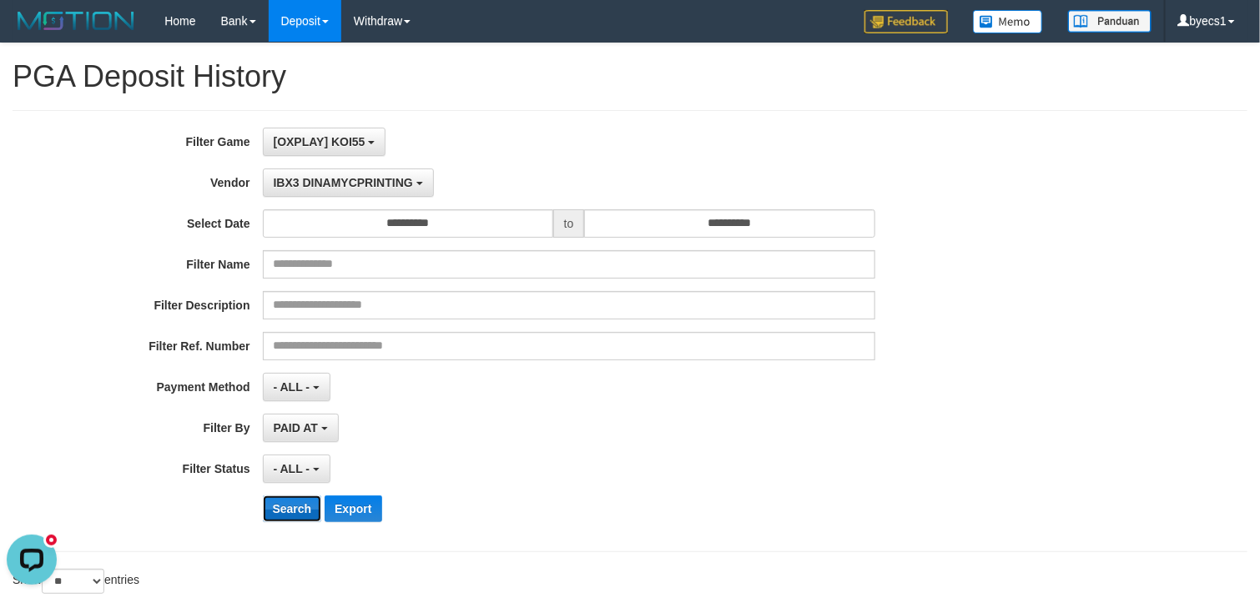
click at [285, 516] on button "Search" at bounding box center [292, 509] width 59 height 27
click at [758, 448] on div "**********" at bounding box center [525, 331] width 1050 height 407
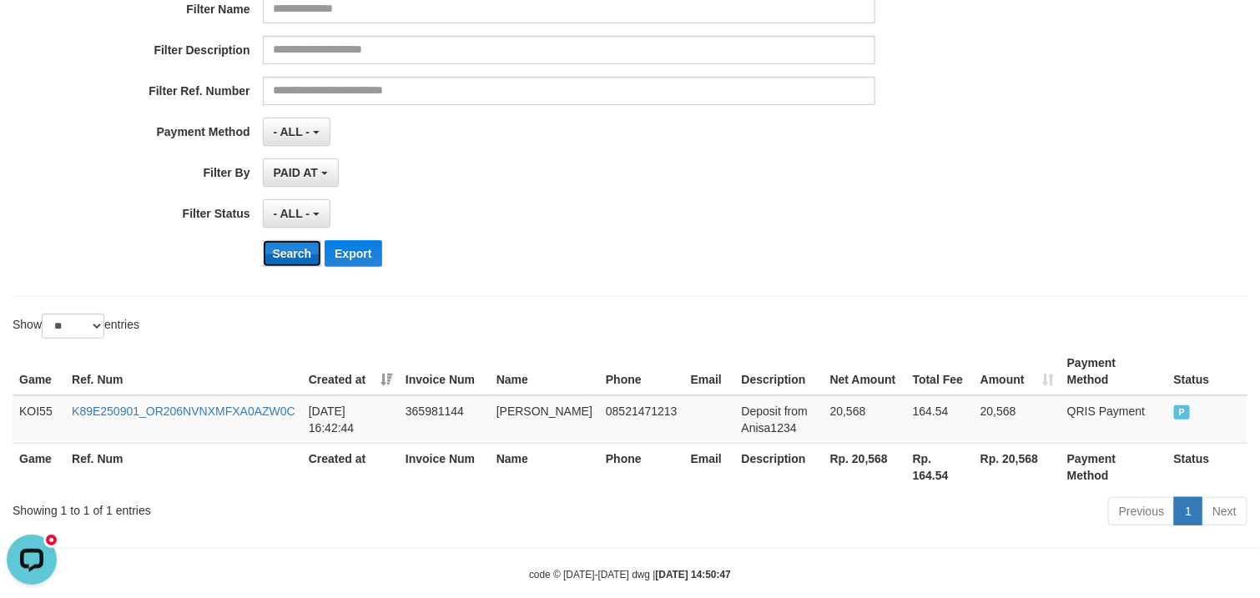
click at [276, 261] on button "Search" at bounding box center [292, 253] width 59 height 27
click at [733, 246] on div "Search Export" at bounding box center [657, 253] width 788 height 27
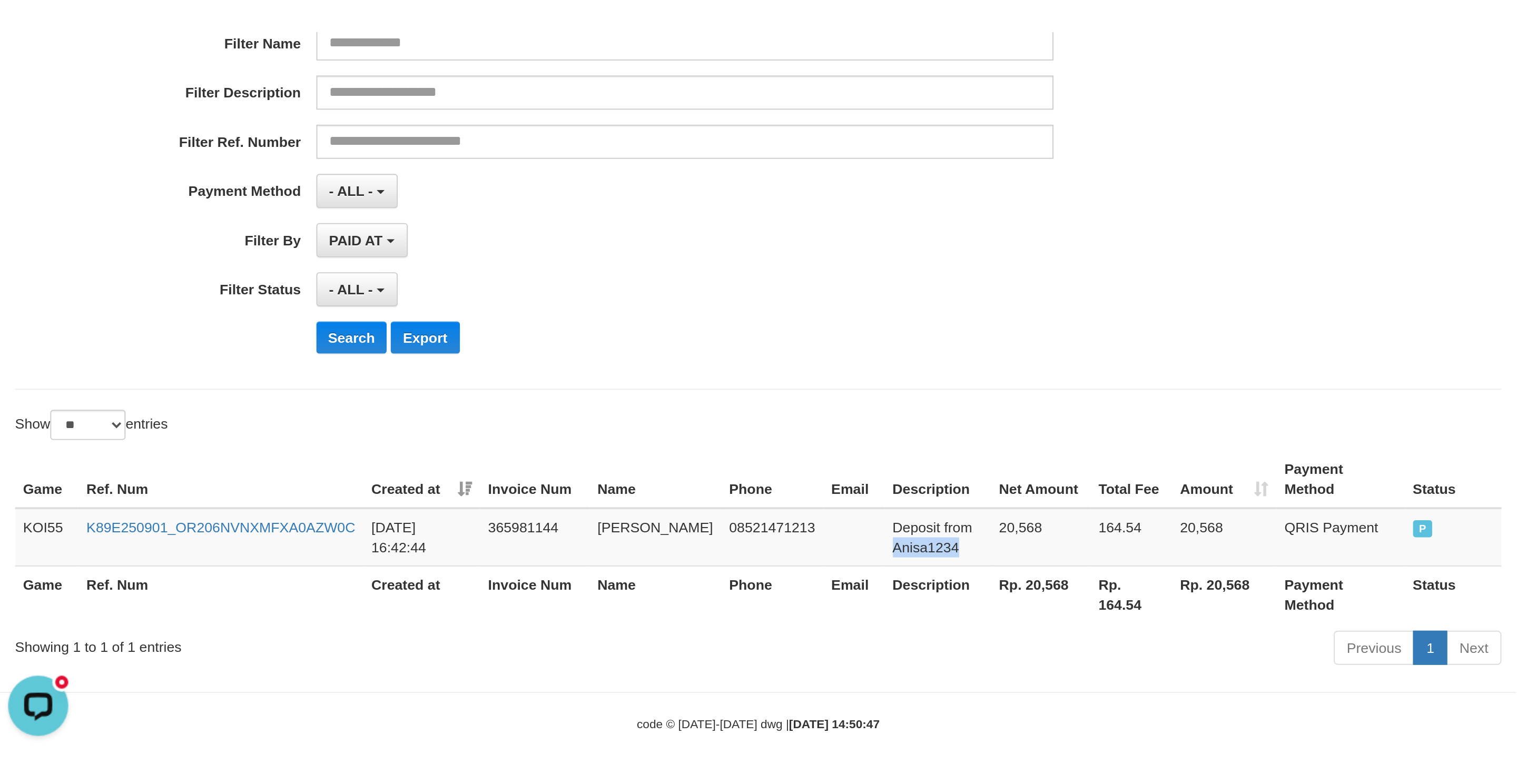
scroll to position [0, 0]
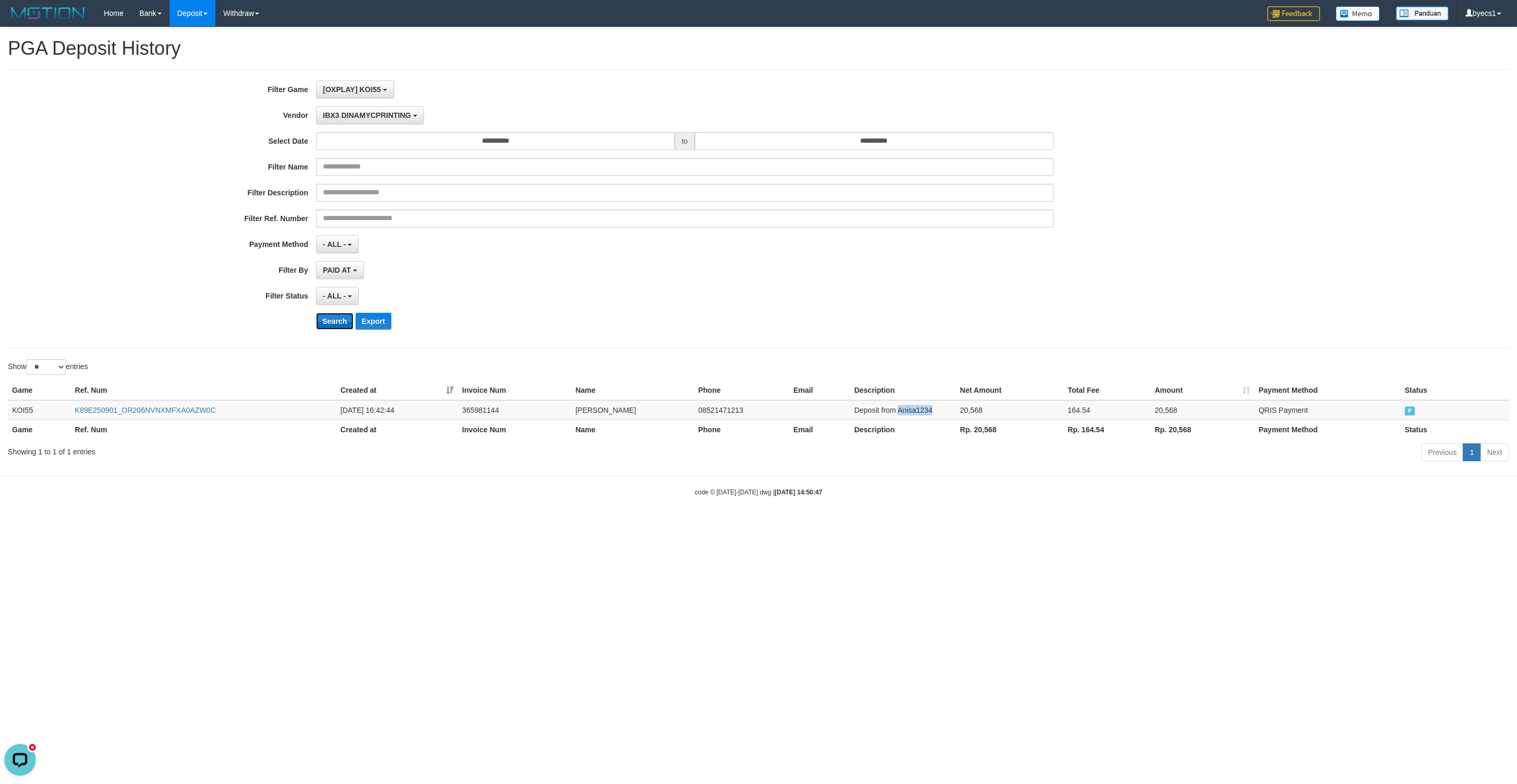
click at [330, 324] on button "Search" at bounding box center [335, 321] width 37 height 17
click at [849, 302] on div "- ALL - SELECT ALL - ALL - SELECT STATUS PENDING/UNPAID PAID CANCELED EXPIRED" at bounding box center [685, 296] width 737 height 18
